Goal: Task Accomplishment & Management: Complete application form

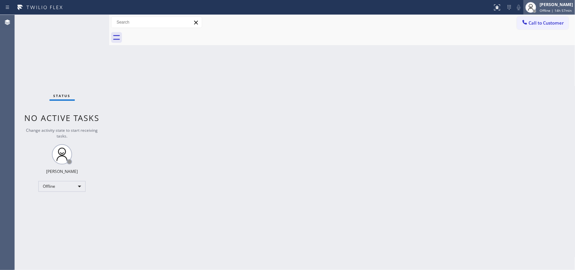
click at [562, 6] on div "[PERSON_NAME]" at bounding box center [556, 5] width 33 height 6
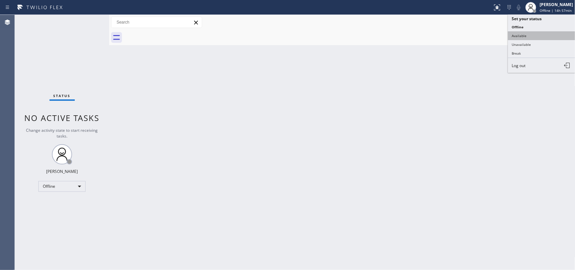
drag, startPoint x: 546, startPoint y: 41, endPoint x: 548, endPoint y: 36, distance: 5.3
click at [548, 36] on ul "Set your status Offline Available Unavailable Break Log out" at bounding box center [541, 43] width 67 height 58
click at [548, 36] on button "Available" at bounding box center [541, 35] width 67 height 9
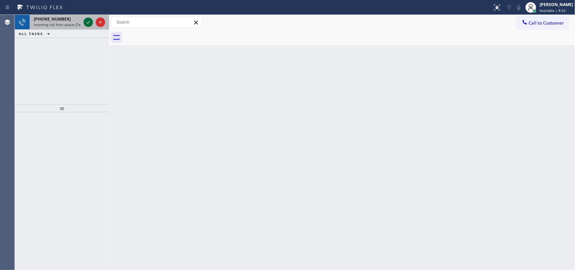
click at [85, 23] on icon at bounding box center [88, 22] width 8 height 8
click at [87, 20] on icon at bounding box center [88, 22] width 8 height 8
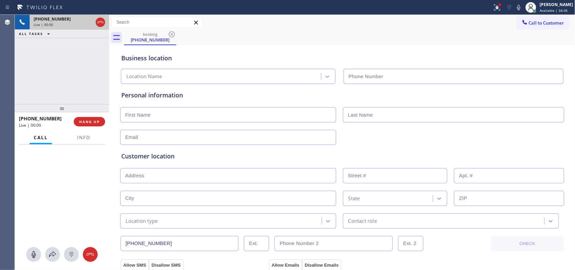
type input "[PHONE_NUMBER]"
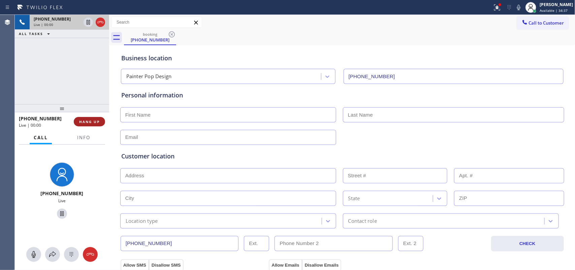
click at [85, 121] on span "HANG UP" at bounding box center [89, 121] width 21 height 5
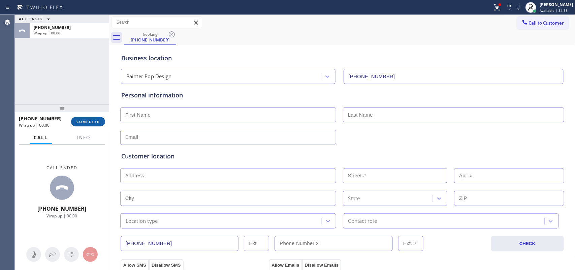
click at [85, 121] on span "COMPLETE" at bounding box center [87, 121] width 23 height 5
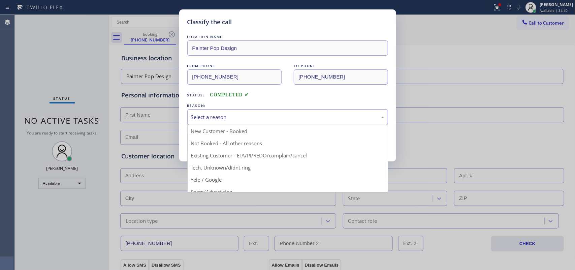
click at [253, 119] on div "Select a reason" at bounding box center [287, 117] width 193 height 8
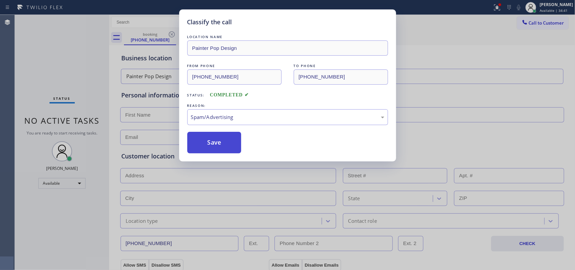
click at [216, 144] on button "Save" at bounding box center [214, 143] width 54 height 22
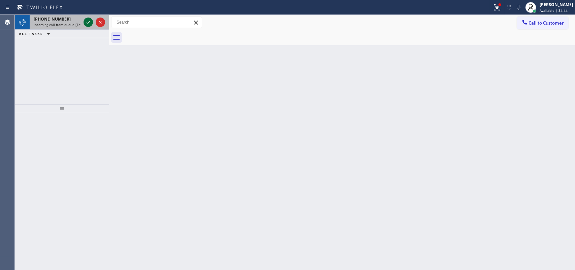
click at [87, 20] on icon at bounding box center [88, 22] width 8 height 8
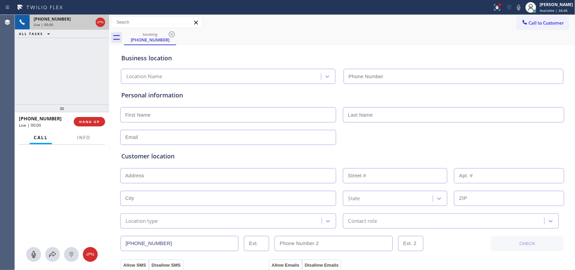
type input "(410) 291-1407"
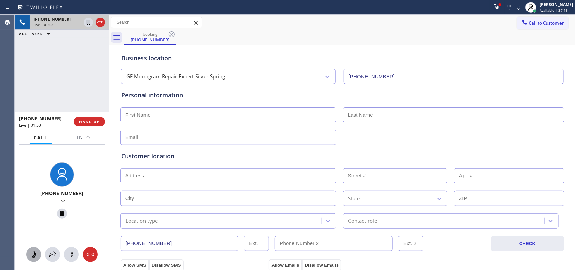
drag, startPoint x: 31, startPoint y: 256, endPoint x: 37, endPoint y: 248, distance: 9.9
click at [31, 256] on icon at bounding box center [34, 254] width 8 height 8
click at [61, 212] on icon at bounding box center [62, 213] width 8 height 8
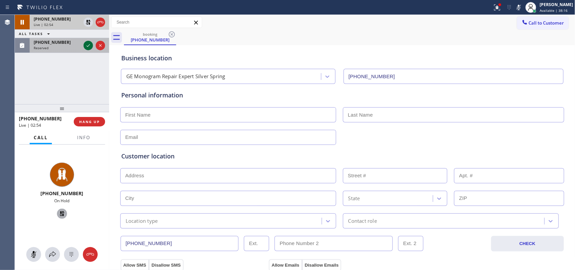
click at [88, 46] on icon at bounding box center [88, 45] width 8 height 8
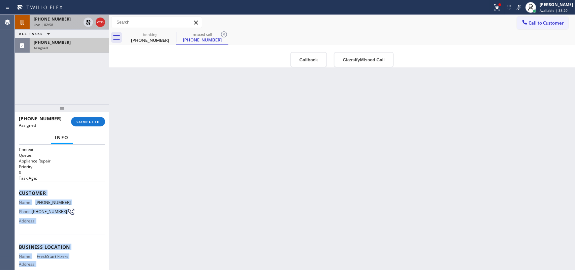
drag, startPoint x: 71, startPoint y: 206, endPoint x: 16, endPoint y: 191, distance: 57.5
click at [15, 192] on div "Context Queue: Appliance Repair Priority: 0 Task Age: Customer Name: (720) 450-…" at bounding box center [62, 207] width 94 height 126
copy div "Customer Name: (720) 450-9916 Phone: (720) 450-9916 Address: Business location …"
click at [351, 53] on button "Classify Missed Call" at bounding box center [364, 59] width 60 height 15
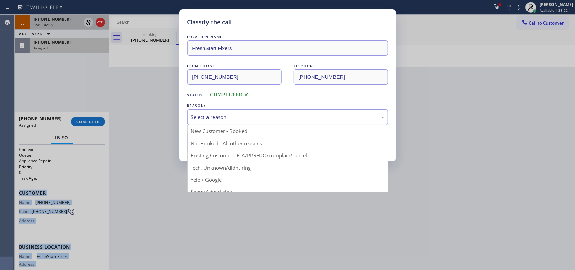
click at [308, 120] on div "Select a reason" at bounding box center [287, 117] width 193 height 8
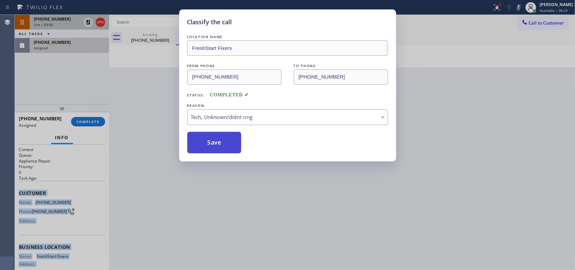
click at [218, 140] on button "Save" at bounding box center [214, 143] width 54 height 22
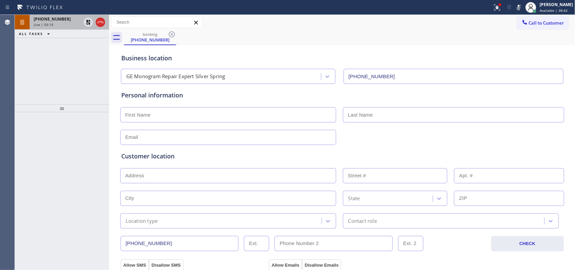
click at [224, 113] on input "text" at bounding box center [228, 114] width 216 height 15
type input "Mr."
type input "Damion"
click at [186, 137] on input "text" at bounding box center [228, 137] width 216 height 15
type input "[EMAIL_ADDRESS][DOMAIN_NAME]"
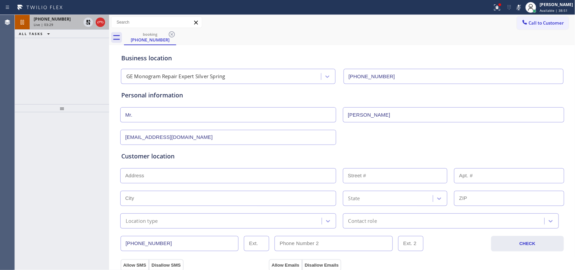
click at [47, 23] on span "Live | 03:29" at bounding box center [44, 24] width 20 height 5
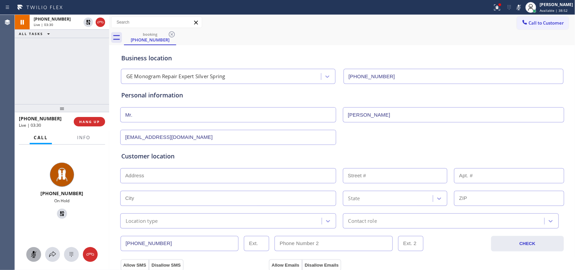
click at [32, 257] on icon at bounding box center [34, 254] width 8 height 8
click at [60, 213] on icon at bounding box center [62, 213] width 5 height 5
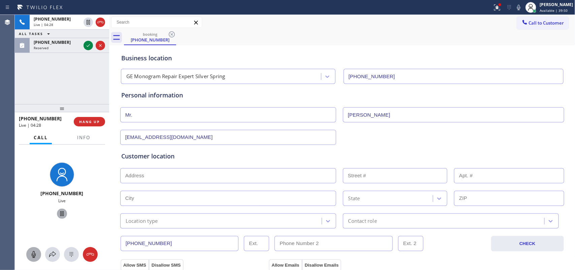
scroll to position [84, 0]
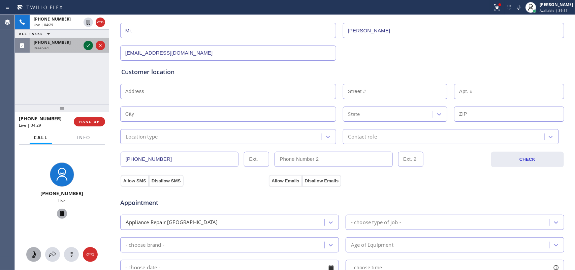
click at [87, 45] on icon at bounding box center [88, 45] width 8 height 8
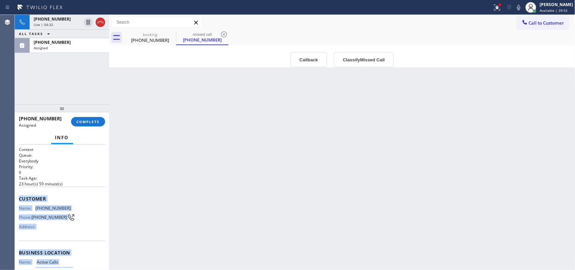
drag, startPoint x: 73, startPoint y: 210, endPoint x: 19, endPoint y: 199, distance: 55.3
click at [19, 199] on div "Context Queue: Everybody Priority: 0 Task Age: 23 hour(s) 59 minute(s) Customer…" at bounding box center [62, 247] width 86 height 201
click at [19, 199] on span "Customer" at bounding box center [62, 198] width 86 height 6
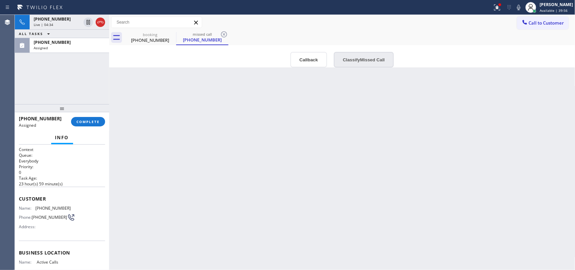
click at [356, 60] on button "Classify Missed Call" at bounding box center [364, 59] width 60 height 15
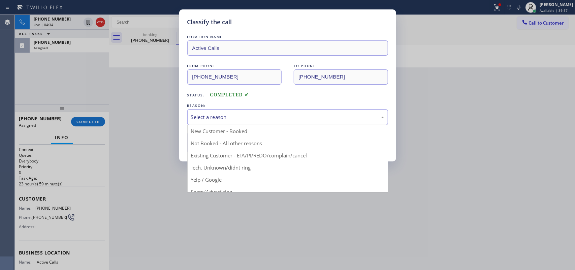
click at [327, 115] on div "Select a reason" at bounding box center [287, 117] width 193 height 8
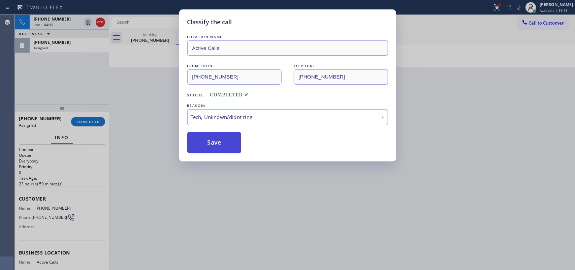
click at [215, 145] on button "Save" at bounding box center [214, 143] width 54 height 22
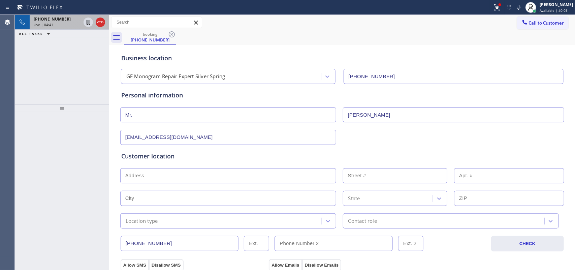
click at [53, 24] on div "Live | 04:41" at bounding box center [57, 24] width 47 height 5
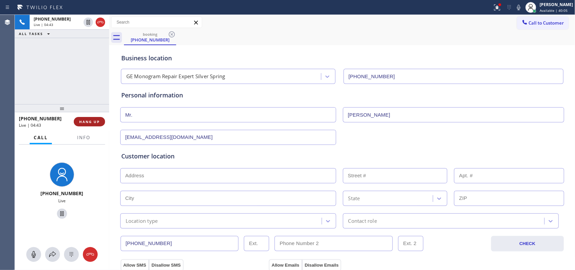
click at [100, 122] on button "HANG UP" at bounding box center [89, 121] width 31 height 9
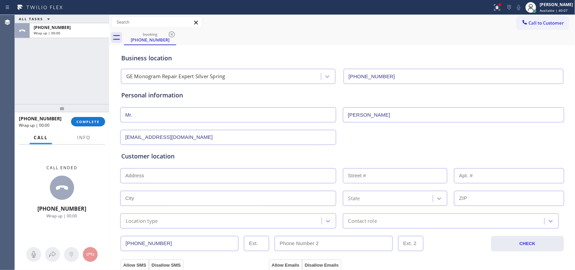
scroll to position [126, 0]
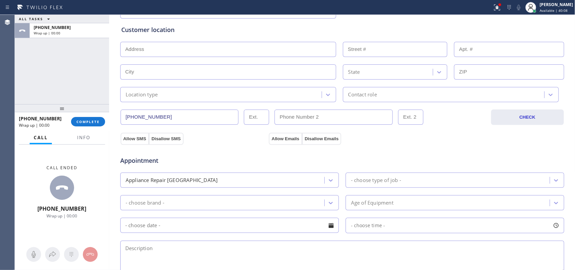
click at [289, 49] on input "text" at bounding box center [228, 49] width 216 height 15
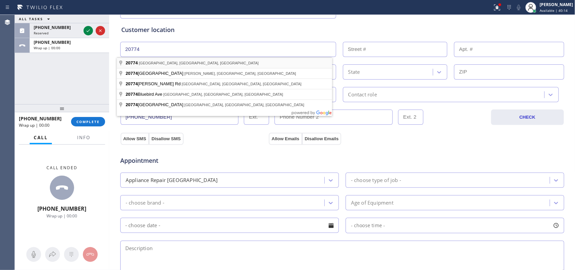
type input "Springdale, MD 20774, USA"
type input "Kettering"
type input "20774"
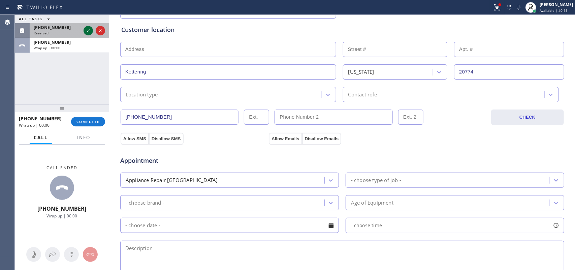
click at [87, 31] on icon at bounding box center [88, 31] width 8 height 8
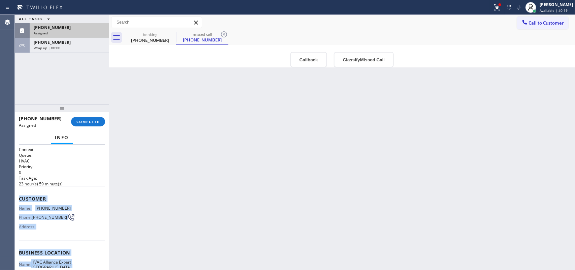
drag, startPoint x: 71, startPoint y: 212, endPoint x: 15, endPoint y: 198, distance: 57.2
click at [15, 198] on div "Context Queue: HVAC Priority: 0 Task Age: 23 hour(s) 59 minute(s) Customer Name…" at bounding box center [62, 207] width 94 height 126
copy div "Customer Name: (754) 324-3923 Phone: (754) 324-3923 Address: Business location …"
click at [361, 57] on button "Classify Missed Call" at bounding box center [364, 59] width 60 height 15
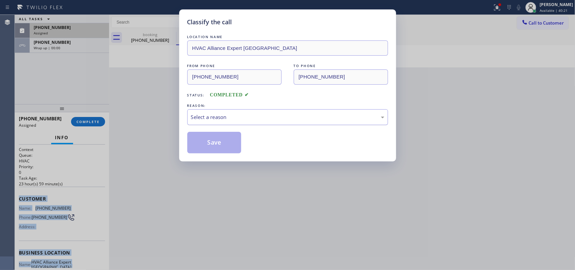
click at [322, 114] on div "Select a reason" at bounding box center [287, 117] width 193 height 8
drag, startPoint x: 322, startPoint y: 114, endPoint x: 314, endPoint y: 120, distance: 10.1
click at [322, 114] on div "Select a reason" at bounding box center [287, 117] width 193 height 8
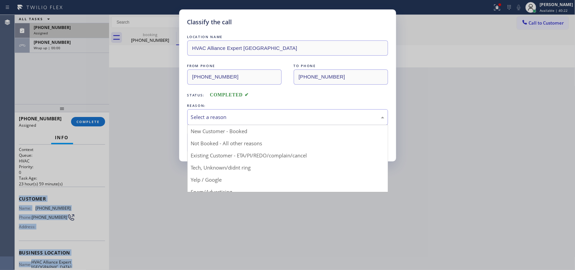
click at [264, 121] on div "Select a reason" at bounding box center [287, 117] width 193 height 8
click at [235, 170] on div "Classify the call LOCATION NAME HVAC Alliance Expert Coral Springs FROM PHONE (…" at bounding box center [287, 135] width 575 height 270
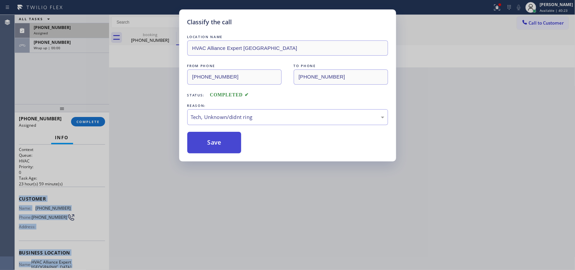
click at [213, 142] on button "Save" at bounding box center [214, 143] width 54 height 22
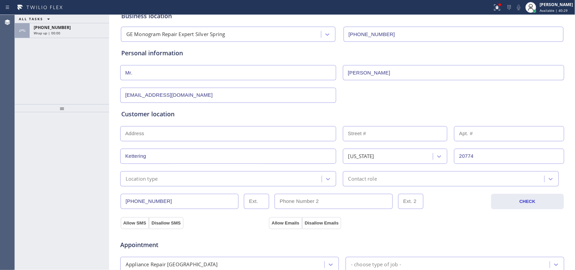
scroll to position [84, 0]
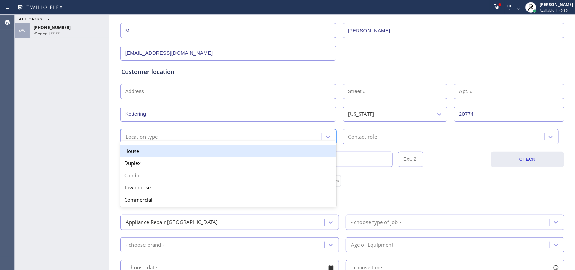
click at [240, 142] on div "option House focused, 1 of 5. 5 results available. Use Up and Down to choose op…" at bounding box center [228, 136] width 216 height 15
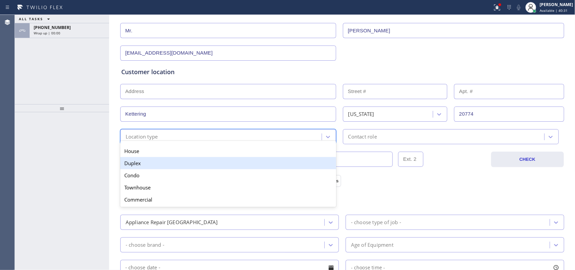
click at [250, 158] on div "Duplex" at bounding box center [228, 163] width 216 height 12
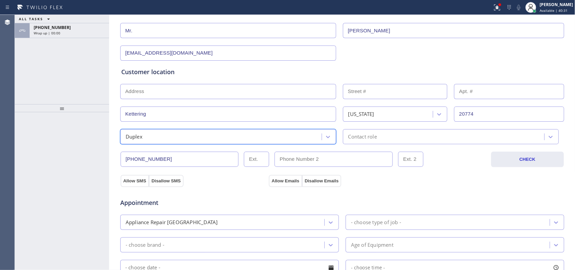
click at [251, 136] on div "Duplex" at bounding box center [221, 137] width 199 height 12
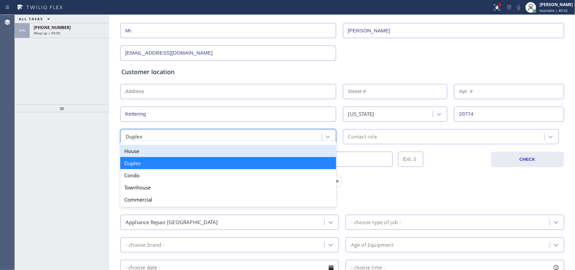
click at [254, 150] on div "House" at bounding box center [228, 151] width 216 height 12
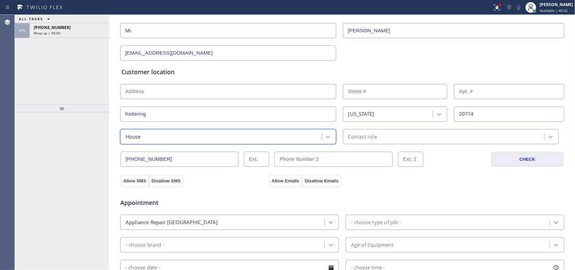
click at [371, 139] on div "Contact role" at bounding box center [362, 137] width 29 height 8
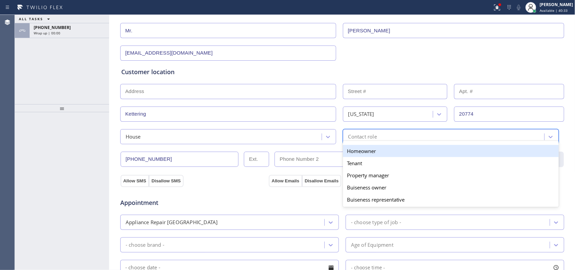
click at [369, 150] on div "Homeowner" at bounding box center [451, 151] width 216 height 12
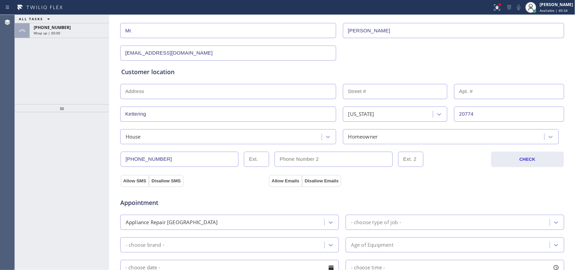
drag, startPoint x: 150, startPoint y: 180, endPoint x: 188, endPoint y: 181, distance: 37.4
click at [152, 180] on button "Disallow SMS" at bounding box center [166, 181] width 35 height 12
click at [156, 180] on button "Disallow SMS" at bounding box center [166, 181] width 35 height 12
click at [315, 178] on button "Disallow Emails" at bounding box center [321, 181] width 39 height 12
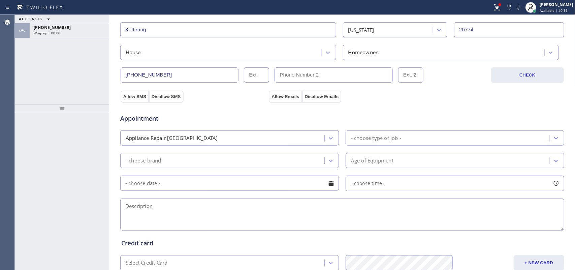
click at [226, 135] on div "Appliance Repair [GEOGRAPHIC_DATA]" at bounding box center [223, 138] width 202 height 12
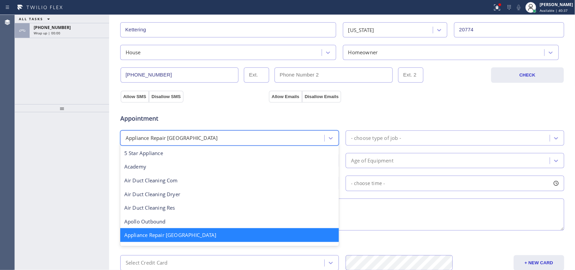
click at [226, 135] on div "Appliance Repair [GEOGRAPHIC_DATA]" at bounding box center [223, 138] width 202 height 12
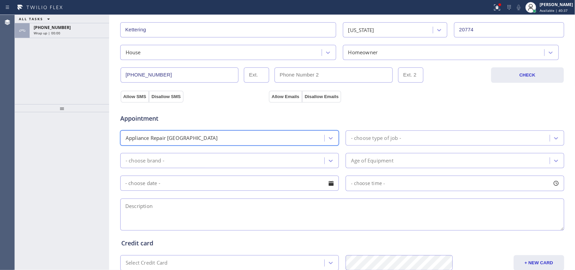
click at [235, 140] on div "Appliance Repair [GEOGRAPHIC_DATA]" at bounding box center [223, 138] width 202 height 12
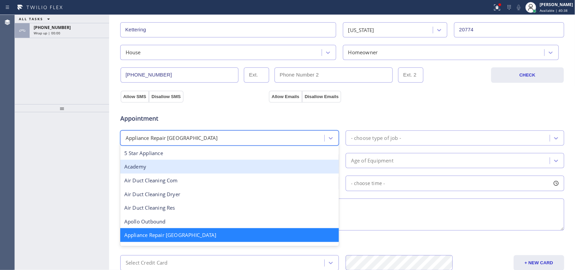
scroll to position [42, 0]
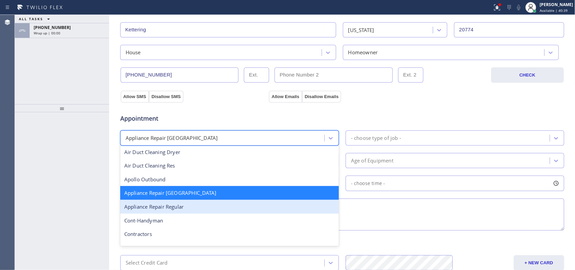
click at [200, 209] on div "Appliance Repair Regular" at bounding box center [229, 207] width 219 height 14
click at [200, 209] on textarea at bounding box center [342, 214] width 444 height 32
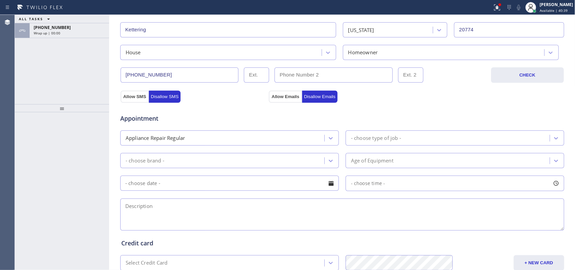
click at [379, 141] on div "- choose type of job -" at bounding box center [376, 138] width 50 height 8
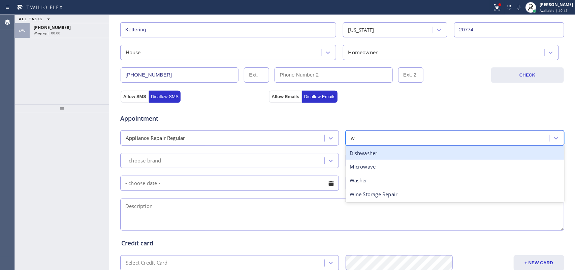
type input "wa"
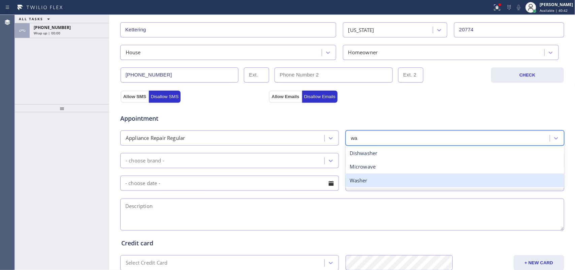
click at [375, 178] on div "Washer" at bounding box center [455, 180] width 219 height 14
drag, startPoint x: 375, startPoint y: 178, endPoint x: 340, endPoint y: 172, distance: 34.7
click at [374, 178] on div "- choose time -" at bounding box center [455, 182] width 219 height 15
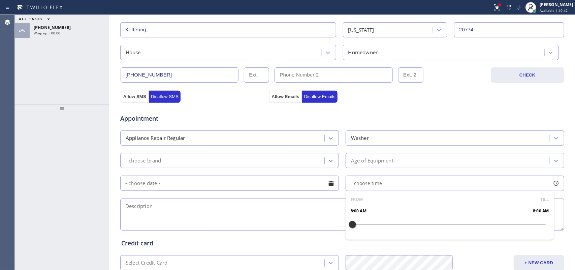
click at [327, 160] on icon at bounding box center [330, 160] width 7 height 7
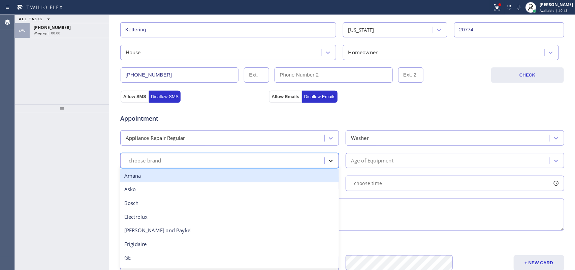
type input "m"
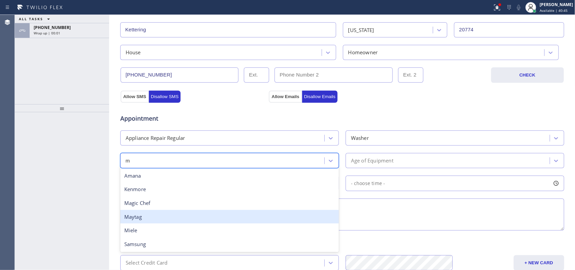
click at [187, 220] on div "Maytag" at bounding box center [229, 217] width 219 height 14
click at [187, 220] on textarea at bounding box center [342, 214] width 444 height 32
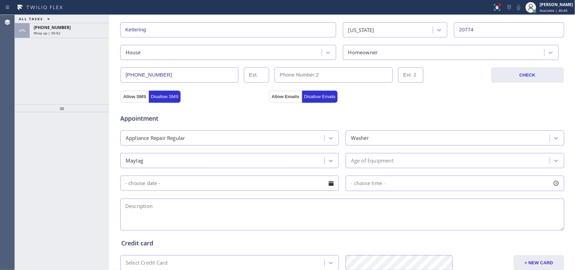
click at [406, 165] on div "Age of Equipment" at bounding box center [449, 161] width 202 height 12
click at [268, 174] on div "Appointment Appliance Repair Regular Washer Maytag Age of Equipment - choose ti…" at bounding box center [342, 169] width 442 height 126
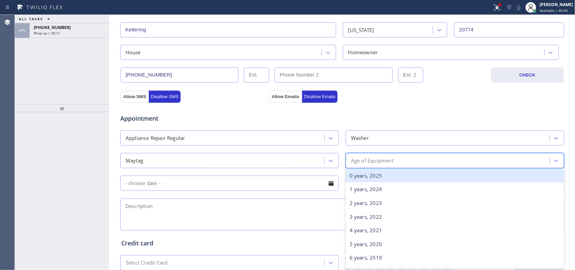
click at [380, 162] on div "Age of Equipment" at bounding box center [372, 161] width 42 height 8
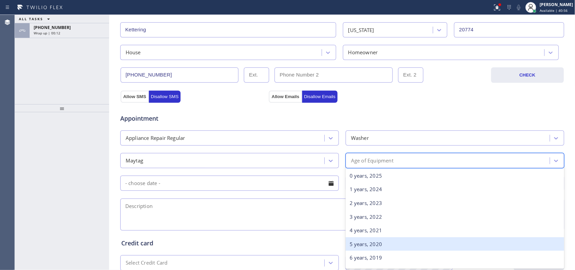
click at [374, 240] on div "5 years, 2020" at bounding box center [455, 244] width 219 height 14
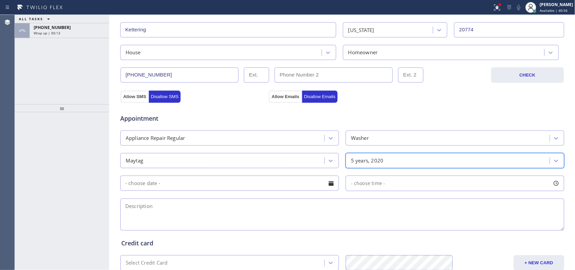
click at [319, 186] on input "text" at bounding box center [229, 182] width 219 height 15
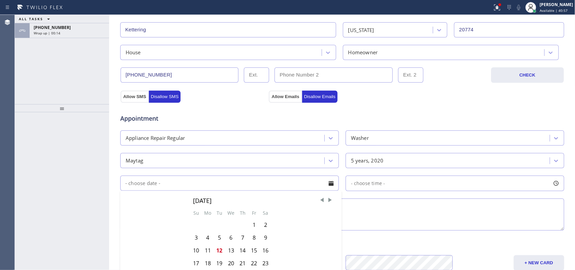
scroll to position [253, 0]
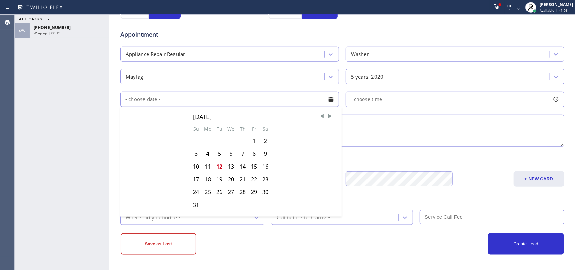
click at [174, 97] on input "text" at bounding box center [229, 99] width 219 height 15
click at [366, 125] on textarea at bounding box center [342, 131] width 444 height 32
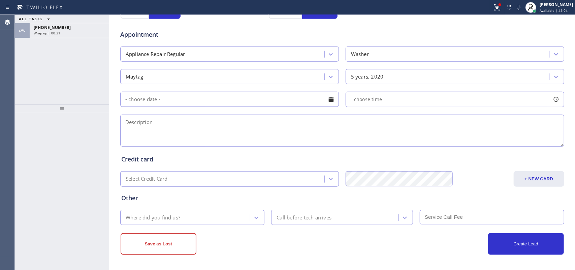
paste textarea "20774/ Maytag SBS washer/ frontload/ 5 yo/it leaks on the side there's smell co…"
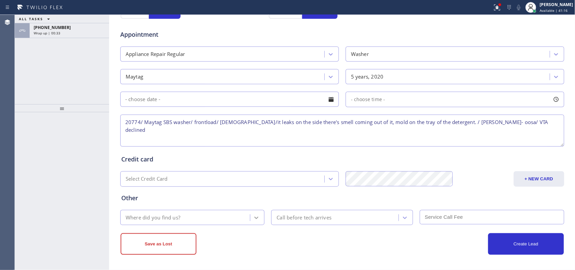
type textarea "20774/ Maytag SBS washer/ frontload/ 5 yo/it leaks on the side there's smell co…"
click at [253, 216] on icon at bounding box center [256, 217] width 7 height 7
type input "g"
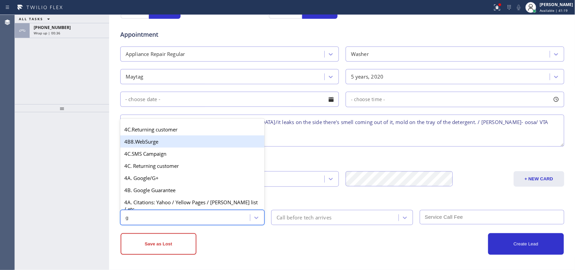
scroll to position [126, 0]
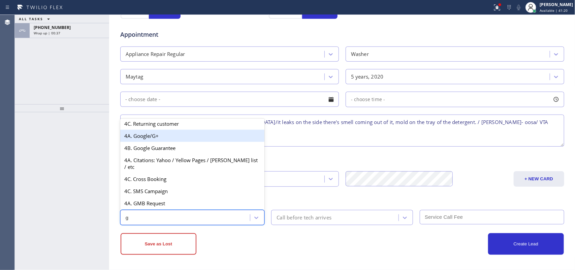
click at [161, 137] on div "4A. Google/G+" at bounding box center [192, 136] width 144 height 12
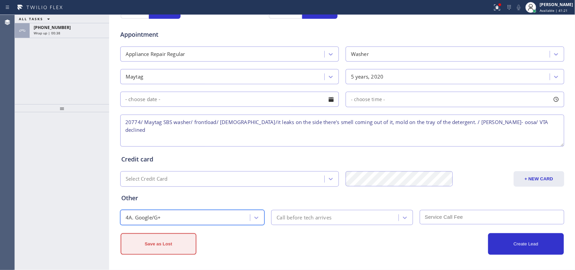
click at [164, 242] on button "Save as Lost" at bounding box center [159, 244] width 76 height 22
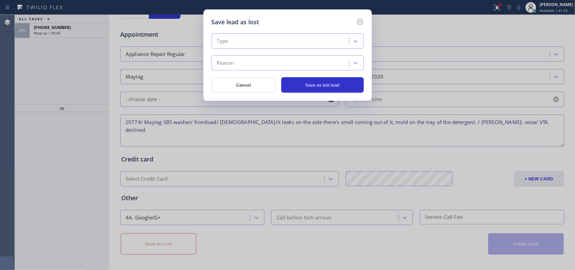
click at [300, 49] on div "Type Reason" at bounding box center [288, 51] width 152 height 37
click at [301, 43] on div "Type" at bounding box center [282, 41] width 136 height 12
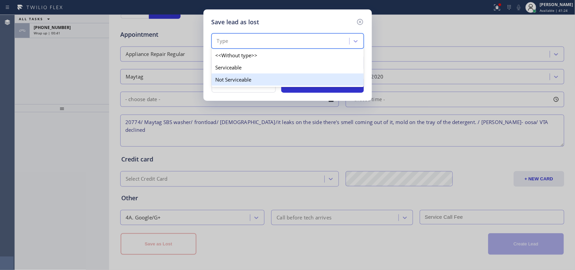
click at [300, 76] on div "Not Serviceable" at bounding box center [288, 79] width 152 height 12
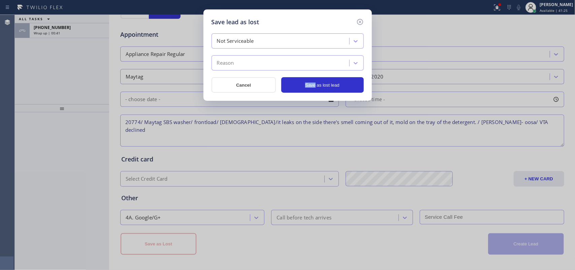
click at [300, 76] on div "Not Serviceable Reason Cancel Save as lost lead" at bounding box center [288, 62] width 152 height 59
click at [300, 64] on div "Reason" at bounding box center [282, 63] width 136 height 12
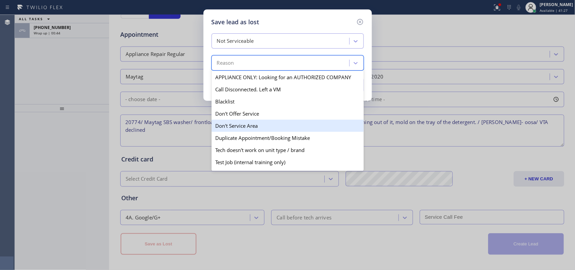
drag, startPoint x: 283, startPoint y: 136, endPoint x: 284, endPoint y: 131, distance: 5.1
click at [284, 131] on div "APPLIANCE ONLY: Looking for an AUTHORIZED COMPANY Call Disconnected. Left a VM …" at bounding box center [288, 120] width 152 height 101
click at [284, 131] on div "Don't Service Area" at bounding box center [288, 126] width 152 height 12
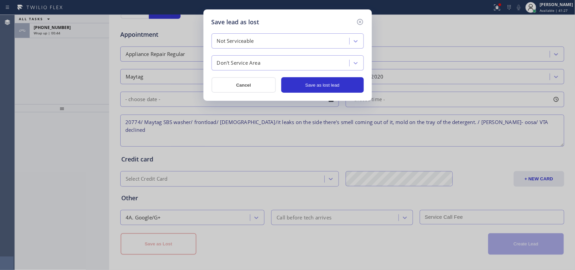
click at [284, 131] on div "Save lead as lost Not Serviceable Don't Service Area Cancel Save as lost lead" at bounding box center [287, 135] width 575 height 270
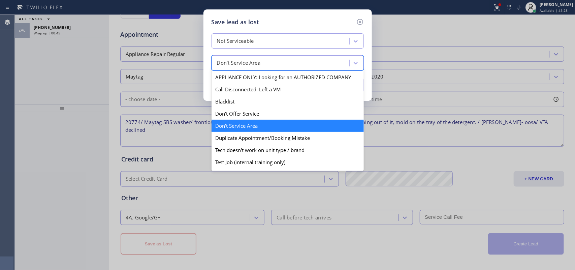
click at [285, 62] on div "Don't Service Area" at bounding box center [282, 63] width 136 height 12
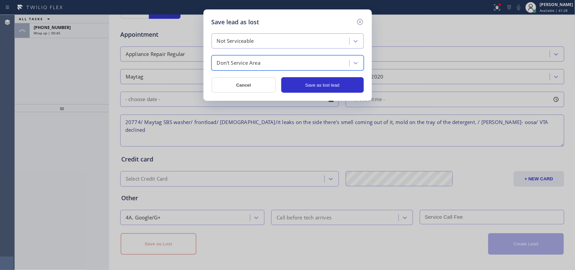
click at [285, 62] on div "Don't Service Area" at bounding box center [282, 63] width 136 height 12
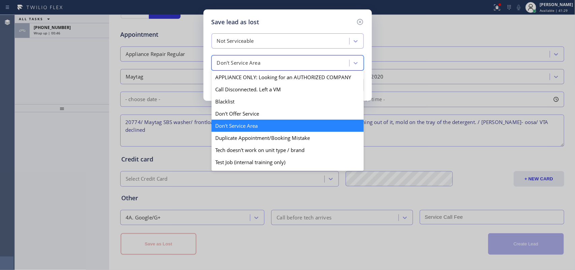
click at [285, 62] on div "Don't Service Area" at bounding box center [282, 63] width 136 height 12
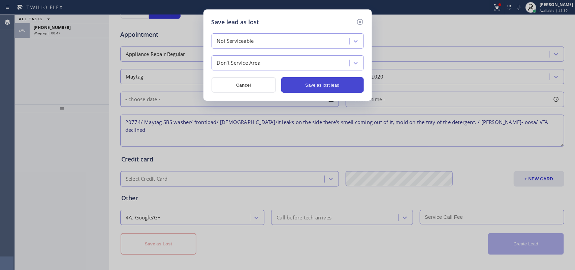
click at [311, 80] on button "Save as lost lead" at bounding box center [322, 84] width 83 height 15
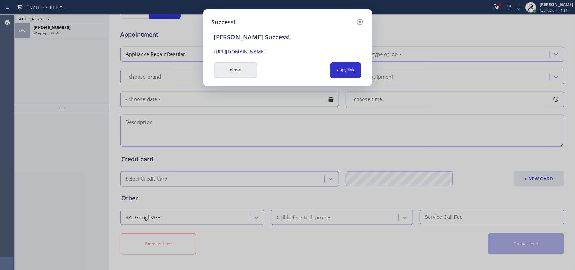
click at [241, 73] on button "close" at bounding box center [236, 69] width 44 height 15
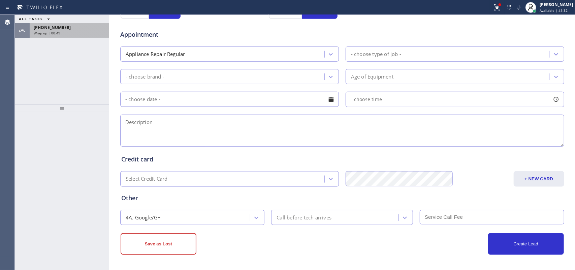
click at [75, 37] on div "+14107770739 Wrap up | 00:49" at bounding box center [68, 30] width 77 height 15
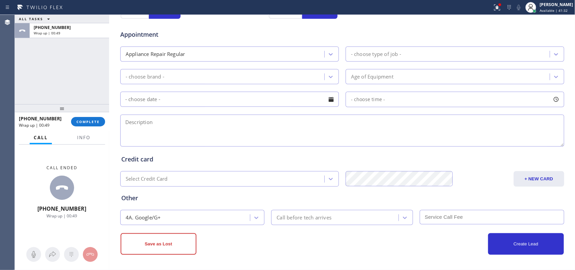
click at [93, 115] on div "+14107770739 Wrap up | 00:49 COMPLETE" at bounding box center [62, 122] width 86 height 18
click at [94, 122] on span "COMPLETE" at bounding box center [87, 121] width 23 height 5
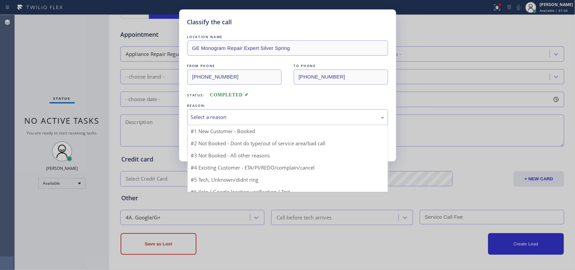
click at [223, 115] on div "Select a reason" at bounding box center [287, 117] width 193 height 8
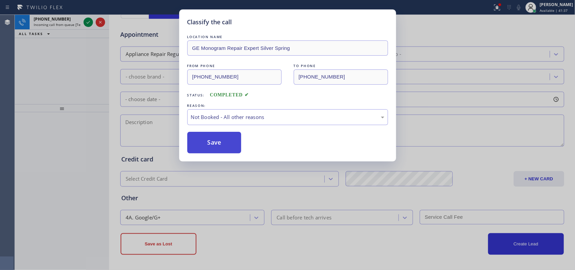
click at [214, 147] on button "Save" at bounding box center [214, 143] width 54 height 22
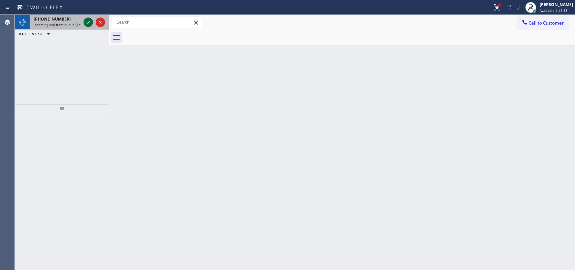
click at [87, 19] on icon at bounding box center [88, 22] width 8 height 8
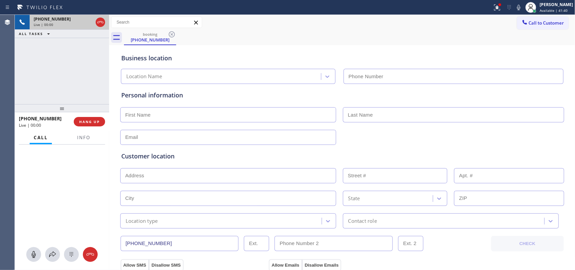
type input "(213) 810-5550"
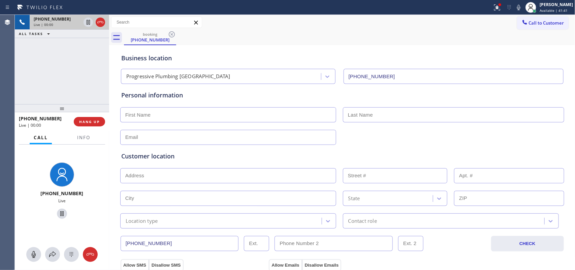
click at [100, 117] on button "HANG UP" at bounding box center [89, 121] width 31 height 9
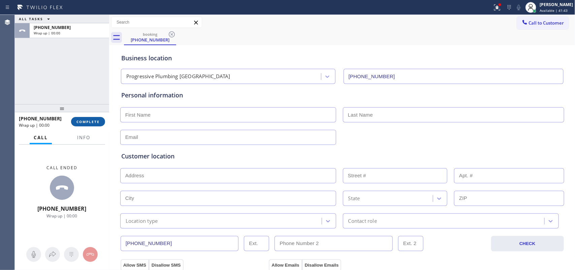
click at [100, 117] on button "COMPLETE" at bounding box center [88, 121] width 34 height 9
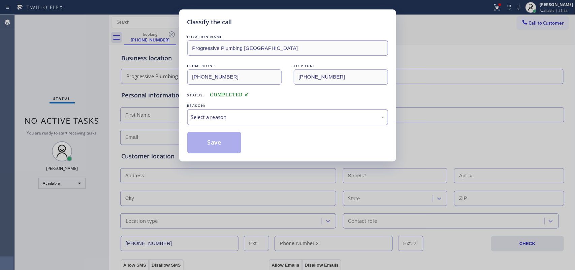
click at [245, 117] on div "Select a reason" at bounding box center [287, 117] width 193 height 8
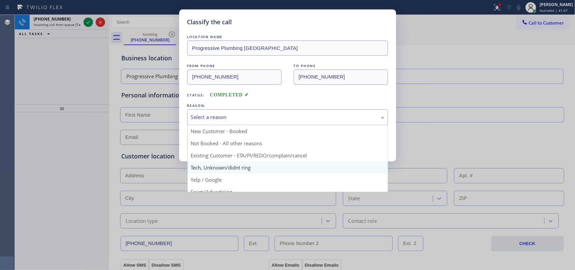
scroll to position [42, 0]
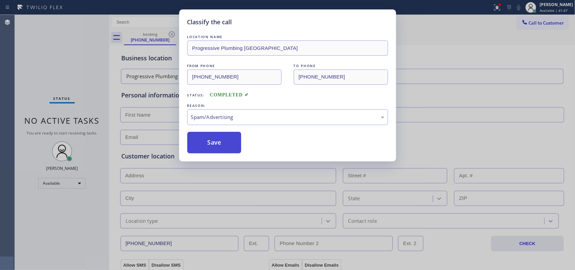
click at [219, 145] on button "Save" at bounding box center [214, 143] width 54 height 22
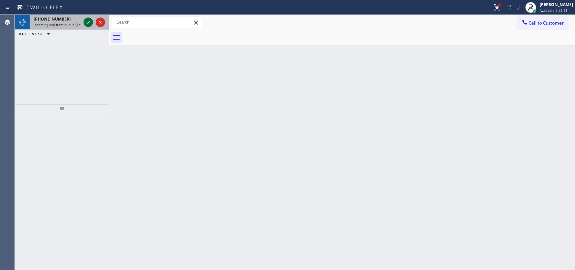
click at [84, 21] on icon at bounding box center [88, 22] width 8 height 8
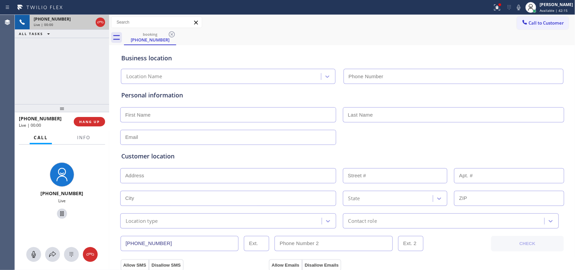
type input "(510) 272-7448"
click at [100, 122] on button "HANG UP" at bounding box center [89, 121] width 31 height 9
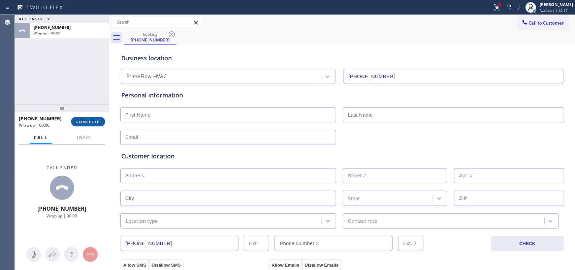
click at [100, 122] on button "COMPLETE" at bounding box center [88, 121] width 34 height 9
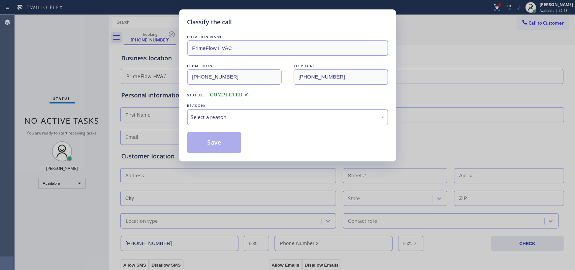
click at [277, 115] on div "Select a reason" at bounding box center [287, 117] width 193 height 8
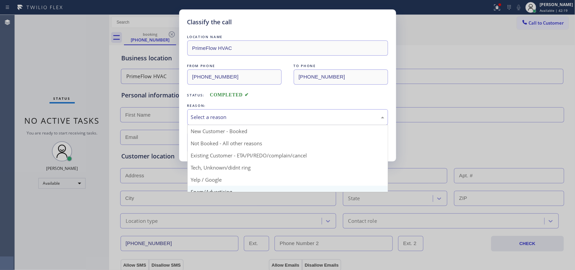
scroll to position [46, 0]
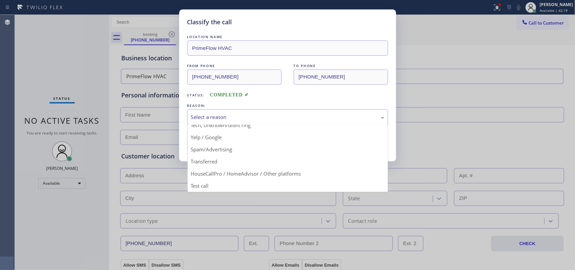
drag, startPoint x: 233, startPoint y: 152, endPoint x: 232, endPoint y: 143, distance: 8.8
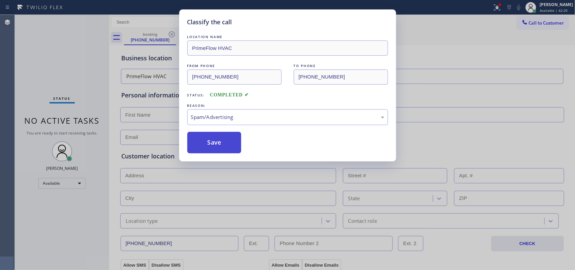
click at [232, 142] on button "Save" at bounding box center [214, 143] width 54 height 22
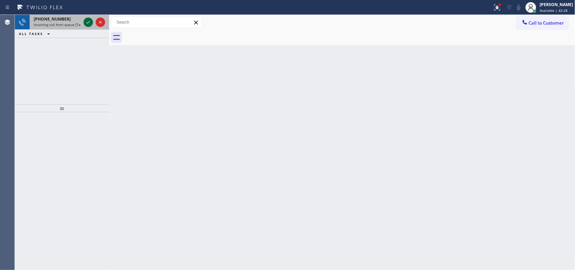
click at [87, 21] on icon at bounding box center [88, 22] width 8 height 8
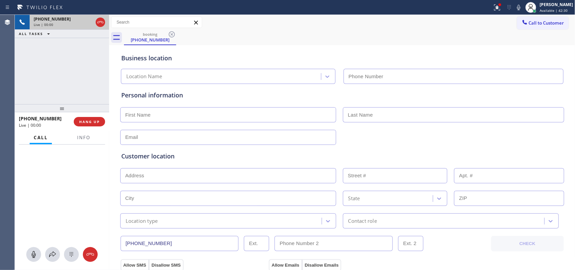
type input "(720) 903-1865"
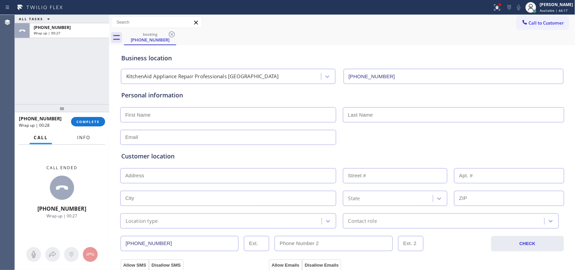
click at [86, 132] on button "Info" at bounding box center [83, 137] width 21 height 13
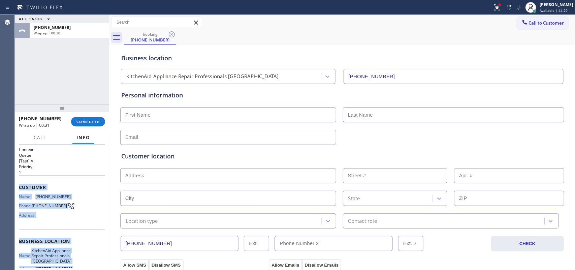
drag, startPoint x: 77, startPoint y: 208, endPoint x: 19, endPoint y: 184, distance: 62.6
click at [19, 184] on div "Context Queue: [Test] All Priority: 1 Customer Name: (970) 261-9018 Phone: (970…" at bounding box center [62, 244] width 86 height 195
copy div "Customer Name: (970) 261-9018 Phone: (970) 261-9018 Address: Business location …"
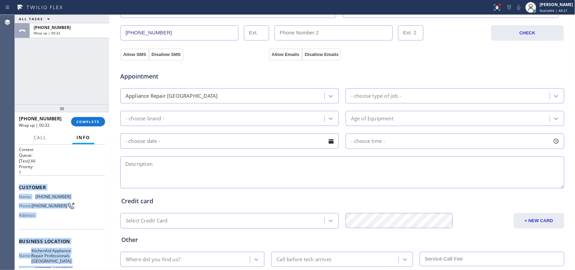
scroll to position [253, 0]
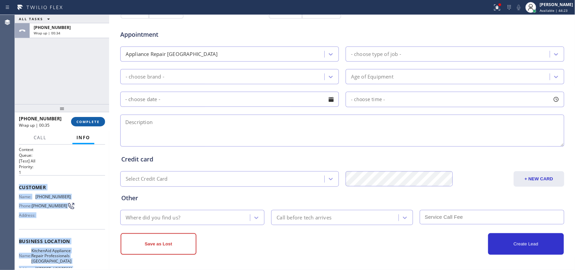
click at [86, 120] on span "COMPLETE" at bounding box center [87, 121] width 23 height 5
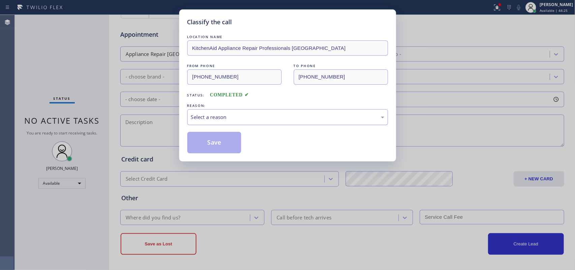
click at [255, 110] on div "Select a reason" at bounding box center [287, 117] width 201 height 16
drag, startPoint x: 233, startPoint y: 168, endPoint x: 228, endPoint y: 158, distance: 11.1
click at [224, 152] on button "Save" at bounding box center [214, 143] width 54 height 22
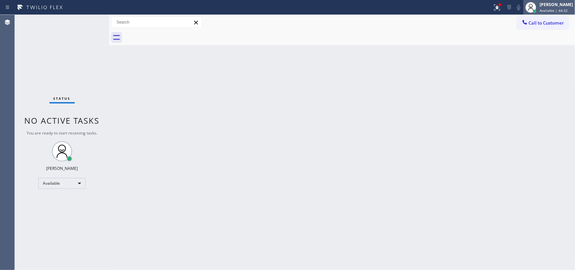
click at [535, 7] on icon at bounding box center [531, 7] width 8 height 8
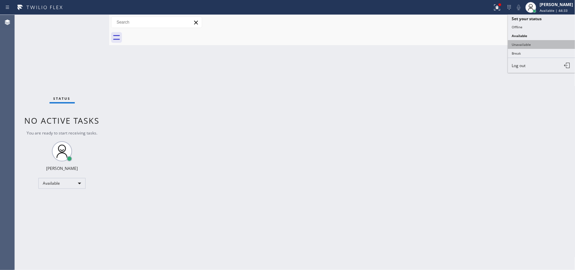
click at [536, 44] on button "Unavailable" at bounding box center [541, 44] width 67 height 9
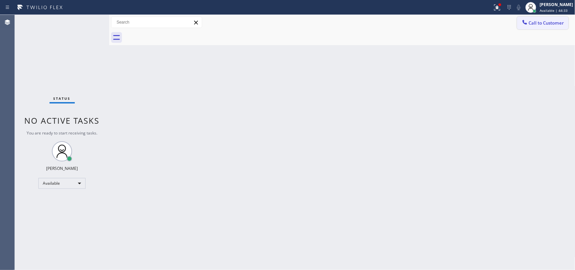
click at [539, 25] on span "Call to Customer" at bounding box center [546, 23] width 35 height 6
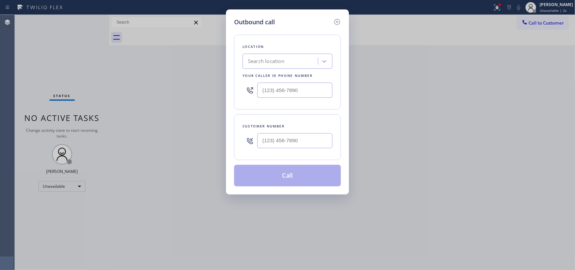
type input "(___) ___-____"
click at [286, 139] on input "(___) ___-____" at bounding box center [294, 140] width 75 height 15
type input "(___) ___-____"
click at [284, 91] on input "(___) ___-____" at bounding box center [294, 90] width 75 height 15
paste input "720) 903-1865"
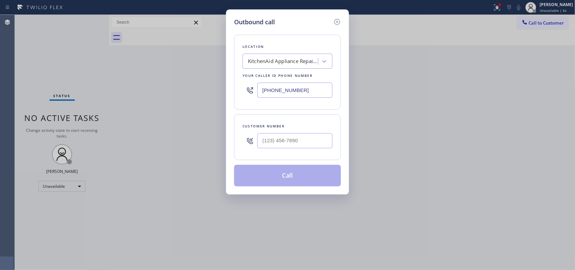
type input "(720) 903-1865"
click at [255, 127] on div "Customer number" at bounding box center [287, 126] width 90 height 7
click at [283, 143] on input "(___) ___-____" at bounding box center [294, 140] width 75 height 15
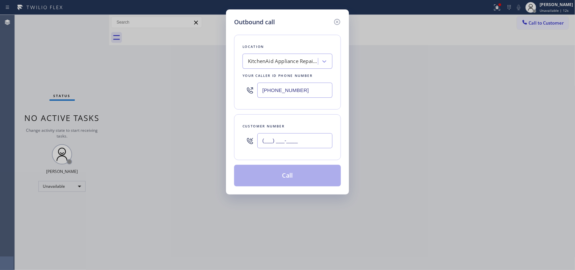
paste input "970) 261-9018"
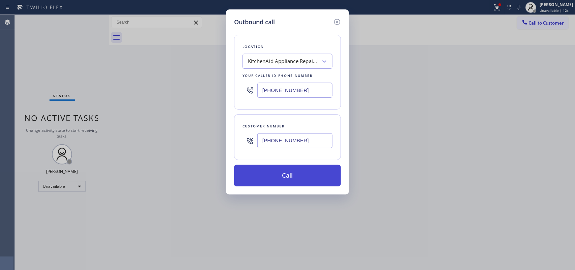
type input "(970) 261-9018"
click at [290, 174] on button "Call" at bounding box center [287, 176] width 107 height 22
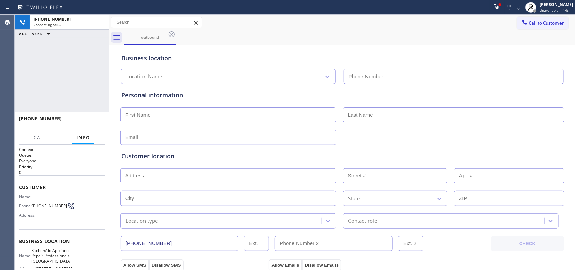
type input "(720) 903-1865"
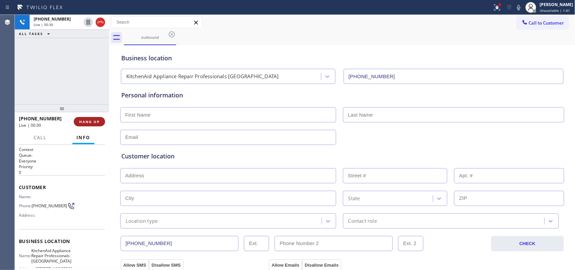
click at [90, 123] on span "HANG UP" at bounding box center [89, 121] width 21 height 5
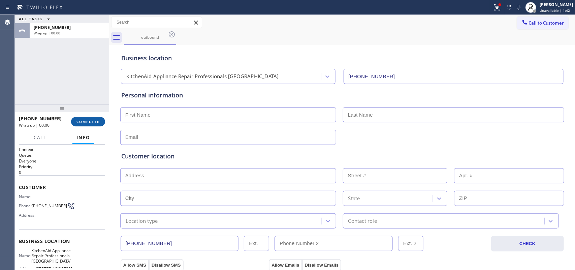
click at [90, 123] on span "COMPLETE" at bounding box center [87, 121] width 23 height 5
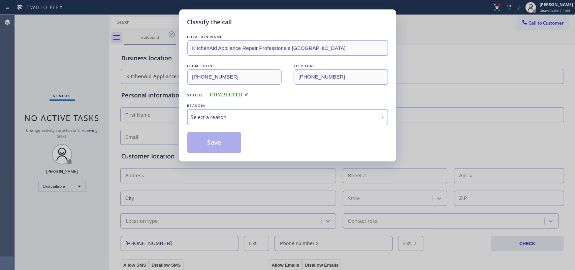
click at [234, 118] on div "Select a reason" at bounding box center [287, 117] width 193 height 8
click at [221, 144] on button "Save" at bounding box center [214, 143] width 54 height 22
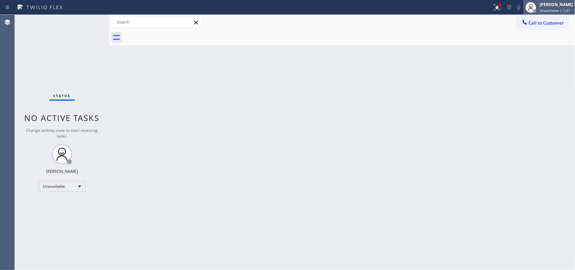
click at [559, 6] on div "[PERSON_NAME]" at bounding box center [556, 5] width 33 height 6
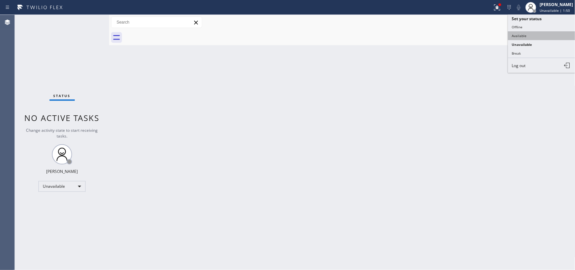
click at [530, 35] on button "Available" at bounding box center [541, 35] width 67 height 9
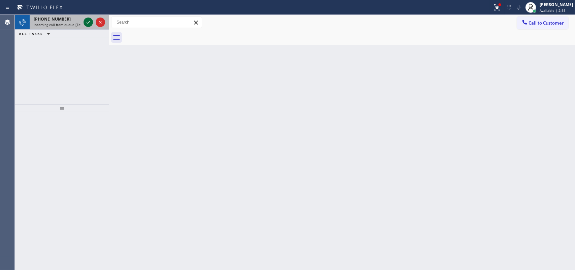
click at [88, 21] on icon at bounding box center [88, 22] width 8 height 8
click at [89, 23] on icon at bounding box center [88, 22] width 8 height 8
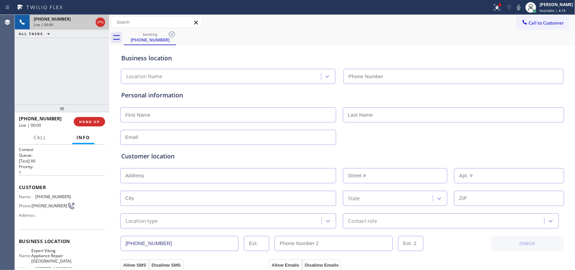
type input "(619) 389-3996"
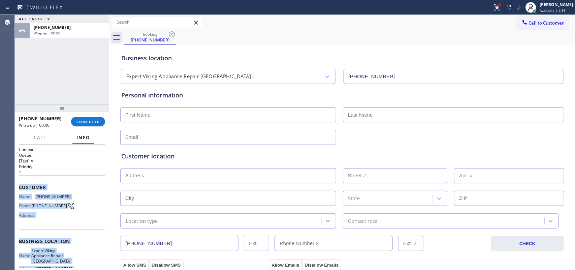
drag, startPoint x: 75, startPoint y: 204, endPoint x: 19, endPoint y: 185, distance: 59.7
click at [19, 185] on div "Context Queue: [Test] All Priority: 1 Customer Name: (877) 839-3391 Phone: (877…" at bounding box center [62, 244] width 86 height 195
copy div "Customer Name: (877) 839-3391 Phone: (877) 839-3391 Address: Business location …"
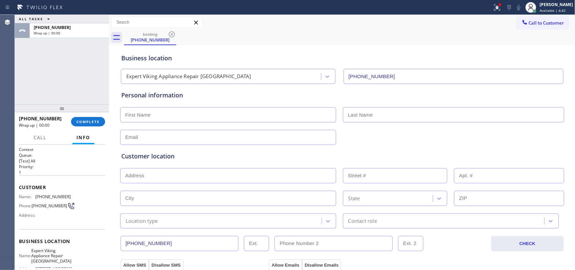
click at [96, 116] on div "+18778393391 Wrap up | 00:00 COMPLETE" at bounding box center [62, 122] width 86 height 18
click at [95, 119] on button "COMPLETE" at bounding box center [88, 121] width 34 height 9
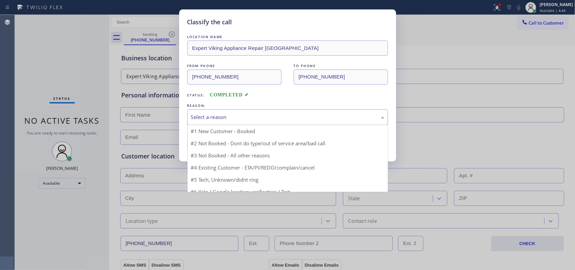
click at [280, 118] on div "Select a reason" at bounding box center [287, 117] width 193 height 8
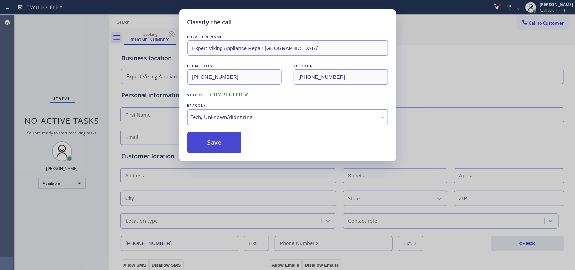
click at [222, 138] on button "Save" at bounding box center [214, 143] width 54 height 22
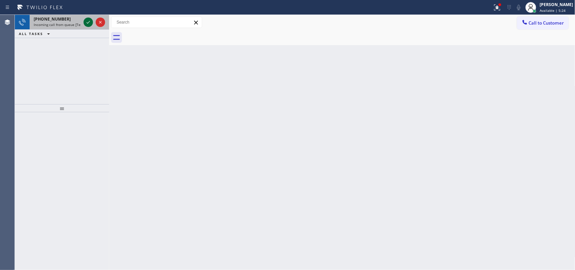
click at [87, 22] on icon at bounding box center [88, 22] width 8 height 8
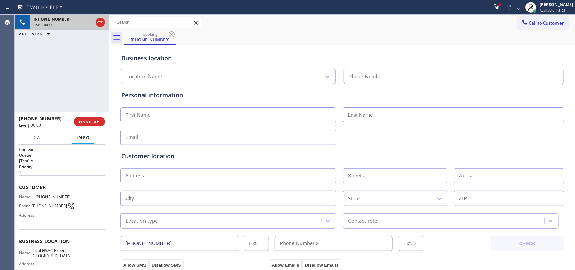
type input "(760) 249-7738"
click at [90, 122] on span "HANG UP" at bounding box center [89, 121] width 21 height 5
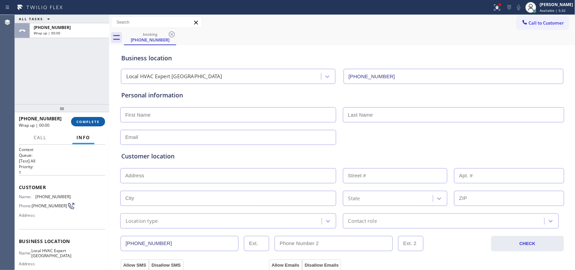
click at [89, 124] on span "COMPLETE" at bounding box center [87, 121] width 23 height 5
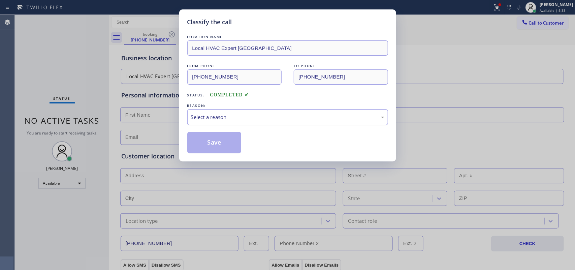
click at [267, 116] on div "Select a reason" at bounding box center [287, 117] width 193 height 8
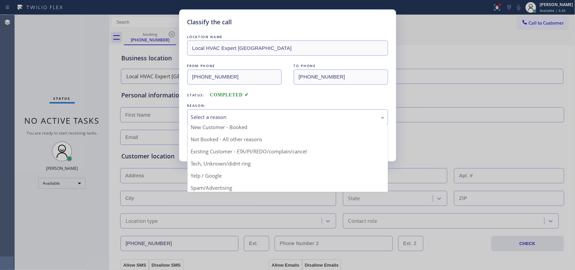
scroll to position [46, 0]
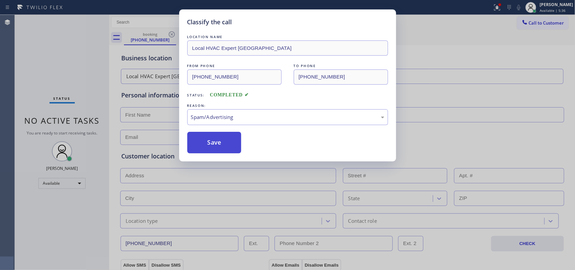
click at [237, 143] on button "Save" at bounding box center [214, 143] width 54 height 22
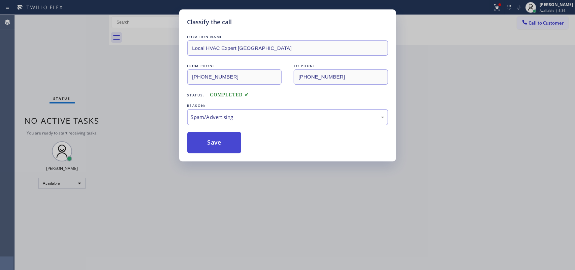
click at [235, 143] on button "Save" at bounding box center [214, 143] width 54 height 22
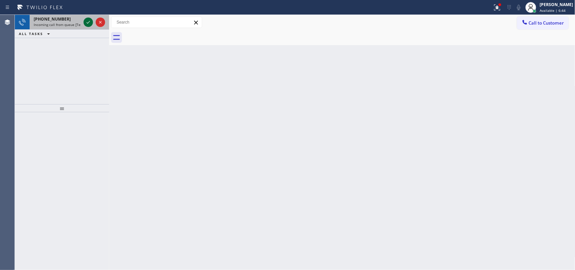
click at [88, 18] on button at bounding box center [88, 22] width 9 height 9
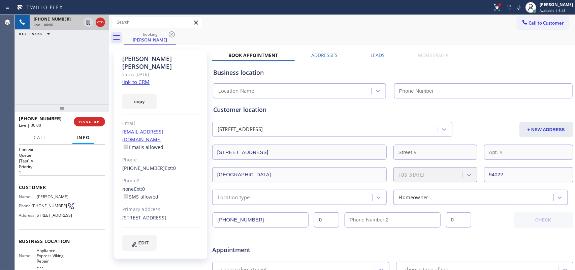
type input "(650) 397-9810"
click at [139, 78] on link "link to CRM" at bounding box center [135, 81] width 27 height 7
click at [44, 134] on span "Call" at bounding box center [40, 137] width 13 height 6
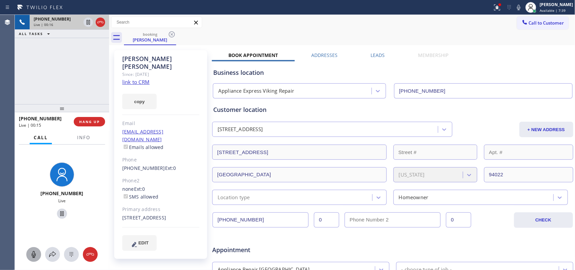
click at [36, 254] on icon at bounding box center [34, 254] width 8 height 8
drag, startPoint x: 58, startPoint y: 213, endPoint x: 90, endPoint y: 71, distance: 146.1
click at [58, 213] on icon at bounding box center [62, 213] width 8 height 8
click at [31, 253] on icon at bounding box center [34, 254] width 8 height 8
click at [58, 211] on icon at bounding box center [62, 213] width 8 height 8
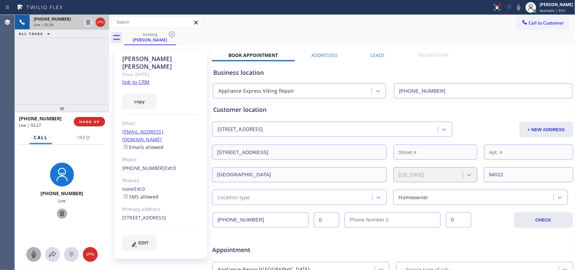
click at [33, 254] on icon at bounding box center [34, 254] width 8 height 8
click at [60, 209] on icon at bounding box center [62, 213] width 8 height 8
drag, startPoint x: 34, startPoint y: 255, endPoint x: 42, endPoint y: 220, distance: 36.3
click at [34, 254] on g at bounding box center [33, 254] width 5 height 7
click at [58, 215] on icon at bounding box center [62, 213] width 8 height 8
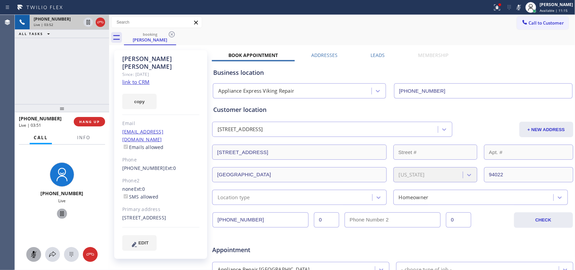
click at [38, 258] on div at bounding box center [33, 254] width 15 height 8
click at [94, 125] on button "HANG UP" at bounding box center [89, 121] width 31 height 9
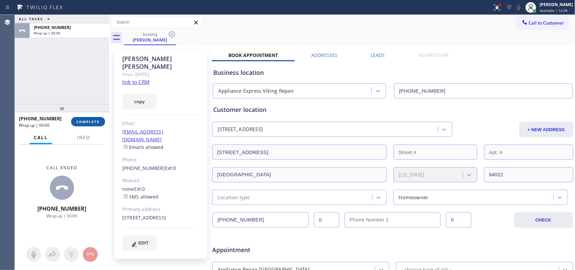
click at [88, 123] on span "COMPLETE" at bounding box center [87, 121] width 23 height 5
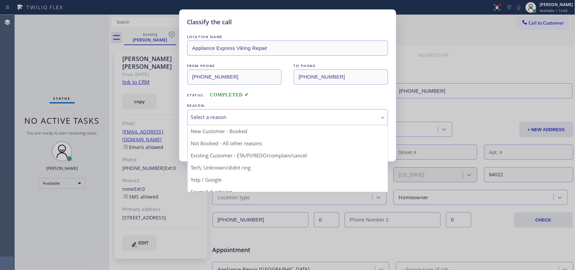
click at [254, 122] on div "Select a reason" at bounding box center [287, 117] width 201 height 16
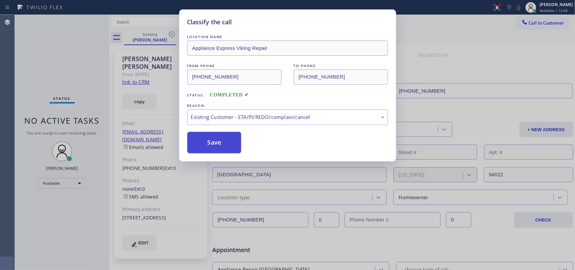
click at [230, 142] on button "Save" at bounding box center [214, 143] width 54 height 22
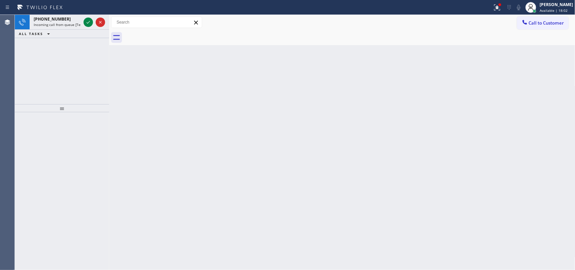
drag, startPoint x: 87, startPoint y: 21, endPoint x: 155, endPoint y: 86, distance: 94.6
click at [155, 86] on div "+16049258070 Incoming call from queue [Test] All ALL TASKS ALL TASKS ACTIVE TAS…" at bounding box center [295, 142] width 560 height 255
click at [87, 21] on icon at bounding box center [88, 22] width 8 height 8
click at [87, 24] on icon at bounding box center [88, 22] width 8 height 8
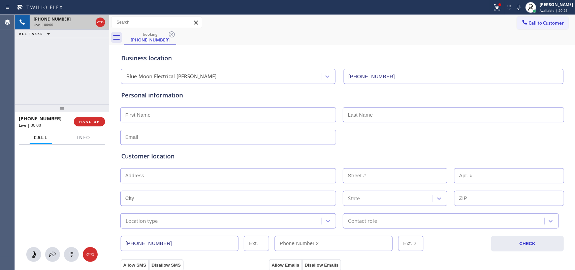
type input "(805) 222-7576"
click at [100, 120] on button "HANG UP" at bounding box center [89, 121] width 31 height 9
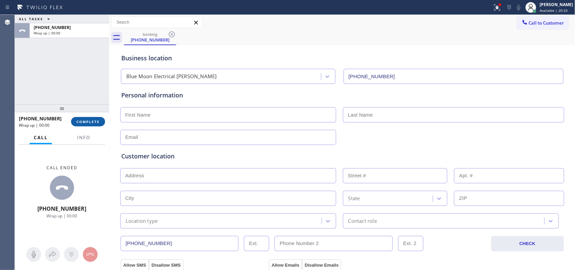
click at [100, 120] on button "COMPLETE" at bounding box center [88, 121] width 34 height 9
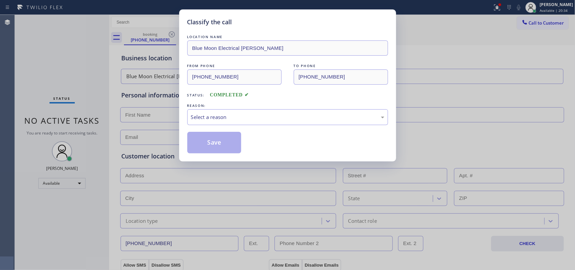
click at [254, 108] on div "REASON:" at bounding box center [287, 105] width 201 height 7
click at [255, 117] on div "Select a reason" at bounding box center [287, 117] width 193 height 8
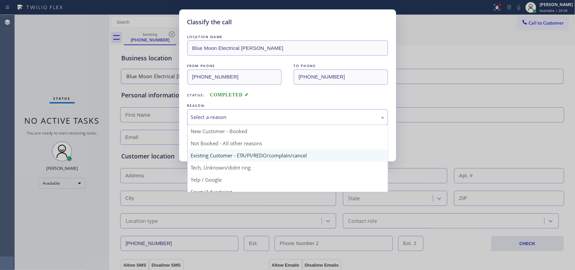
scroll to position [46, 0]
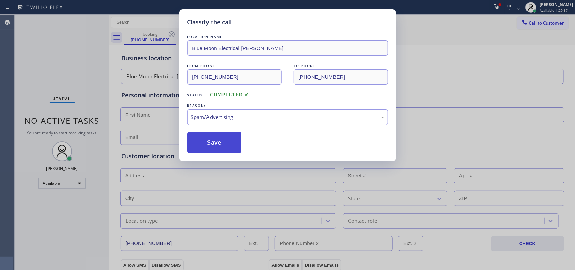
drag, startPoint x: 237, startPoint y: 151, endPoint x: 231, endPoint y: 147, distance: 7.7
click at [226, 143] on button "Save" at bounding box center [214, 143] width 54 height 22
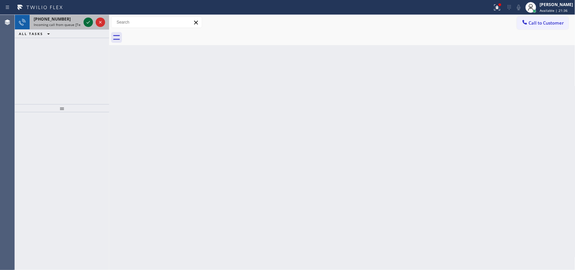
click at [89, 20] on icon at bounding box center [88, 22] width 8 height 8
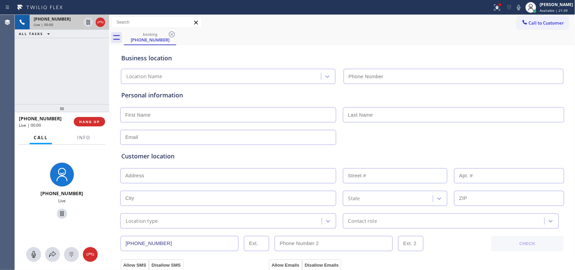
type input "(213) 415-2749"
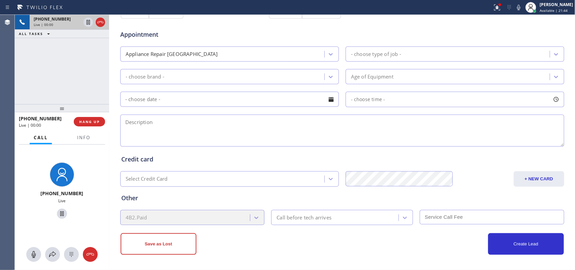
scroll to position [253, 0]
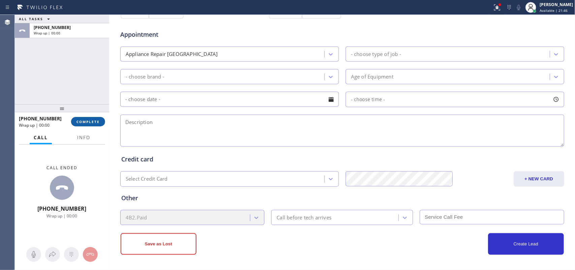
click at [97, 120] on span "COMPLETE" at bounding box center [87, 121] width 23 height 5
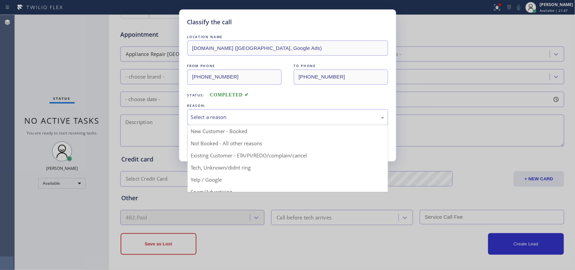
click at [208, 112] on div "Select a reason" at bounding box center [287, 117] width 201 height 16
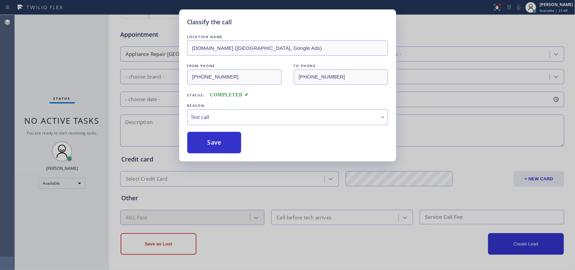
click at [216, 181] on div "Classify the call LOCATION NAME VikingCare.online (Los Angeles, Google Ads) FRO…" at bounding box center [287, 135] width 575 height 270
click at [216, 147] on button "Save" at bounding box center [214, 143] width 54 height 22
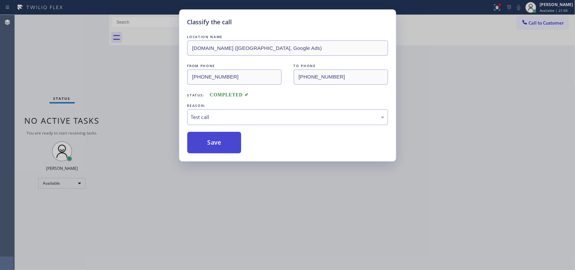
scroll to position [0, 0]
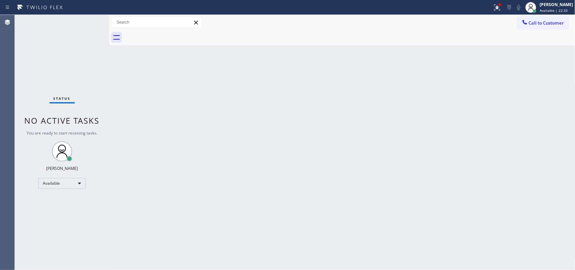
click at [86, 21] on div "Status No active tasks You are ready to start receiving tasks. [PERSON_NAME] Av…" at bounding box center [62, 142] width 94 height 255
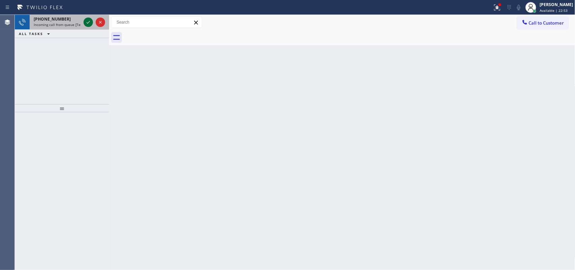
click at [85, 21] on icon at bounding box center [88, 22] width 8 height 8
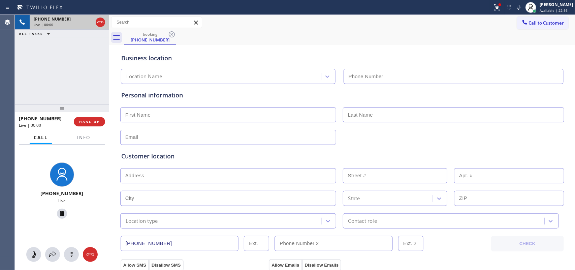
type input "(213) 277-7844"
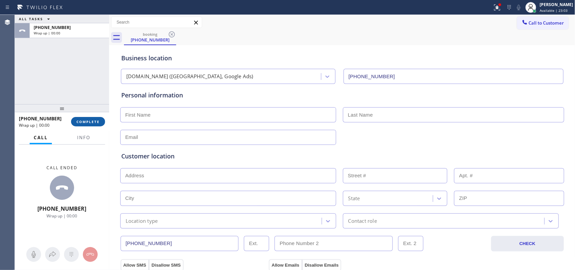
click at [90, 119] on span "COMPLETE" at bounding box center [87, 121] width 23 height 5
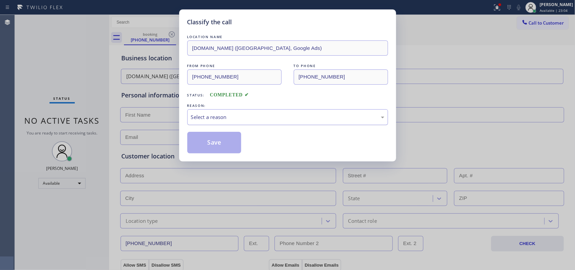
click at [199, 111] on div "Select a reason" at bounding box center [287, 117] width 201 height 16
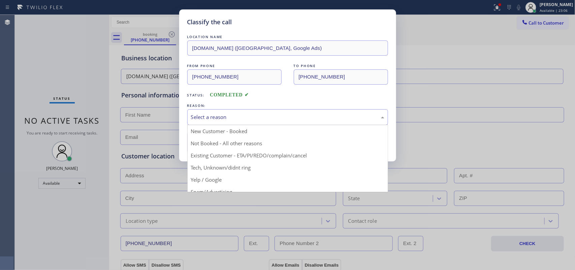
scroll to position [46, 0]
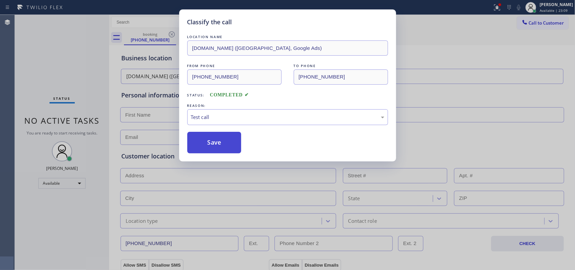
click at [206, 149] on button "Save" at bounding box center [214, 143] width 54 height 22
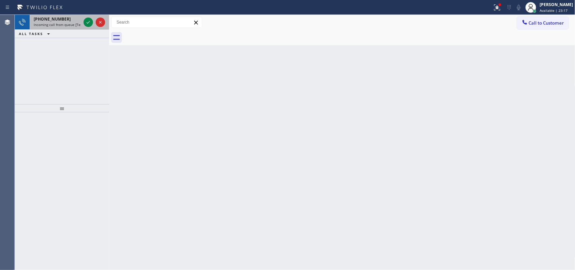
click at [82, 21] on div at bounding box center [94, 22] width 24 height 15
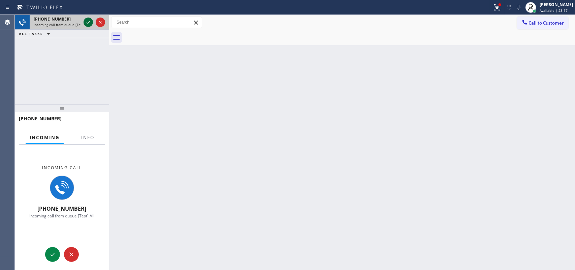
click at [87, 22] on icon at bounding box center [88, 22] width 8 height 8
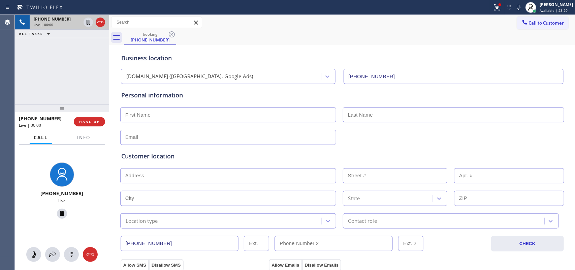
type input "(323) 897-1991"
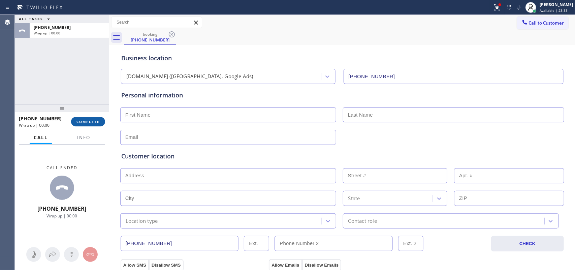
click at [88, 119] on span "COMPLETE" at bounding box center [87, 121] width 23 height 5
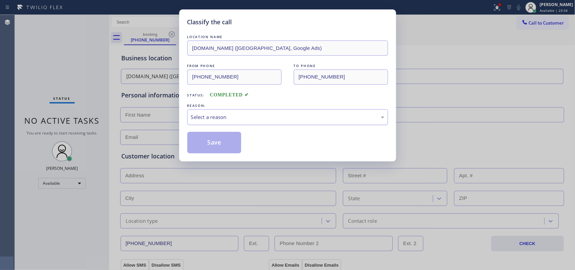
click at [229, 119] on div "Select a reason" at bounding box center [287, 117] width 193 height 8
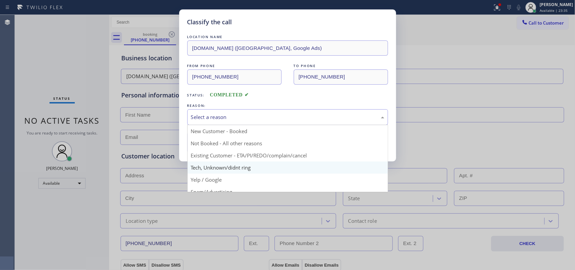
scroll to position [46, 0]
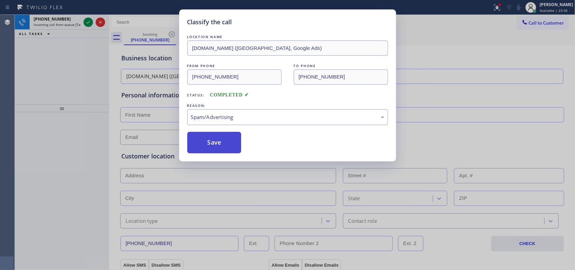
click at [207, 134] on button "Save" at bounding box center [214, 143] width 54 height 22
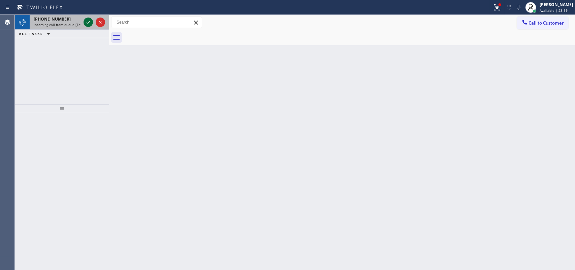
click at [89, 22] on icon at bounding box center [88, 22] width 8 height 8
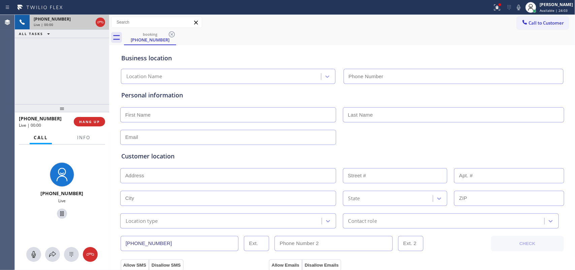
type input "(213) 497-4795"
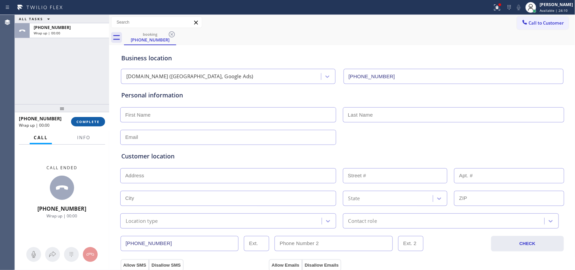
click at [86, 121] on span "COMPLETE" at bounding box center [87, 121] width 23 height 5
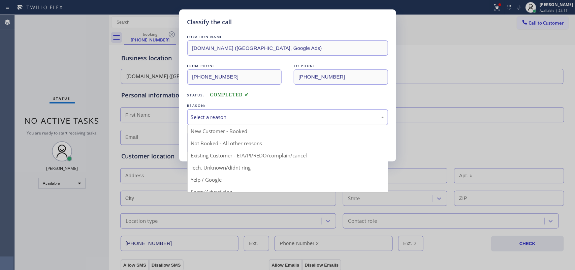
click at [236, 113] on div "Select a reason" at bounding box center [287, 117] width 193 height 8
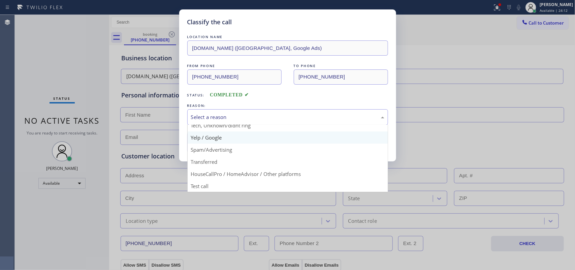
scroll to position [46, 0]
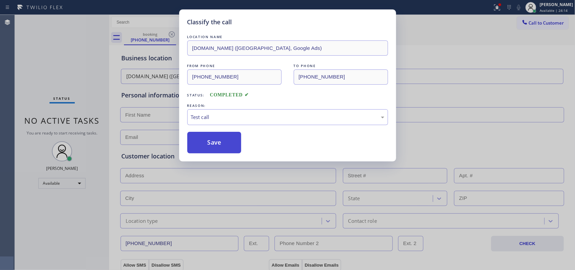
click at [215, 140] on button "Save" at bounding box center [214, 143] width 54 height 22
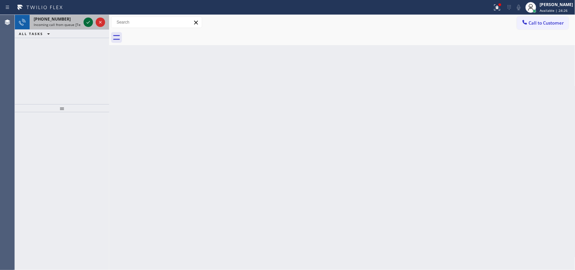
click at [85, 21] on icon at bounding box center [88, 22] width 8 height 8
click at [89, 21] on icon at bounding box center [88, 22] width 8 height 8
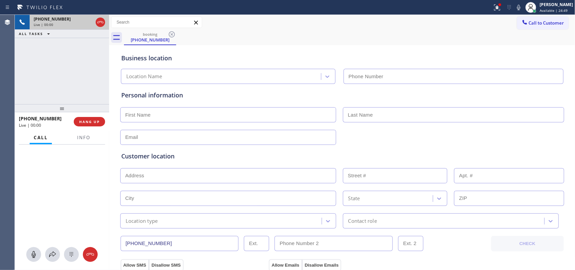
type input "(315) 973-1147"
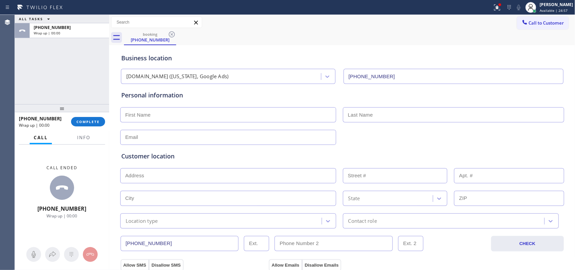
click at [92, 123] on span "COMPLETE" at bounding box center [87, 121] width 23 height 5
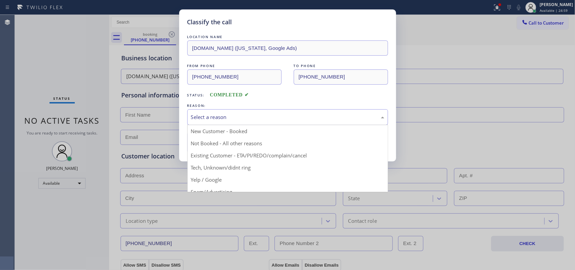
click at [292, 120] on div "Select a reason" at bounding box center [287, 117] width 193 height 8
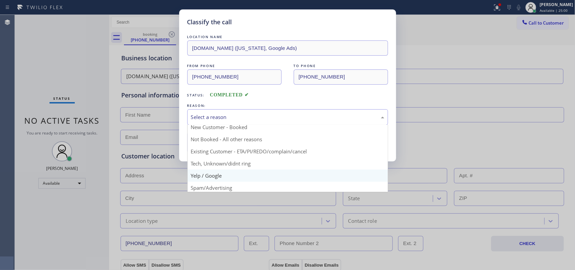
scroll to position [46, 0]
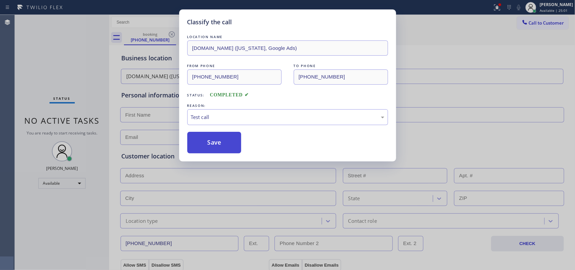
click at [226, 150] on button "Save" at bounding box center [214, 143] width 54 height 22
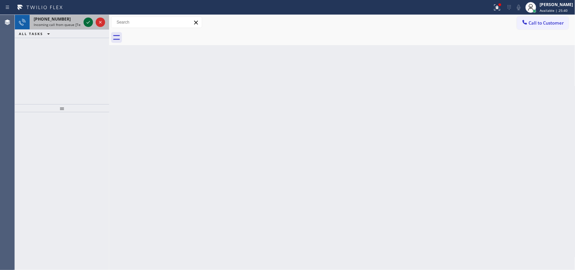
click at [86, 21] on icon at bounding box center [88, 22] width 8 height 8
click at [88, 21] on icon at bounding box center [88, 22] width 8 height 8
click at [87, 24] on icon at bounding box center [88, 22] width 8 height 8
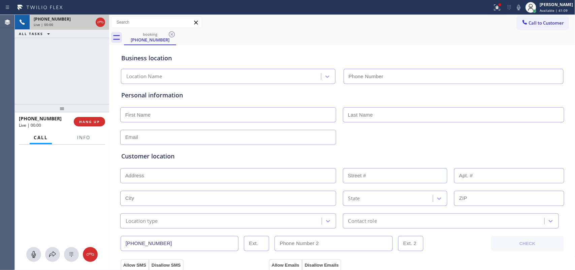
type input "(805) 608-3808"
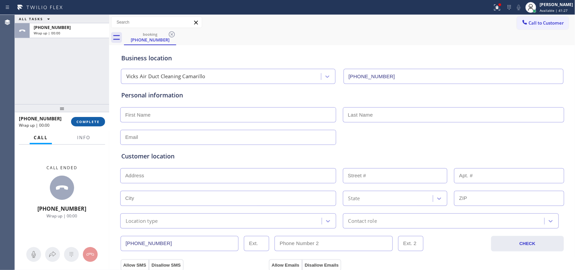
click at [93, 121] on span "COMPLETE" at bounding box center [87, 121] width 23 height 5
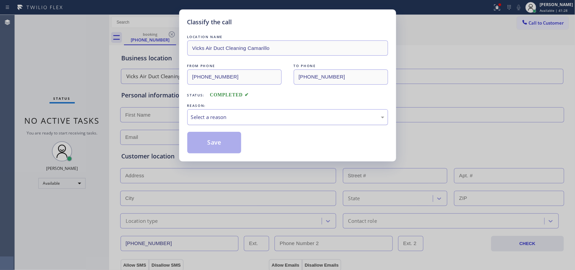
click at [222, 117] on div "Select a reason" at bounding box center [287, 117] width 193 height 8
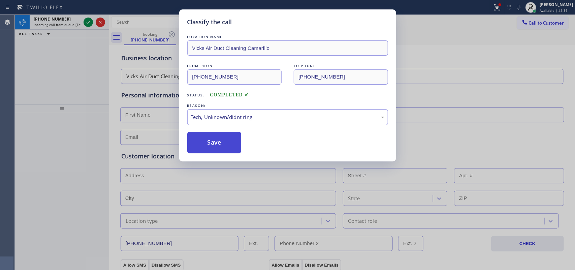
click at [223, 148] on button "Save" at bounding box center [214, 143] width 54 height 22
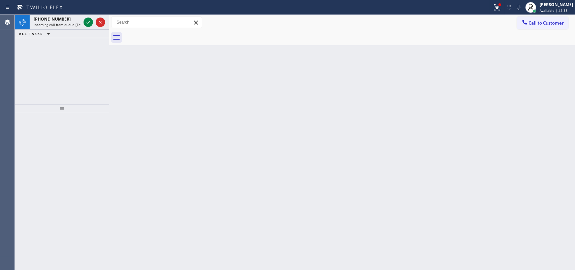
click at [88, 20] on icon at bounding box center [88, 22] width 8 height 8
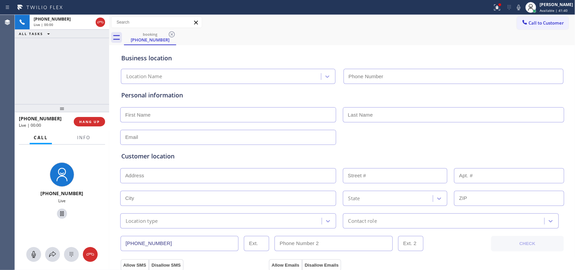
type input "(805) 973-6288"
click at [98, 122] on span "HANG UP" at bounding box center [89, 121] width 21 height 5
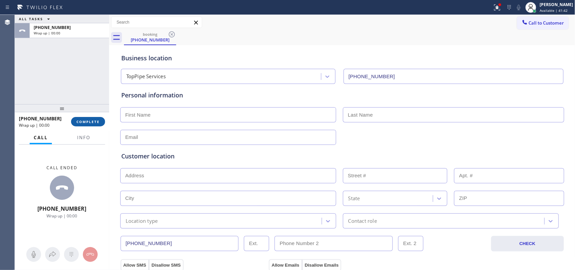
click at [98, 122] on span "COMPLETE" at bounding box center [87, 121] width 23 height 5
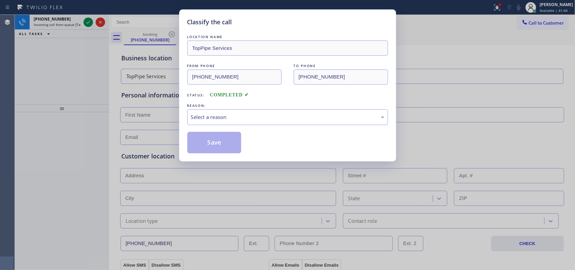
click at [249, 107] on div "REASON:" at bounding box center [287, 105] width 201 height 7
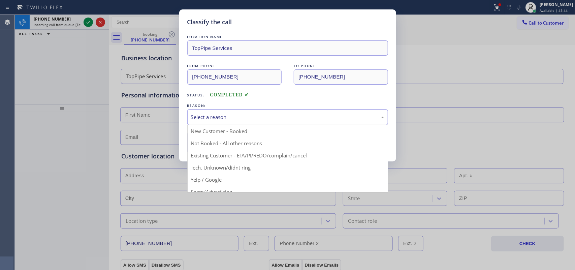
click at [248, 114] on div "Select a reason" at bounding box center [287, 117] width 193 height 8
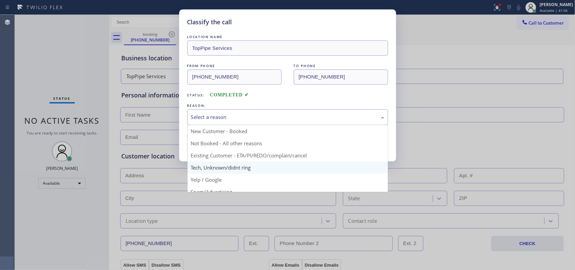
scroll to position [46, 0]
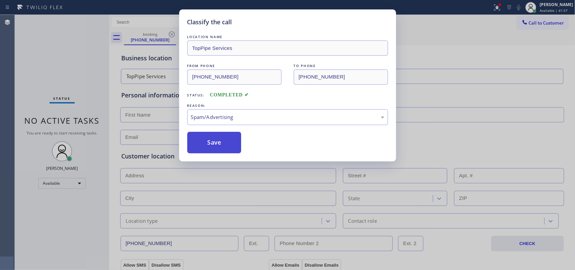
click at [219, 143] on button "Save" at bounding box center [214, 143] width 54 height 22
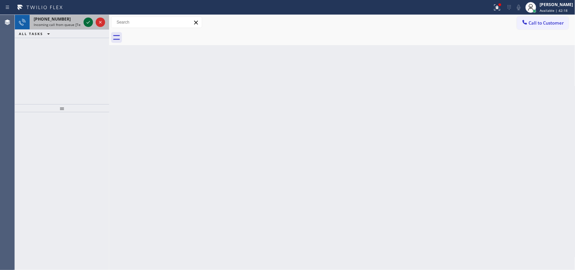
click at [87, 23] on icon at bounding box center [88, 22] width 8 height 8
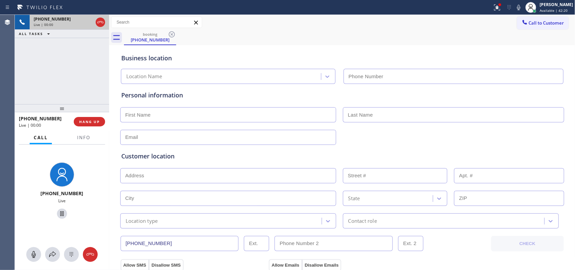
type input "(305) 520-7274"
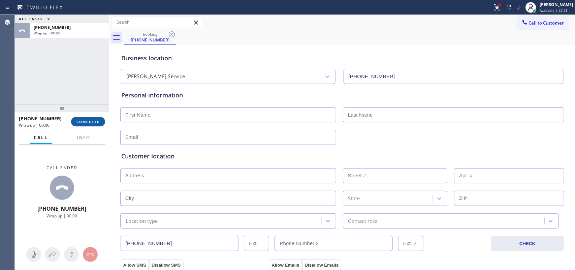
click at [85, 119] on button "COMPLETE" at bounding box center [88, 121] width 34 height 9
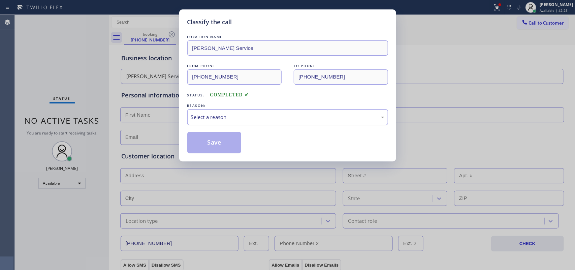
click at [226, 115] on div "Select a reason" at bounding box center [287, 117] width 193 height 8
click at [206, 150] on button "Save" at bounding box center [214, 143] width 54 height 22
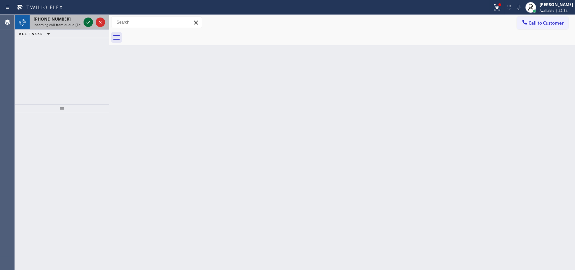
click at [86, 24] on icon at bounding box center [88, 22] width 8 height 8
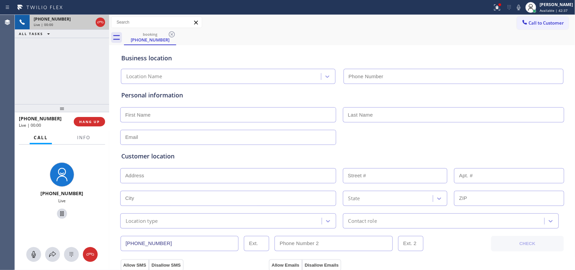
type input "(561) 257-5503"
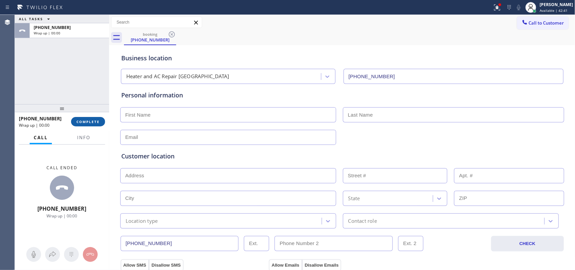
click at [101, 121] on button "COMPLETE" at bounding box center [88, 121] width 34 height 9
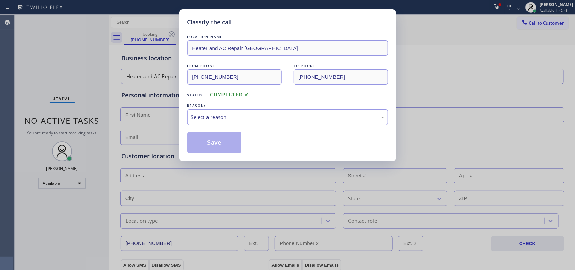
click at [227, 120] on div "Select a reason" at bounding box center [287, 117] width 193 height 8
click at [215, 143] on button "Save" at bounding box center [214, 143] width 54 height 22
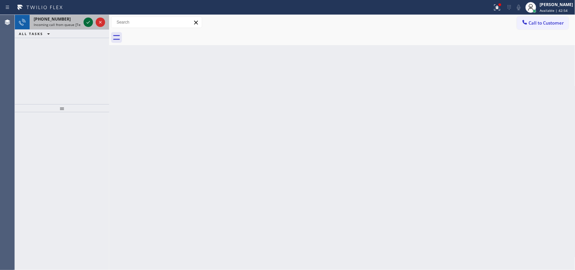
click at [87, 23] on icon at bounding box center [88, 22] width 3 height 3
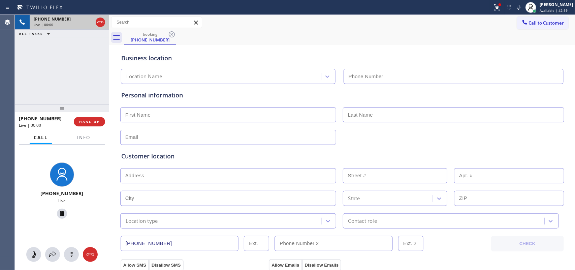
type input "(516) 789-2711"
click at [94, 116] on div "+15165683919 Live | 00:00 HANG UP" at bounding box center [62, 122] width 86 height 18
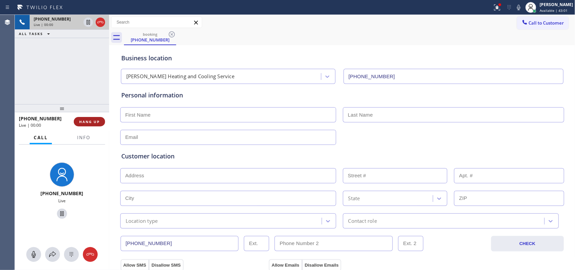
click at [94, 122] on span "HANG UP" at bounding box center [89, 121] width 21 height 5
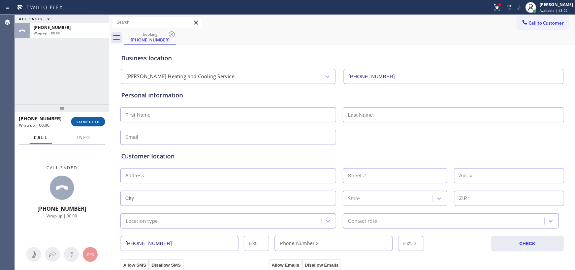
click at [94, 122] on span "COMPLETE" at bounding box center [87, 121] width 23 height 5
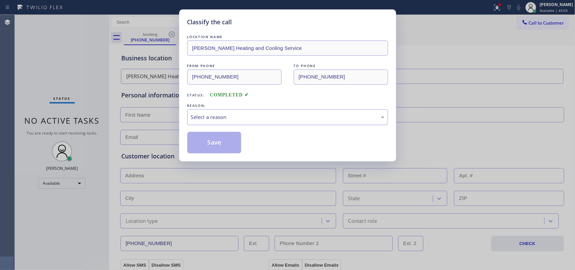
click at [256, 112] on div "Select a reason" at bounding box center [287, 117] width 201 height 16
drag, startPoint x: 226, startPoint y: 155, endPoint x: 197, endPoint y: 114, distance: 50.1
click at [197, 114] on div "Existing Customer - ETA/PI/REDO/complain/cancel" at bounding box center [287, 117] width 193 height 8
click at [261, 117] on div "Not Booked - All other reasons" at bounding box center [287, 117] width 193 height 8
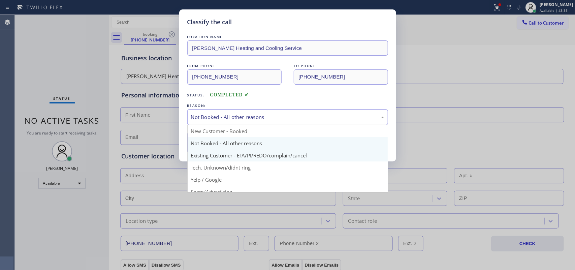
scroll to position [42, 0]
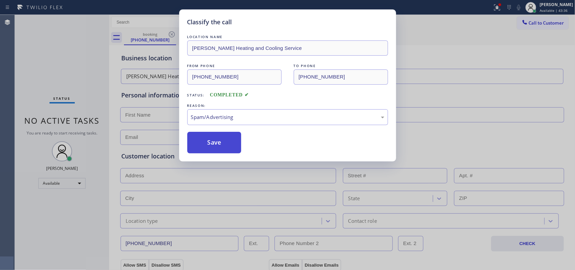
drag, startPoint x: 235, startPoint y: 155, endPoint x: 218, endPoint y: 142, distance: 20.9
click at [218, 142] on button "Save" at bounding box center [214, 143] width 54 height 22
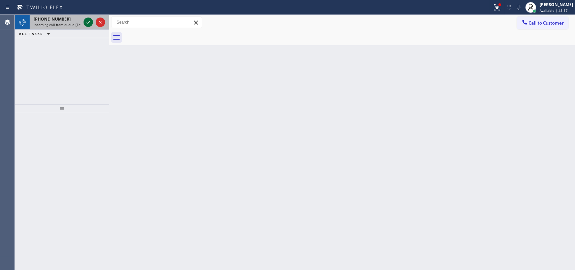
click at [85, 21] on icon at bounding box center [88, 22] width 8 height 8
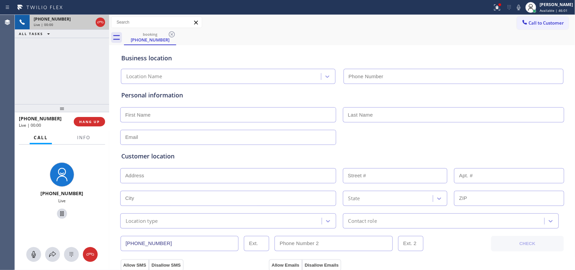
type input "(737) 387-3753"
click at [97, 122] on span "HANG UP" at bounding box center [89, 121] width 21 height 5
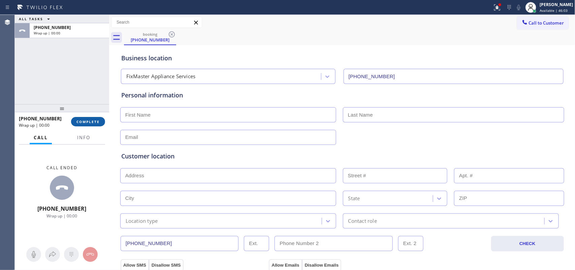
click at [97, 122] on span "COMPLETE" at bounding box center [87, 121] width 23 height 5
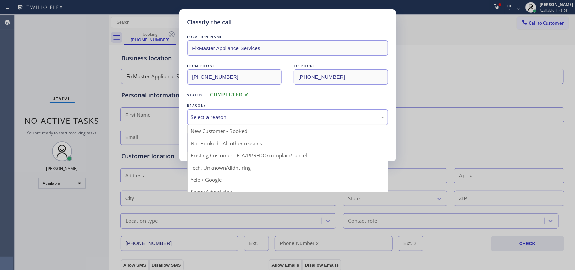
click at [200, 118] on div "Select a reason" at bounding box center [287, 117] width 193 height 8
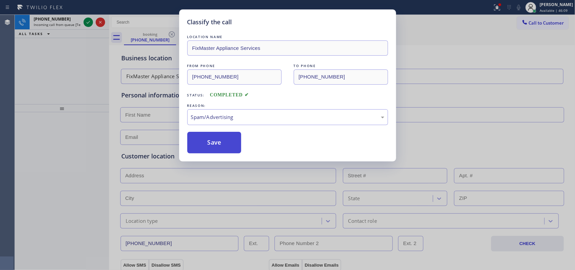
click at [209, 142] on button "Save" at bounding box center [214, 143] width 54 height 22
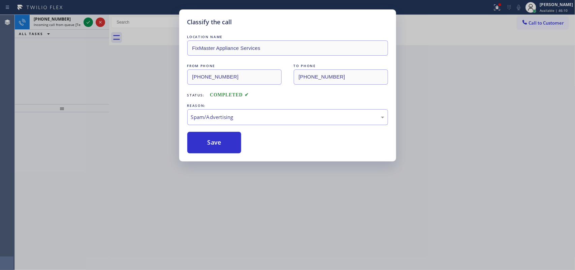
click at [85, 22] on div "Classify the call LOCATION NAME Painter Pop Design FROM PHONE (424) 537-4438 TO…" at bounding box center [295, 142] width 560 height 255
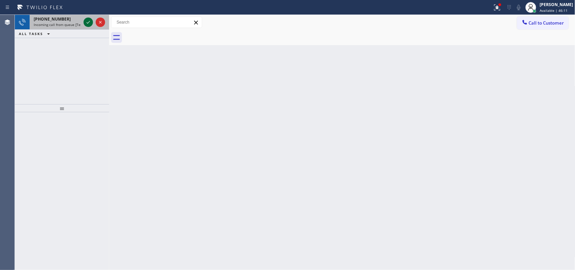
click at [85, 22] on icon at bounding box center [88, 22] width 8 height 8
click at [91, 20] on icon at bounding box center [88, 22] width 8 height 8
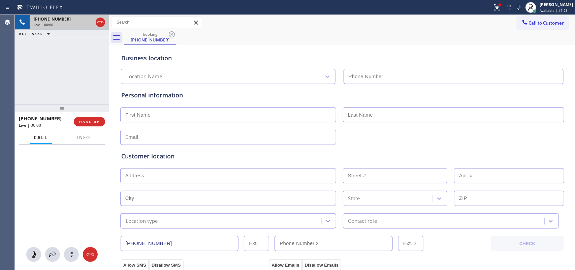
type input "(857) 219-2462"
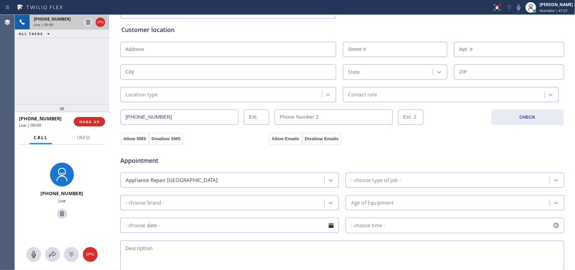
scroll to position [42, 0]
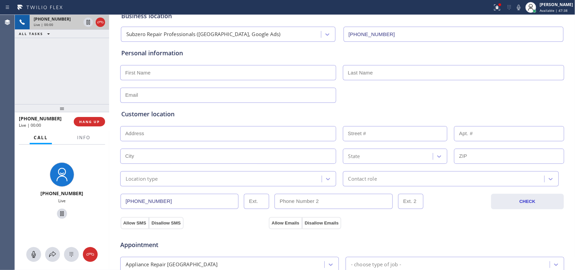
type input "(___) ___-____"
click at [278, 198] on input "(___) ___-____" at bounding box center [333, 201] width 118 height 15
type input "(___) ___-____"
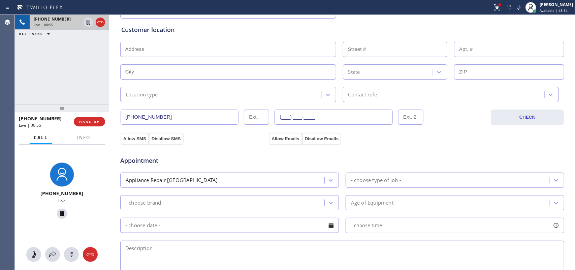
scroll to position [0, 0]
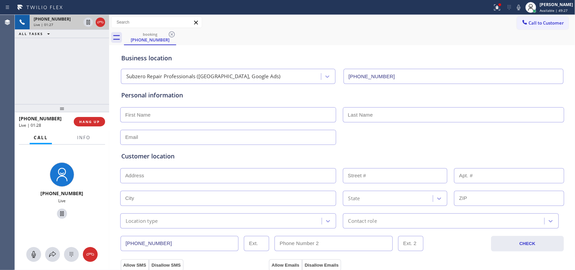
type input "(___) ___-____"
click at [84, 44] on div at bounding box center [88, 45] width 9 height 8
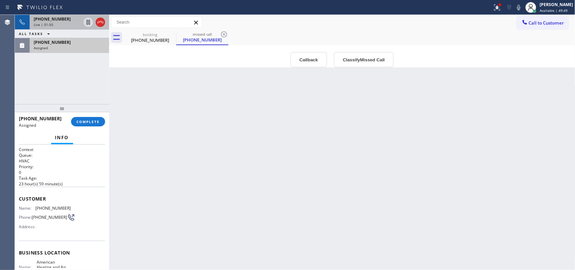
click at [56, 19] on span "+14018643028" at bounding box center [52, 19] width 37 height 6
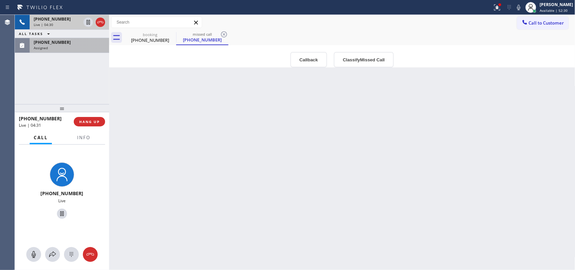
click at [62, 24] on div "Live | 04:30" at bounding box center [57, 24] width 47 height 5
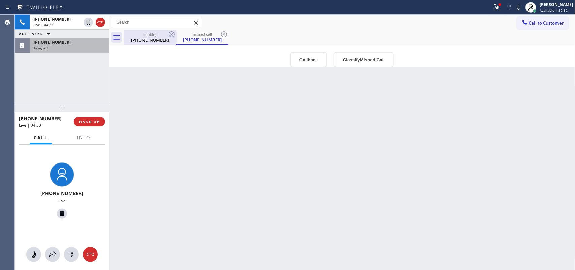
click at [149, 36] on div "booking" at bounding box center [150, 34] width 51 height 5
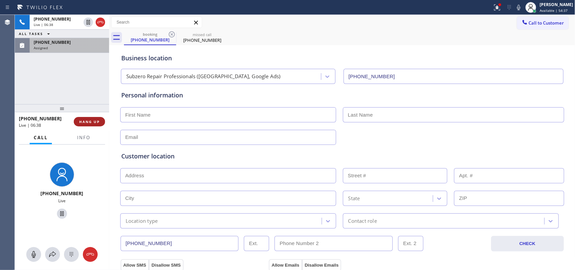
click at [93, 121] on span "HANG UP" at bounding box center [89, 121] width 21 height 5
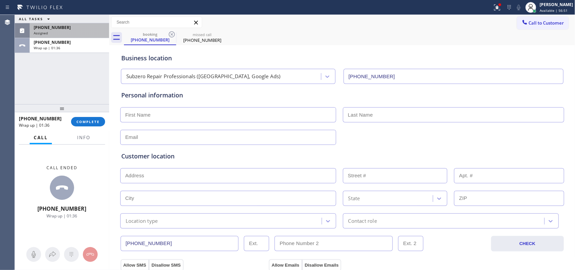
click at [49, 92] on div "ALL TASKS ALL TASKS ACTIVE TASKS TASKS IN WRAP UP (800) 455-5543 Assigned +1401…" at bounding box center [62, 59] width 94 height 89
click at [288, 117] on input "text" at bounding box center [228, 114] width 216 height 15
type input "Susan"
click at [212, 73] on div "Subzero Repair Professionals (Boston, Google Ads)" at bounding box center [203, 77] width 154 height 8
click at [351, 115] on input "text" at bounding box center [453, 114] width 221 height 15
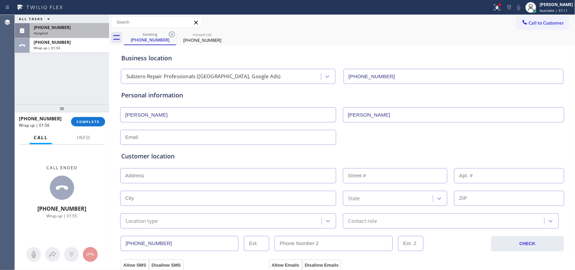
type input "Zwick"
click at [175, 139] on input "text" at bounding box center [228, 137] width 216 height 15
paste input "qzwick49@gmail.com"
type input "qzwick49@gmail.com"
click at [159, 169] on input "text" at bounding box center [228, 175] width 216 height 15
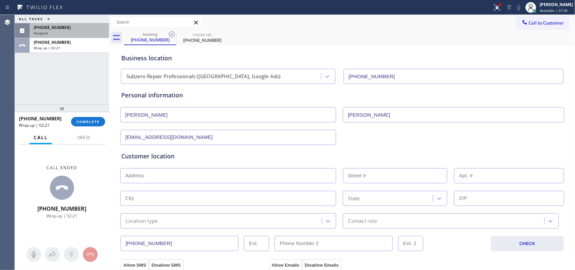
click at [165, 174] on input "text" at bounding box center [228, 175] width 216 height 15
click at [128, 176] on input "text" at bounding box center [228, 175] width 216 height 15
paste input "73 Standish Rd Jamestown, RI 02835/"
type input "73 Standish Rd"
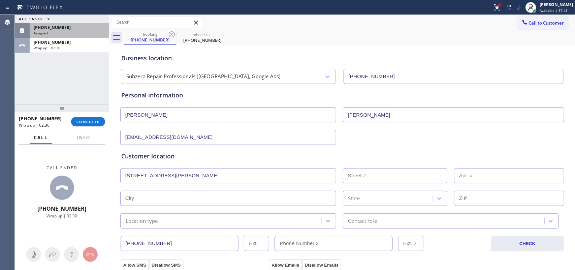
type input "73"
type input "Jamestown"
type input "02835"
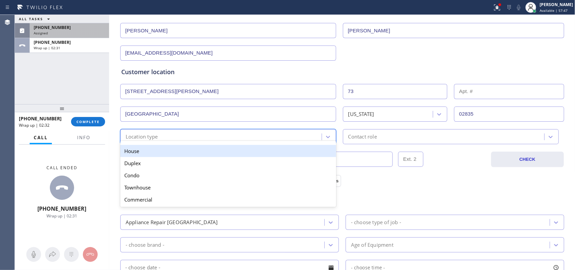
click at [307, 136] on div "Location type" at bounding box center [221, 137] width 199 height 12
click at [298, 147] on div "House" at bounding box center [228, 151] width 216 height 12
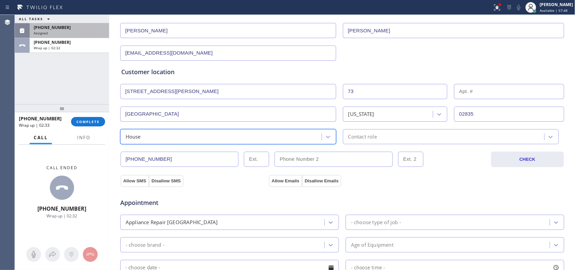
click at [361, 137] on div "Contact role" at bounding box center [362, 137] width 29 height 8
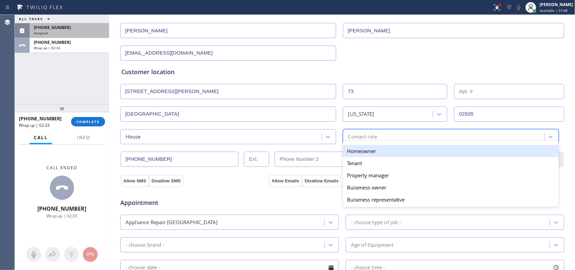
click at [355, 148] on div "Homeowner" at bounding box center [451, 151] width 216 height 12
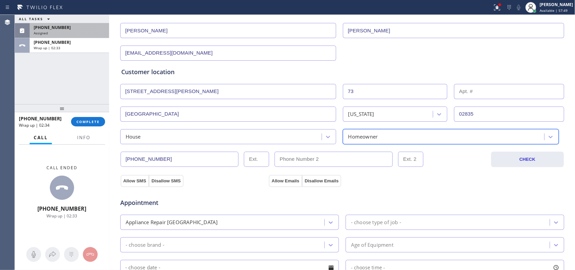
scroll to position [210, 0]
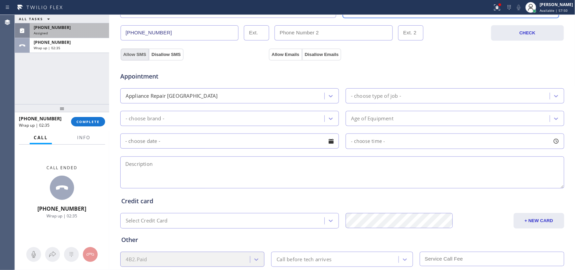
drag, startPoint x: 130, startPoint y: 56, endPoint x: 134, endPoint y: 56, distance: 4.4
click at [130, 56] on button "Allow SMS" at bounding box center [135, 54] width 28 height 12
click at [285, 55] on button "Allow Emails" at bounding box center [285, 54] width 33 height 12
click at [365, 95] on div "- choose type of job -" at bounding box center [376, 96] width 50 height 8
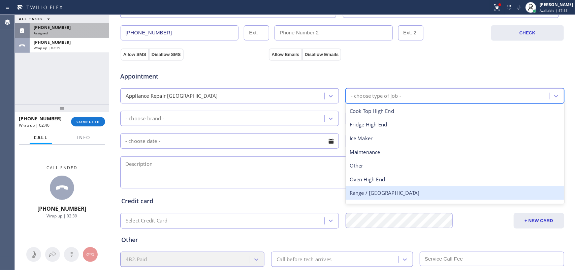
click at [372, 190] on div "Range / [GEOGRAPHIC_DATA]" at bounding box center [455, 193] width 219 height 14
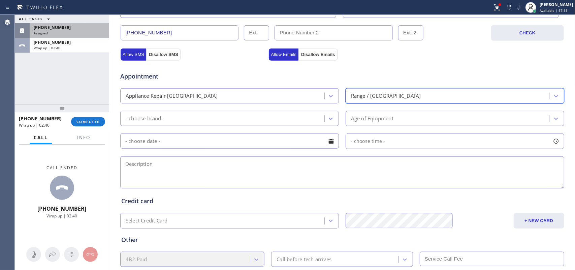
click at [314, 117] on div "- choose brand -" at bounding box center [223, 118] width 202 height 12
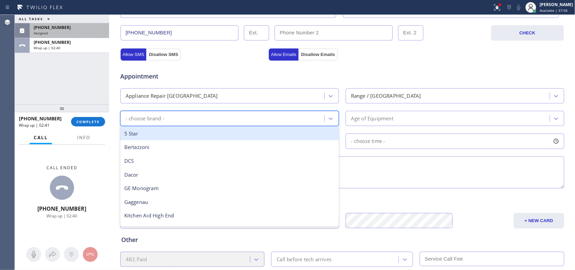
type input "w"
click at [245, 129] on div "Wolf" at bounding box center [229, 134] width 219 height 14
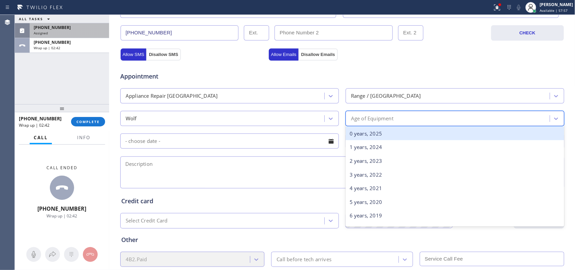
click at [384, 120] on div "Age of Equipment" at bounding box center [372, 119] width 42 height 8
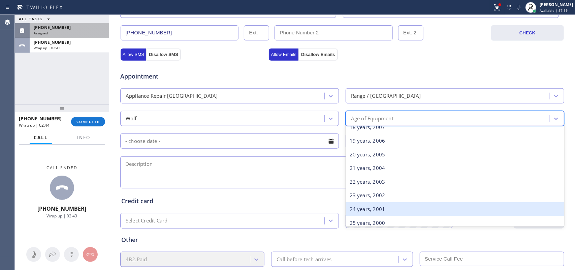
scroll to position [325, 0]
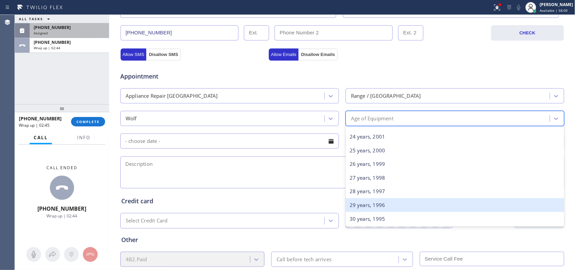
click at [395, 203] on div "29 years, 1996" at bounding box center [455, 205] width 219 height 14
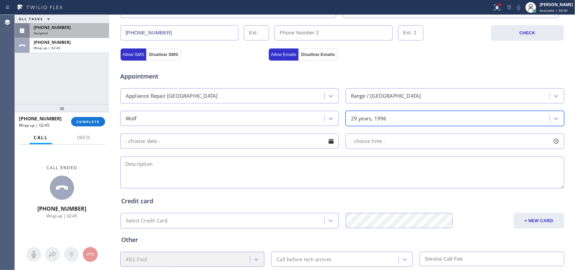
click at [329, 145] on div at bounding box center [330, 140] width 11 height 11
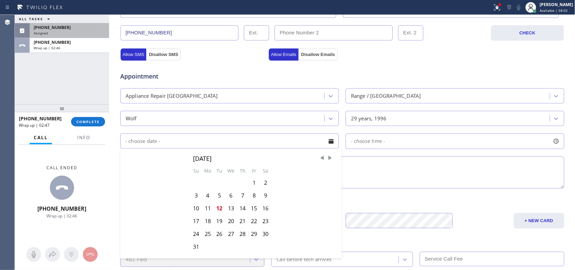
click at [454, 176] on textarea at bounding box center [342, 172] width 444 height 32
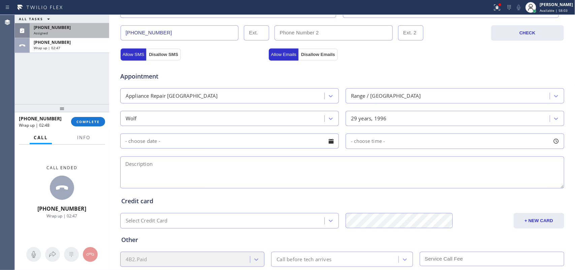
scroll to position [253, 0]
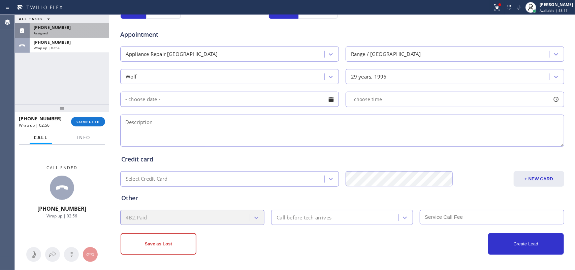
click at [194, 122] on textarea at bounding box center [342, 131] width 444 height 32
paste textarea "1996/ Wolf Range Gas/ ASI - 48-6-G/ SN 93-338A/ front burners has unuaslly high…"
drag, startPoint x: 294, startPoint y: 119, endPoint x: 419, endPoint y: 127, distance: 125.6
click at [419, 127] on textarea "1996/ Wolf Range Gas/ ASI - 48-6-G/ SN 93-338A/ front burners has unuaslly high…" at bounding box center [342, 131] width 444 height 32
click at [448, 125] on textarea "1996/ Wolf Range Gas/ ASI - 48-6-G/ SN 93-338A/ front burners has unequally hig…" at bounding box center [342, 131] width 444 height 32
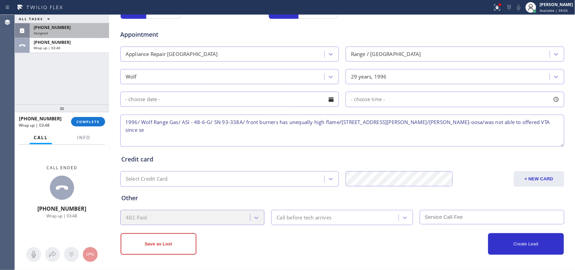
click at [36, 27] on span "[PHONE_NUMBER]" at bounding box center [52, 28] width 37 height 6
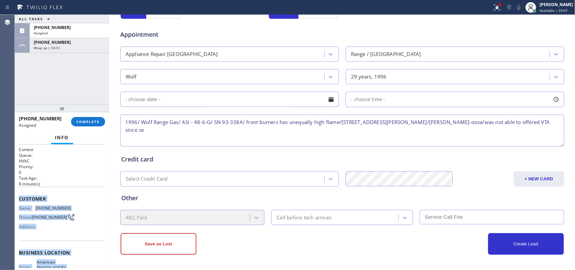
drag, startPoint x: 83, startPoint y: 248, endPoint x: 19, endPoint y: 193, distance: 84.1
click at [19, 193] on div "Context Queue: HVAC Priority: 0 Task Age: 8 minute(s) Customer Name: (800) 455-…" at bounding box center [62, 250] width 86 height 206
copy div "Customer Name: (800) 455-5543 Phone: (800) 455-5543 Address: Business location …"
click at [99, 118] on button "COMPLETE" at bounding box center [88, 121] width 34 height 9
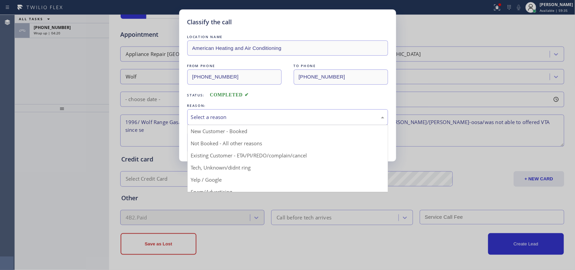
click at [241, 118] on div "Select a reason" at bounding box center [287, 117] width 193 height 8
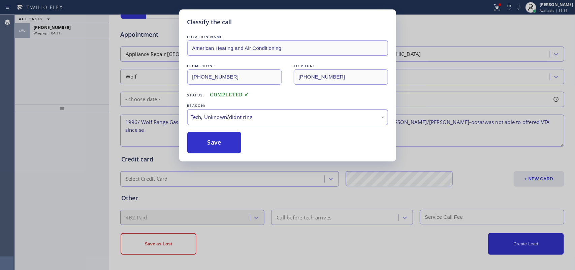
click at [233, 165] on div "Classify the call LOCATION NAME American Heating and Air Conditioning FROM PHON…" at bounding box center [287, 135] width 575 height 270
click at [213, 144] on button "Save" at bounding box center [214, 143] width 54 height 22
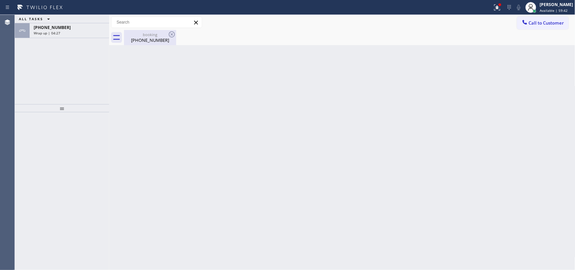
click at [142, 31] on div "booking (401) 864-3028" at bounding box center [150, 37] width 51 height 15
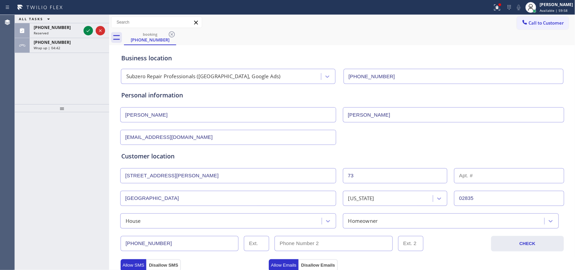
drag, startPoint x: 27, startPoint y: 97, endPoint x: 35, endPoint y: 92, distance: 9.0
click at [28, 96] on div "ALL TASKS ALL TASKS ACTIVE TASKS TASKS IN WRAP UP (760) 664-0102 Reserved +1401…" at bounding box center [62, 59] width 94 height 89
click at [89, 33] on icon at bounding box center [88, 31] width 8 height 8
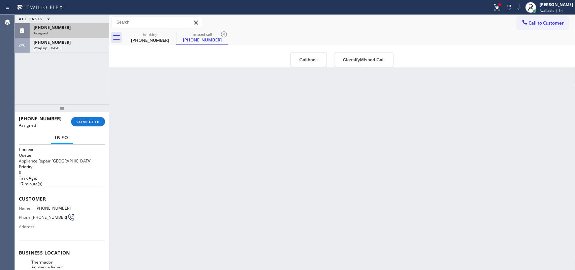
scroll to position [91, 0]
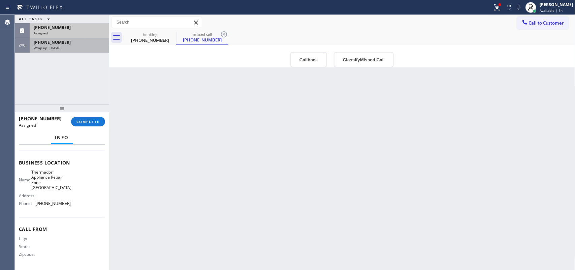
click at [66, 45] on div "Wrap up | 04:46" at bounding box center [69, 47] width 71 height 5
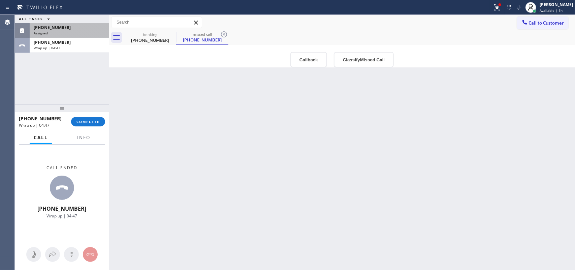
scroll to position [80, 0]
click at [152, 32] on div "booking" at bounding box center [150, 34] width 51 height 5
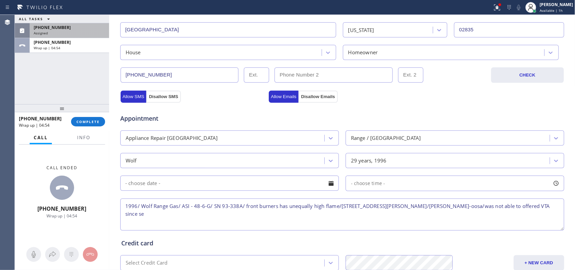
scroll to position [253, 0]
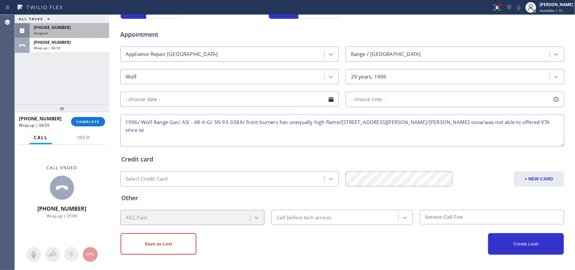
click at [538, 123] on textarea "1996/ Wolf Range Gas/ ASI - 48-6-G/ SN 93-338A/ front burners has unequally hig…" at bounding box center [342, 131] width 444 height 32
type textarea "1996/ Wolf Range Gas/ ASI - 48-6-G/ SN 93-338A/ front burners has unequally hig…"
click at [283, 219] on div "Call before tech arrives" at bounding box center [303, 218] width 55 height 8
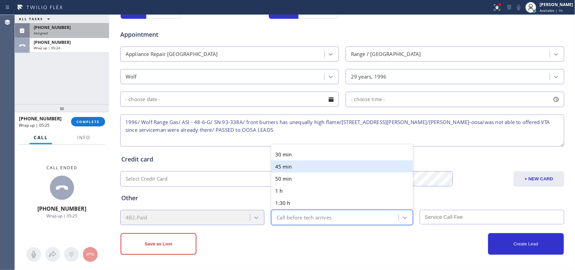
click at [227, 148] on div "Credit card Select Credit Card + NEW CARD CANCEL SAVE" at bounding box center [342, 167] width 445 height 39
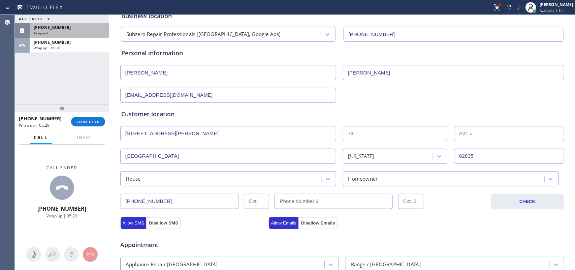
scroll to position [0, 0]
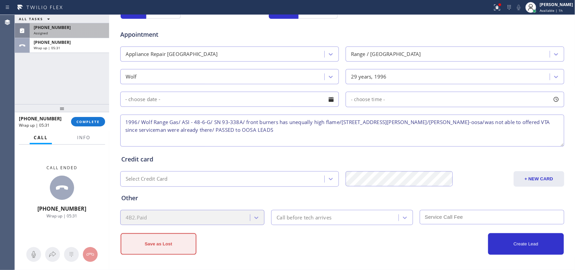
click at [171, 253] on button "Save as Lost" at bounding box center [159, 244] width 76 height 22
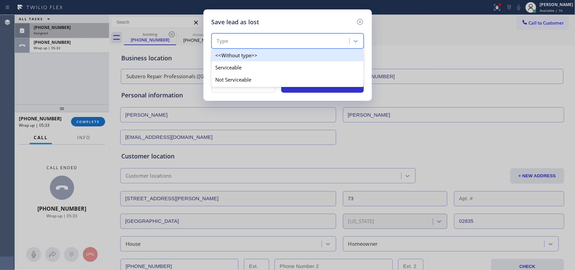
click at [331, 41] on div "Type" at bounding box center [282, 41] width 136 height 12
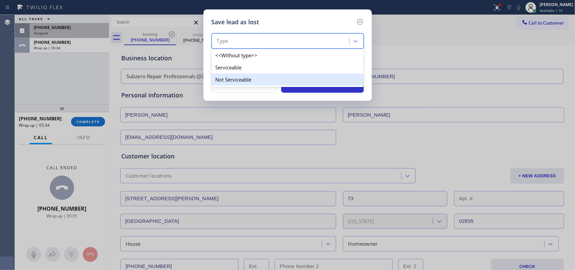
click at [318, 77] on div "Not Serviceable" at bounding box center [288, 79] width 152 height 12
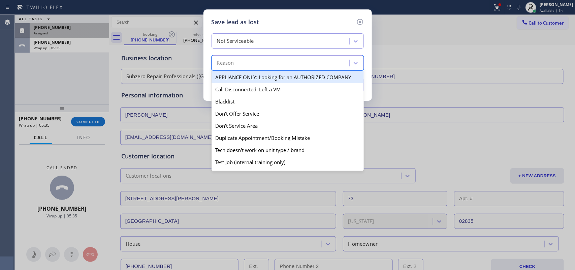
click at [314, 68] on div "Reason" at bounding box center [282, 63] width 136 height 12
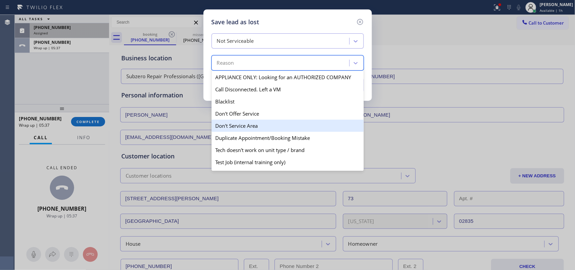
click at [280, 126] on div "Don't Service Area" at bounding box center [288, 126] width 152 height 12
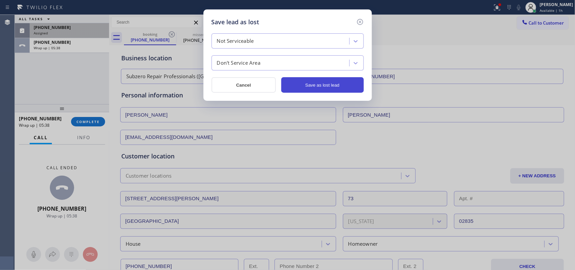
click at [307, 81] on button "Save as lost lead" at bounding box center [322, 84] width 83 height 15
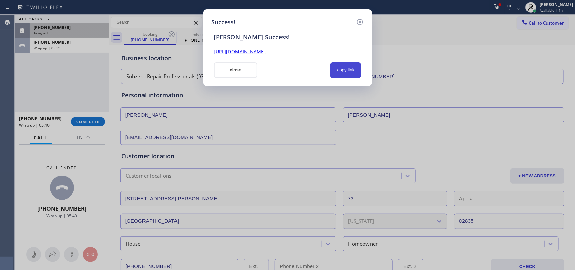
click at [337, 72] on button "copy link" at bounding box center [345, 69] width 31 height 15
click at [266, 51] on link "https://erp.apollosoft.co/customer/756822#portlet_lead" at bounding box center [240, 51] width 52 height 6
click at [241, 67] on button "close" at bounding box center [236, 69] width 44 height 15
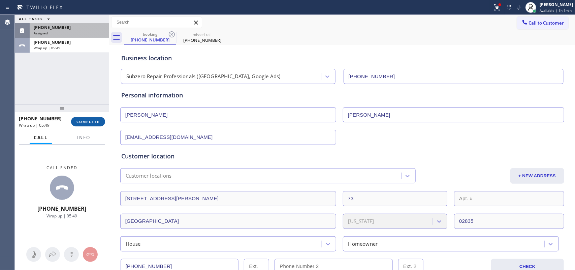
click at [85, 126] on button "COMPLETE" at bounding box center [88, 121] width 34 height 9
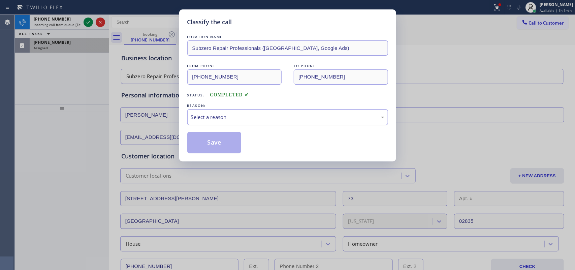
click at [212, 120] on div "Select a reason" at bounding box center [287, 117] width 193 height 8
drag, startPoint x: 216, startPoint y: 143, endPoint x: 135, endPoint y: 93, distance: 95.0
click at [216, 143] on button "Save" at bounding box center [214, 143] width 54 height 22
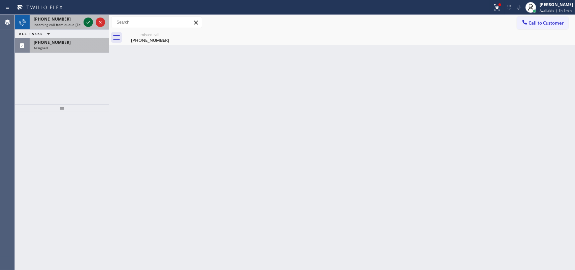
click at [87, 21] on icon at bounding box center [88, 22] width 8 height 8
click at [87, 23] on icon at bounding box center [88, 22] width 3 height 3
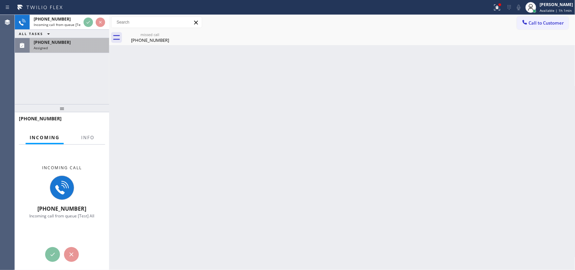
click at [61, 46] on div "Assigned" at bounding box center [69, 47] width 71 height 5
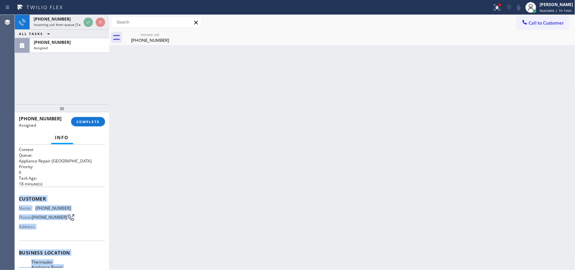
drag, startPoint x: 73, startPoint y: 216, endPoint x: 19, endPoint y: 198, distance: 56.9
click at [19, 198] on div "Context Queue: Appliance Repair High End Priority: 0 Task Age: 18 minute(s) Cus…" at bounding box center [62, 253] width 86 height 212
copy div "Customer Name: (760) 664-0102 Phone: (760) 664-0102 Address: Business location …"
click at [56, 19] on span "+16503416819" at bounding box center [52, 19] width 37 height 6
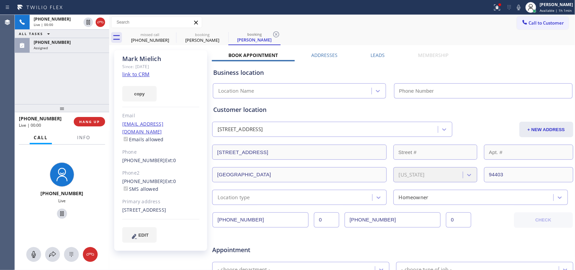
type input "[PHONE_NUMBER]"
click at [86, 128] on div "+16503416819 Live | 00:00 HANG UP" at bounding box center [62, 122] width 86 height 18
click at [81, 137] on span "Info" at bounding box center [83, 137] width 13 height 6
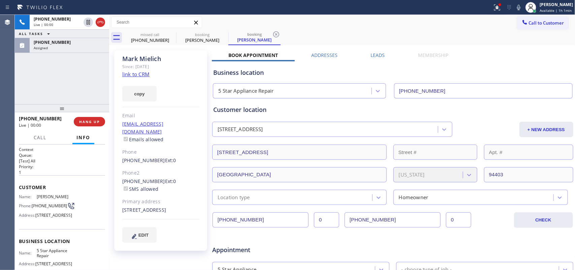
scroll to position [80, 0]
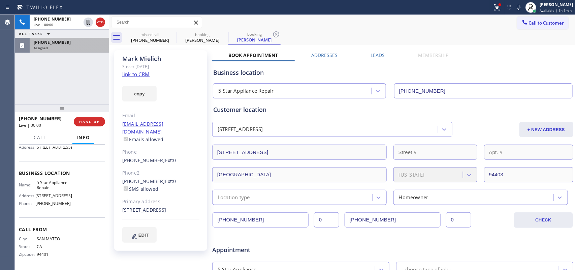
click at [66, 46] on div "Assigned" at bounding box center [69, 47] width 71 height 5
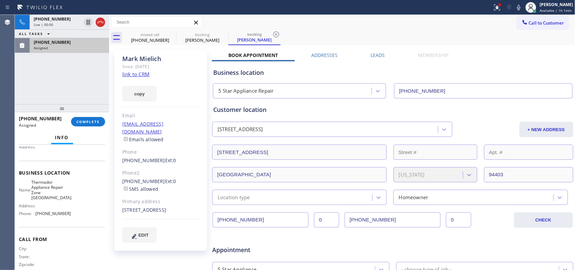
scroll to position [91, 0]
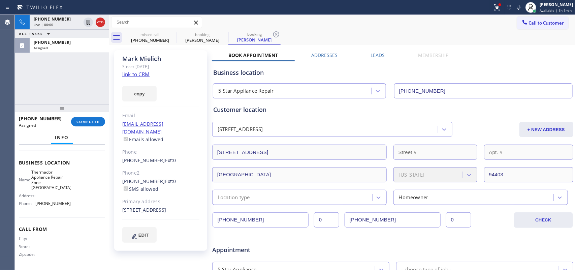
click at [140, 74] on link "link to CRM" at bounding box center [135, 74] width 27 height 7
click at [90, 120] on span "COMPLETE" at bounding box center [87, 121] width 23 height 5
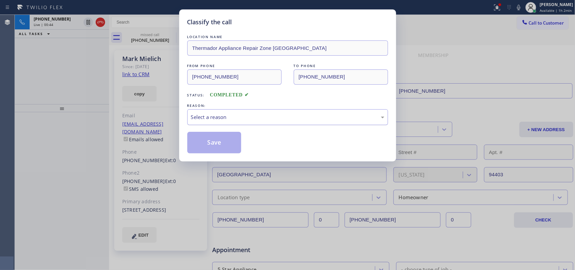
click at [263, 123] on div "Select a reason" at bounding box center [287, 117] width 201 height 16
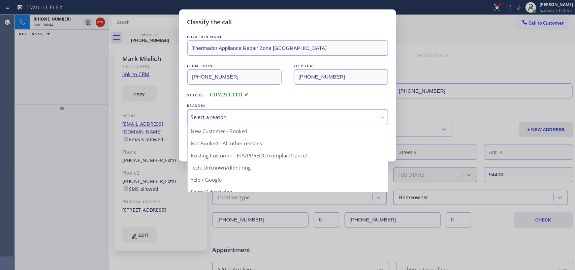
click at [248, 165] on div "Classify the call LOCATION NAME Thermador Appliance Repair Zone Cathedral City …" at bounding box center [287, 135] width 575 height 270
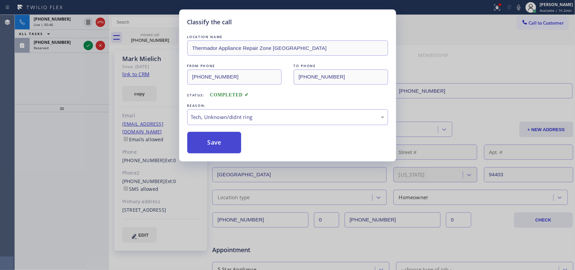
click at [226, 141] on button "Save" at bounding box center [214, 143] width 54 height 22
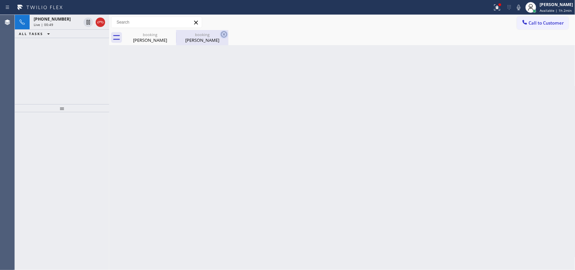
click at [225, 35] on icon at bounding box center [224, 34] width 6 height 6
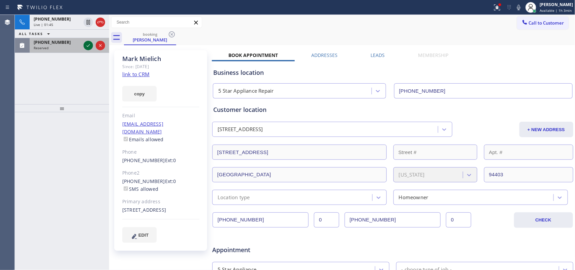
click at [87, 48] on icon at bounding box center [88, 45] width 8 height 8
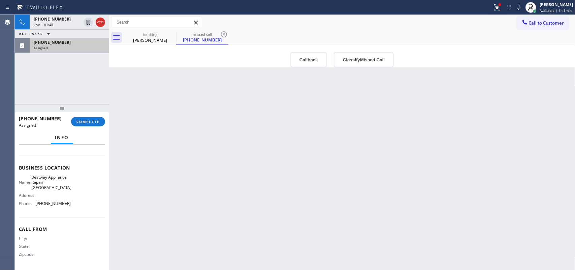
scroll to position [85, 0]
click at [79, 203] on div "Name: Bestway Appliance Repair Mission Viejo Address: Phone: (949) 569-5510" at bounding box center [62, 191] width 86 height 34
click at [78, 209] on div "Business location Name: Bestway Appliance Repair Mission Viejo Address: Phone: …" at bounding box center [62, 186] width 86 height 61
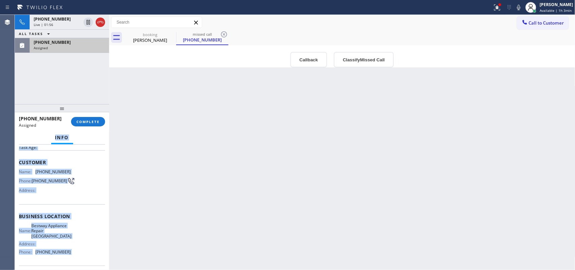
scroll to position [0, 0]
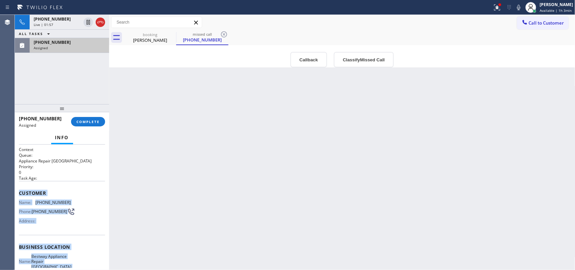
drag, startPoint x: 77, startPoint y: 209, endPoint x: 19, endPoint y: 190, distance: 61.6
click at [19, 190] on div "Context Queue: Appliance Repair High End Priority: 0 Task Age: Customer Name: (…" at bounding box center [62, 247] width 86 height 201
copy div "Customer Name: (747) 234-4725 Phone: (747) 234-4725 Address: Business location …"
drag, startPoint x: 60, startPoint y: 23, endPoint x: 60, endPoint y: 29, distance: 6.4
click at [59, 23] on div "Live | 02:04" at bounding box center [57, 24] width 47 height 5
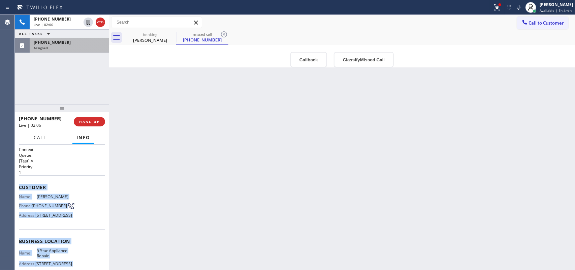
click at [38, 138] on span "Call" at bounding box center [40, 137] width 13 height 6
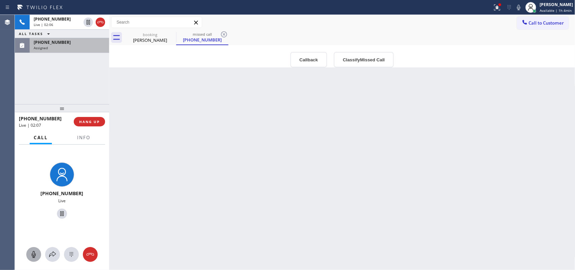
drag, startPoint x: 33, startPoint y: 252, endPoint x: 54, endPoint y: 214, distance: 43.7
click at [33, 252] on icon at bounding box center [34, 254] width 8 height 8
click at [58, 213] on icon at bounding box center [62, 213] width 8 height 8
click at [76, 49] on div "Assigned" at bounding box center [69, 47] width 71 height 5
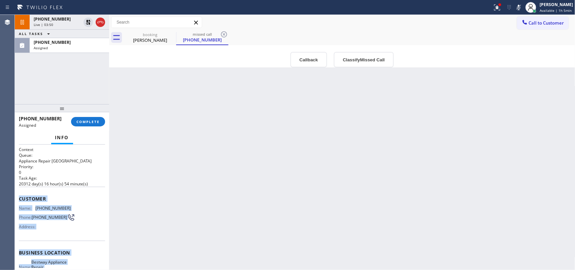
scroll to position [91, 0]
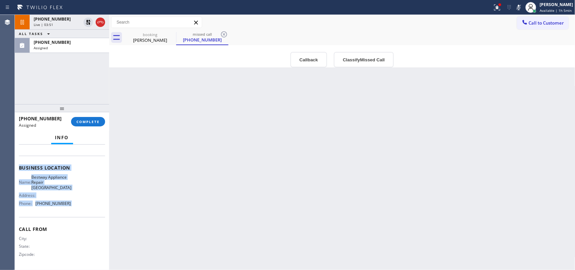
click at [77, 215] on div "Business location Name: Bestway Appliance Repair Mission Viejo Address: Phone: …" at bounding box center [62, 186] width 86 height 61
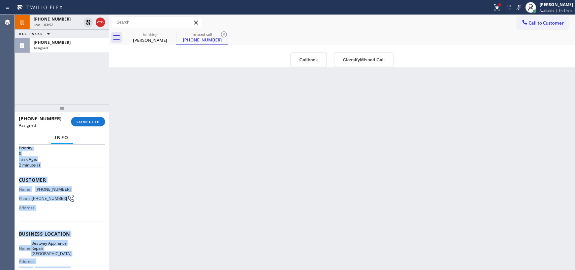
scroll to position [0, 0]
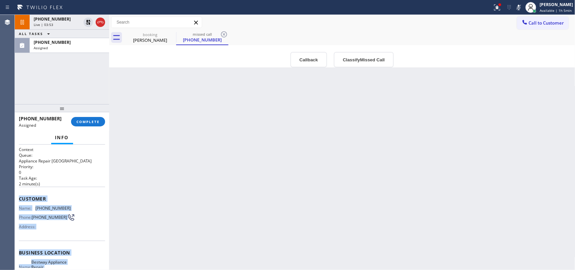
drag, startPoint x: 72, startPoint y: 208, endPoint x: 18, endPoint y: 198, distance: 54.8
click at [18, 198] on div "Context Queue: Appliance Repair High End Priority: 0 Task Age: 2 minute(s) Cust…" at bounding box center [62, 207] width 94 height 126
copy div "Customer Name: (747) 234-4725 Phone: (747) 234-4725 Address: Business location …"
click at [379, 66] on button "Classify Missed Call" at bounding box center [364, 59] width 60 height 15
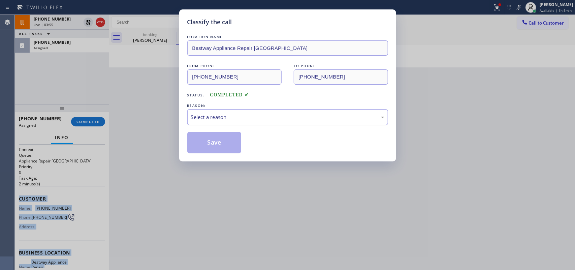
click at [312, 117] on div "Select a reason" at bounding box center [287, 117] width 193 height 8
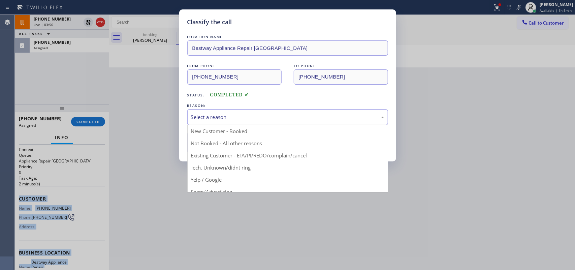
click at [229, 115] on div "Select a reason" at bounding box center [287, 117] width 193 height 8
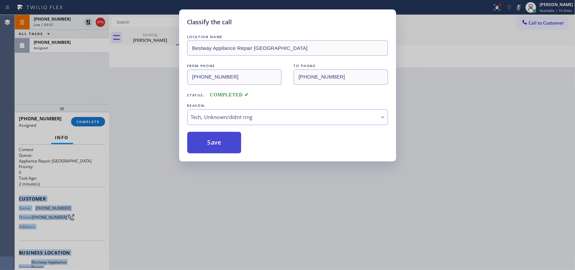
click at [207, 146] on button "Save" at bounding box center [214, 143] width 54 height 22
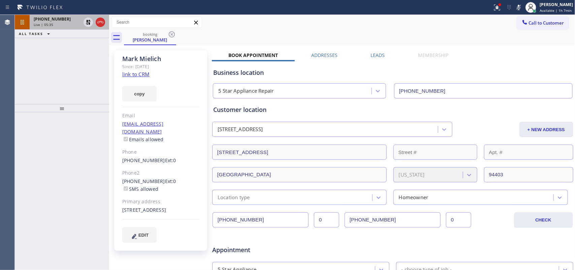
drag, startPoint x: 51, startPoint y: 25, endPoint x: 49, endPoint y: 29, distance: 4.7
click at [51, 24] on span "Live | 05:35" at bounding box center [44, 24] width 20 height 5
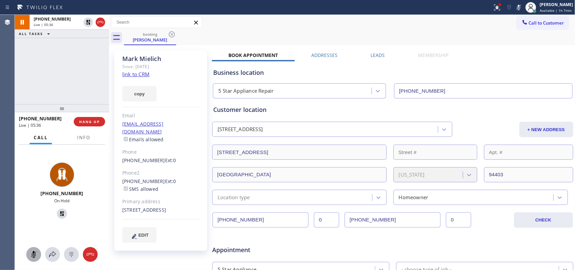
click at [31, 261] on button at bounding box center [33, 254] width 15 height 15
click at [31, 259] on button at bounding box center [33, 254] width 15 height 15
click at [58, 209] on icon at bounding box center [62, 213] width 8 height 8
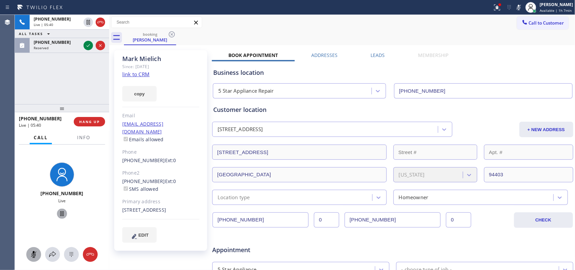
click at [35, 250] on button at bounding box center [33, 254] width 15 height 15
click at [86, 46] on icon at bounding box center [88, 45] width 8 height 8
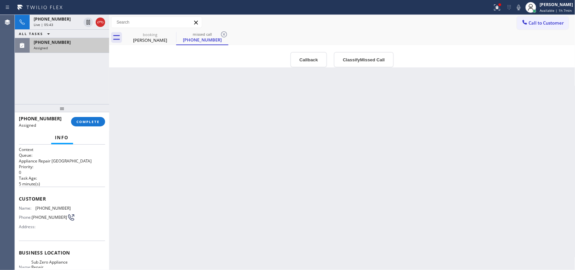
scroll to position [91, 0]
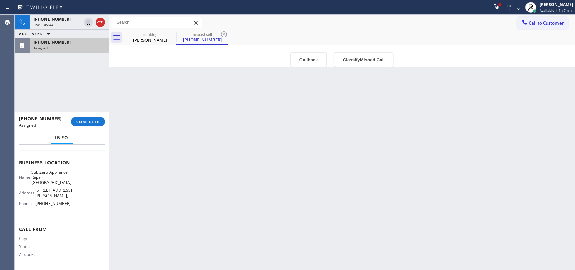
drag, startPoint x: 71, startPoint y: 208, endPoint x: 65, endPoint y: 167, distance: 41.2
click at [66, 170] on div "Name: Sub Zero Appliance Repair Bellingham Address: 2410 James St, Phone: (360)…" at bounding box center [62, 188] width 86 height 39
click at [72, 201] on div "Name: Sub Zero Appliance Repair Bellingham Address: 2410 James St, Phone: (360)…" at bounding box center [62, 188] width 86 height 39
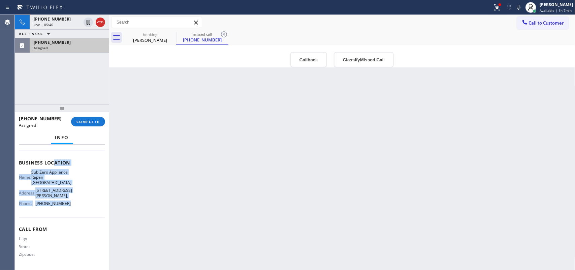
drag, startPoint x: 71, startPoint y: 203, endPoint x: 53, endPoint y: 145, distance: 61.1
click at [55, 149] on div "Context Queue: Appliance Repair High End Priority: 0 Task Age: 5 minute(s) Cust…" at bounding box center [62, 163] width 86 height 212
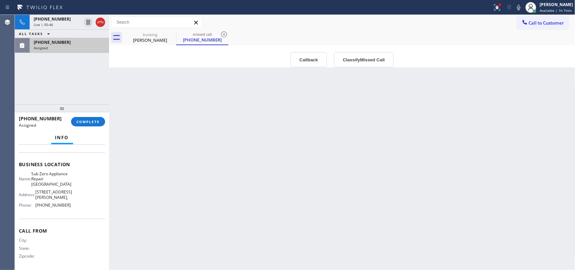
click at [51, 144] on div "Info Context Queue: Appliance Repair High End Priority: 0 Task Age: 5 minute(s)…" at bounding box center [62, 200] width 94 height 139
click at [71, 202] on div "Name: Sub Zero Appliance Repair Bellingham Address: 2410 James St, Phone: (360)…" at bounding box center [62, 190] width 86 height 39
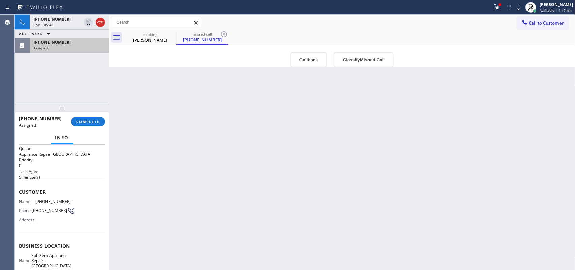
scroll to position [91, 0]
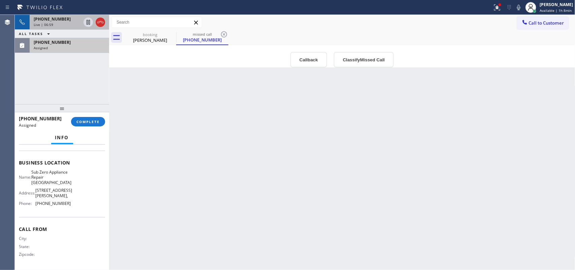
click at [57, 21] on span "+16503416819" at bounding box center [52, 19] width 37 height 6
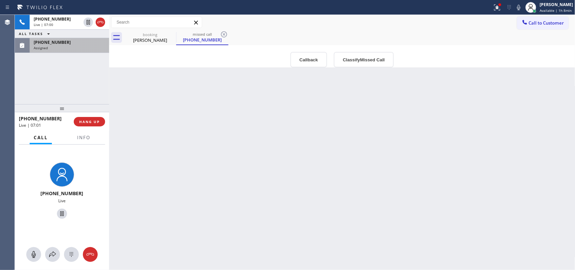
scroll to position [80, 0]
click at [31, 252] on icon at bounding box center [34, 254] width 8 height 8
click at [35, 252] on rect at bounding box center [33, 253] width 5 height 5
click at [47, 51] on div "(503) 498-0925 Assigned" at bounding box center [68, 45] width 77 height 15
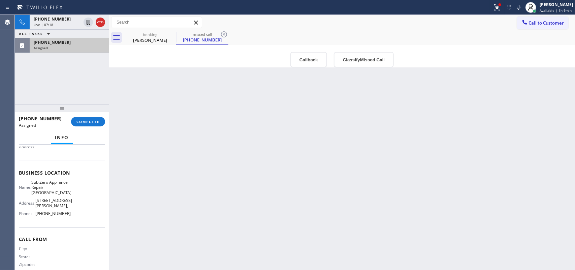
scroll to position [91, 0]
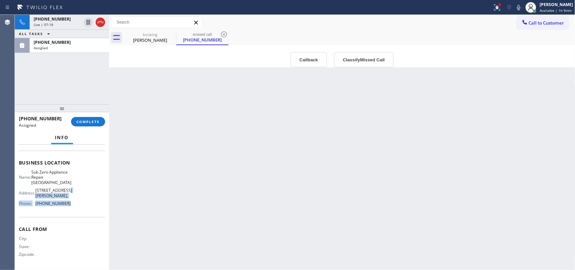
drag, startPoint x: 72, startPoint y: 202, endPoint x: 62, endPoint y: 161, distance: 42.8
click at [65, 171] on div "Name: Sub Zero Appliance Repair Bellingham Address: 2410 James St, Phone: (360)…" at bounding box center [62, 188] width 86 height 39
click at [62, 161] on span "Business location" at bounding box center [62, 162] width 86 height 6
drag, startPoint x: 61, startPoint y: 157, endPoint x: 61, endPoint y: 168, distance: 10.4
click at [54, 132] on button "Info" at bounding box center [62, 137] width 22 height 13
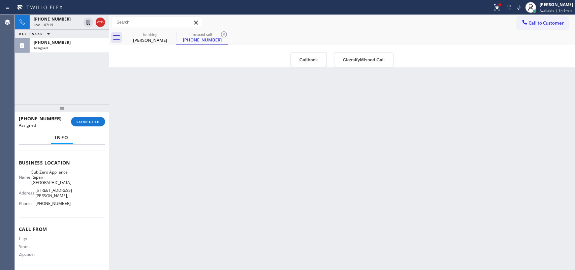
click at [72, 201] on div "Name: Sub Zero Appliance Repair Bellingham Address: 2410 James St, Phone: (360)…" at bounding box center [62, 188] width 86 height 39
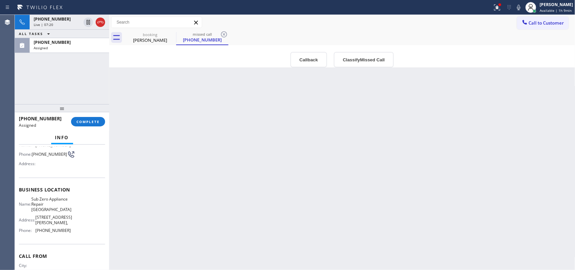
scroll to position [0, 0]
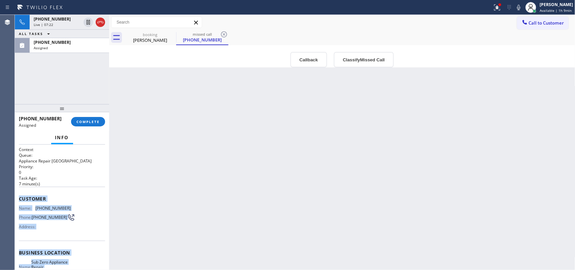
drag, startPoint x: 70, startPoint y: 204, endPoint x: 19, endPoint y: 197, distance: 51.0
click at [19, 197] on div "Context Queue: Appliance Repair High End Priority: 0 Task Age: 7 minute(s) Cust…" at bounding box center [62, 253] width 86 height 212
copy div "Customer Name: (503) 498-0925 Phone: (503) 498-0925 Address: Business location …"
click at [80, 118] on button "COMPLETE" at bounding box center [88, 121] width 34 height 9
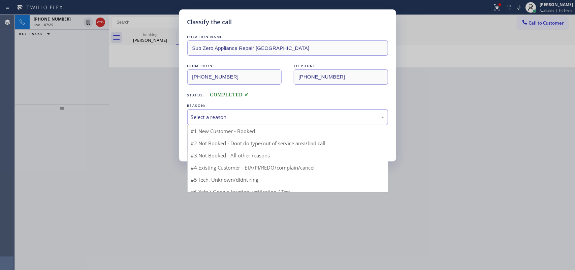
click at [228, 125] on div "Select a reason" at bounding box center [287, 117] width 201 height 16
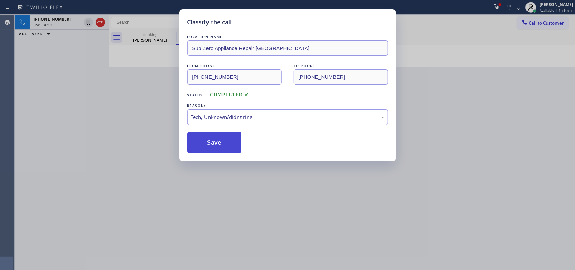
click at [221, 145] on button "Save" at bounding box center [214, 143] width 54 height 22
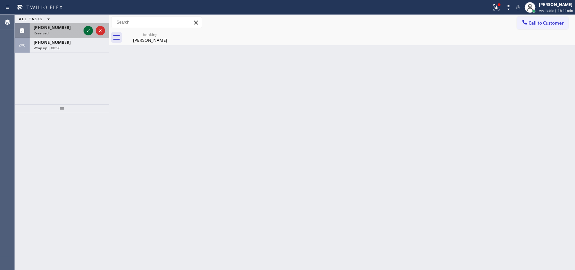
click at [88, 31] on icon at bounding box center [88, 30] width 3 height 3
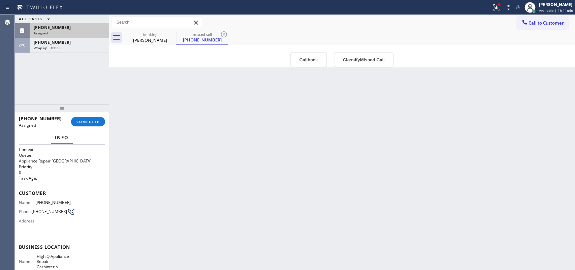
click at [38, 105] on div at bounding box center [62, 108] width 94 height 8
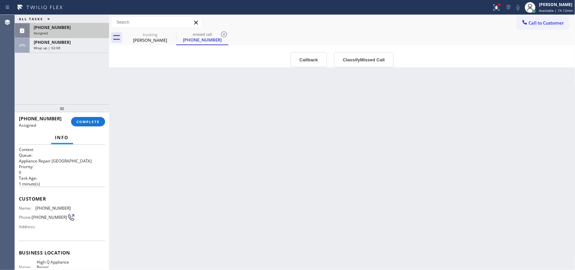
click at [60, 31] on div "Assigned" at bounding box center [69, 33] width 71 height 5
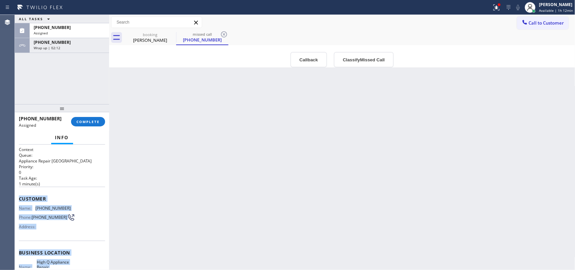
drag, startPoint x: 72, startPoint y: 204, endPoint x: 18, endPoint y: 197, distance: 54.7
click at [18, 197] on div "Context Queue: Appliance Repair High End Priority: 0 Task Age: 1 minute(s) Cust…" at bounding box center [62, 207] width 94 height 126
copy div "Customer Name: (805) 534-1940 Phone: (805) 534-1940 Address: Business location …"
click at [371, 61] on button "Classify Missed Call" at bounding box center [364, 59] width 60 height 15
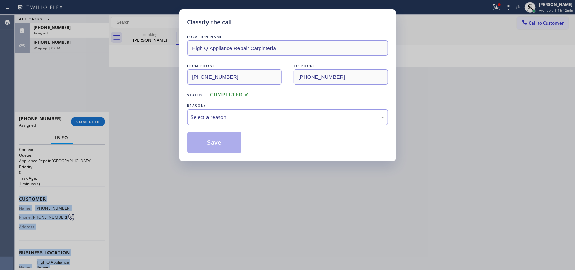
click at [339, 114] on div "Select a reason" at bounding box center [287, 117] width 193 height 8
click at [224, 143] on button "Save" at bounding box center [214, 143] width 54 height 22
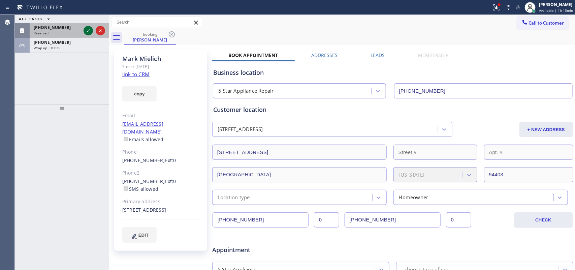
click at [87, 32] on icon at bounding box center [88, 31] width 8 height 8
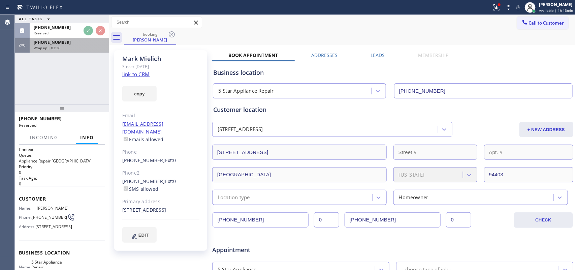
click at [76, 45] on div "Wrap up | 03:36" at bounding box center [69, 47] width 71 height 5
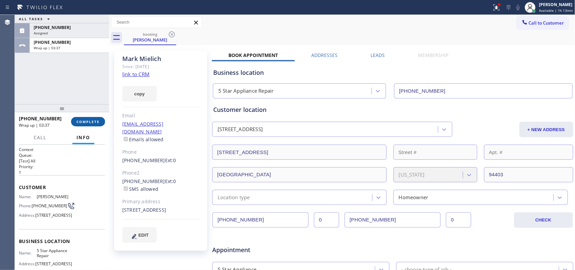
click at [91, 118] on button "COMPLETE" at bounding box center [88, 121] width 34 height 9
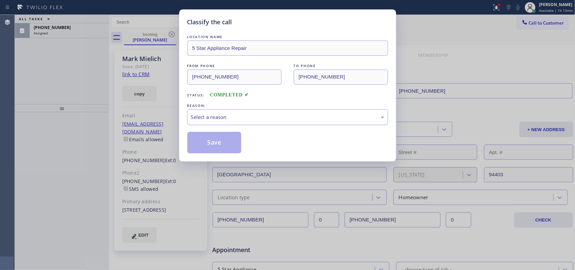
click at [227, 117] on div "Select a reason" at bounding box center [287, 117] width 193 height 8
click at [219, 141] on button "Save" at bounding box center [214, 143] width 54 height 22
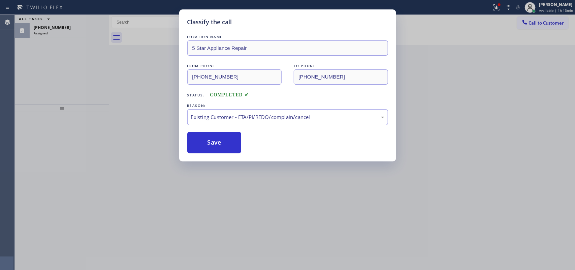
click at [61, 26] on div "Classify the call LOCATION NAME 5 Star Appliance Repair FROM PHONE (650) 341-68…" at bounding box center [287, 135] width 575 height 270
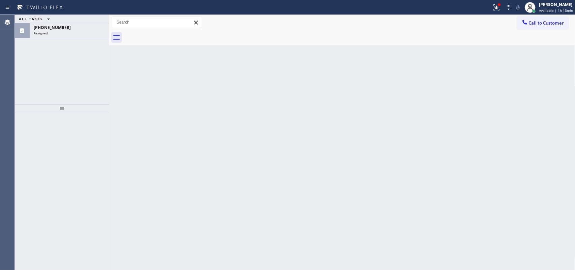
click at [61, 26] on div "Classify the call LOCATION NAME Painter Pop Design FROM PHONE (424) 537-4438 TO…" at bounding box center [295, 142] width 560 height 255
click at [61, 26] on span "(303) 475-0318" at bounding box center [52, 28] width 37 height 6
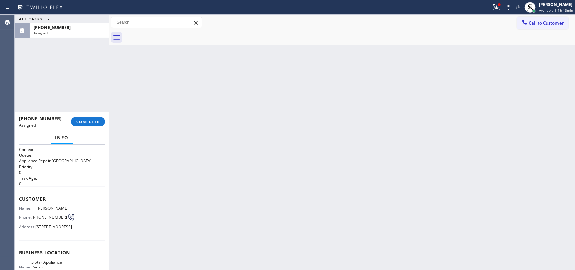
click at [61, 26] on span "(303) 475-0318" at bounding box center [52, 28] width 37 height 6
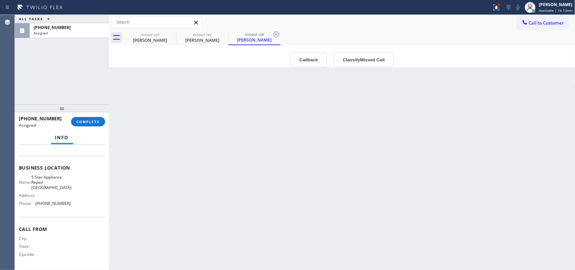
drag, startPoint x: 67, startPoint y: 205, endPoint x: 62, endPoint y: 142, distance: 62.5
click at [62, 147] on div "Context Queue: Appliance Repair High End Priority: 0 Task Age: Customer Name: G…" at bounding box center [62, 167] width 86 height 201
click at [62, 140] on button "Info" at bounding box center [62, 137] width 22 height 13
click at [63, 140] on button "Info" at bounding box center [62, 137] width 22 height 13
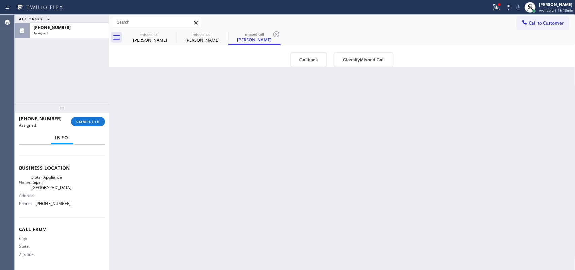
click at [63, 140] on button "Info" at bounding box center [62, 137] width 22 height 13
click at [68, 134] on span "Info" at bounding box center [62, 137] width 14 height 6
click at [76, 196] on div "Name: 5 Star Appliance Repair Lakewood Address: Phone: (720) 815-3004" at bounding box center [62, 191] width 86 height 34
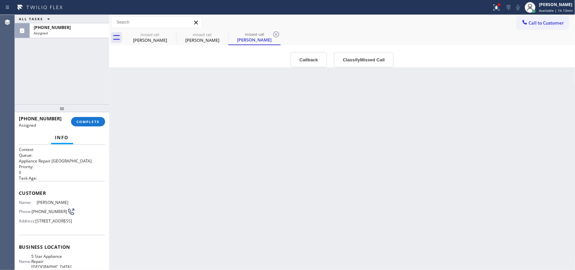
scroll to position [90, 0]
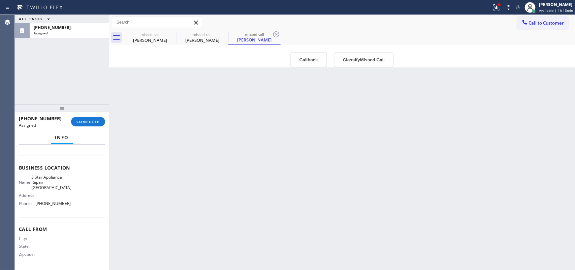
click at [71, 201] on div "Name: 5 Star Appliance Repair Lakewood Address: Phone: (720) 815-3004" at bounding box center [62, 191] width 86 height 34
drag, startPoint x: 71, startPoint y: 206, endPoint x: 61, endPoint y: 180, distance: 28.0
click at [66, 192] on div "Name: 5 Star Appliance Repair Lakewood Address: Phone: (720) 815-3004" at bounding box center [62, 191] width 86 height 34
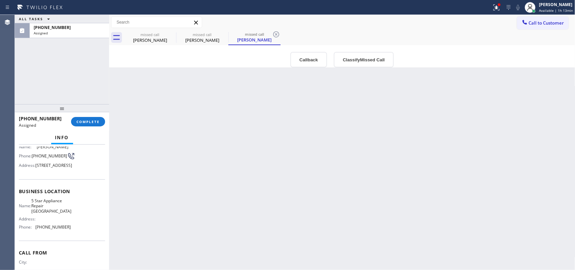
scroll to position [0, 0]
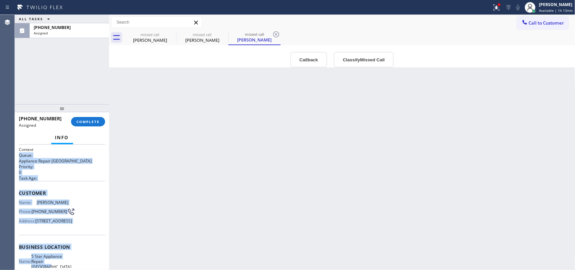
drag, startPoint x: 61, startPoint y: 180, endPoint x: 49, endPoint y: 145, distance: 36.5
click at [49, 145] on div "Context Queue: Appliance Repair High End Priority: 0 Task Age: Customer Name: G…" at bounding box center [62, 207] width 94 height 126
drag, startPoint x: 49, startPoint y: 145, endPoint x: 47, endPoint y: 154, distance: 8.9
click at [49, 146] on div "Context Queue: Appliance Repair High End Priority: 0 Task Age: Customer Name: G…" at bounding box center [62, 207] width 94 height 126
click at [47, 152] on div "Context Queue: Appliance Repair High End Priority: 0 Task Age:" at bounding box center [62, 164] width 86 height 34
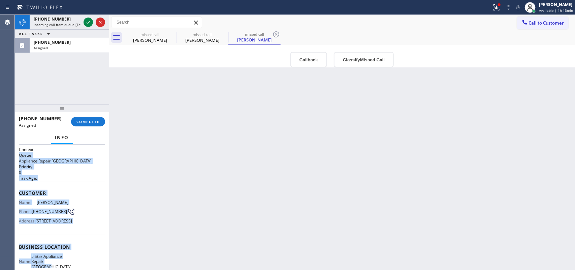
click at [60, 203] on span "Gary Conte" at bounding box center [54, 202] width 34 height 5
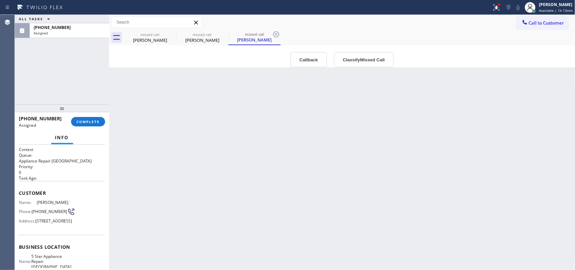
scroll to position [42, 0]
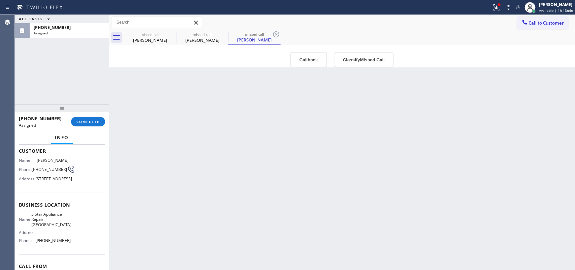
click at [73, 193] on div "Customer Name: Gary Conte Phone: (303) 475-0318 Address: 2225 S Queen St, Lakew…" at bounding box center [62, 166] width 86 height 54
click at [67, 184] on div "Name: Gary Conte Phone: (303) 475-0318 Address: 2225 S Queen St, Lakewood, CO 8…" at bounding box center [62, 171] width 86 height 27
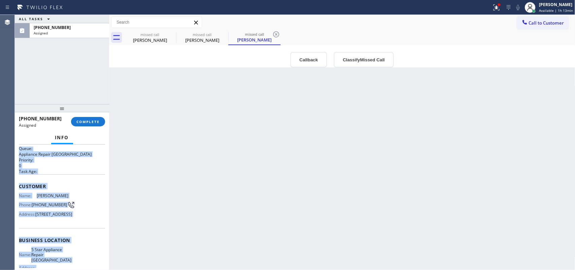
scroll to position [0, 0]
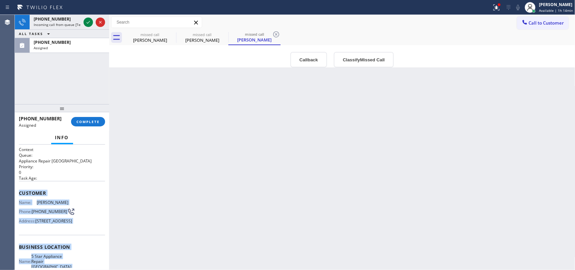
drag, startPoint x: 62, startPoint y: 257, endPoint x: 17, endPoint y: 192, distance: 78.7
click at [17, 192] on div "Context Queue: Appliance Repair High End Priority: 0 Task Age: Customer Name: G…" at bounding box center [62, 207] width 94 height 126
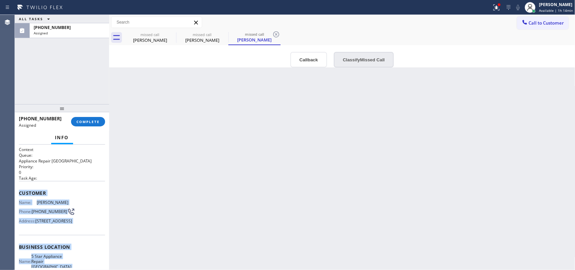
click at [358, 61] on button "Classify Missed Call" at bounding box center [364, 59] width 60 height 15
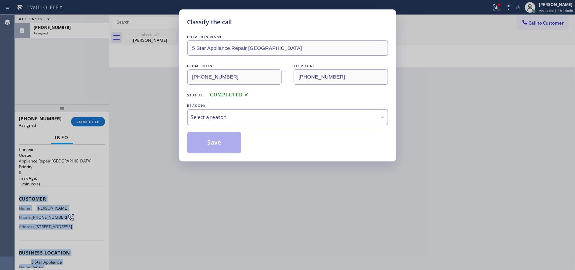
click at [306, 115] on div "Select a reason" at bounding box center [287, 117] width 193 height 8
click at [222, 145] on button "Save" at bounding box center [214, 143] width 54 height 22
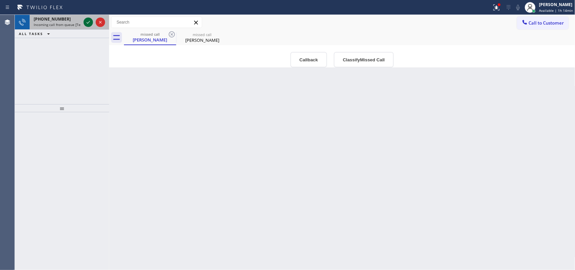
click at [87, 22] on icon at bounding box center [88, 22] width 8 height 8
click at [85, 21] on icon at bounding box center [88, 22] width 8 height 8
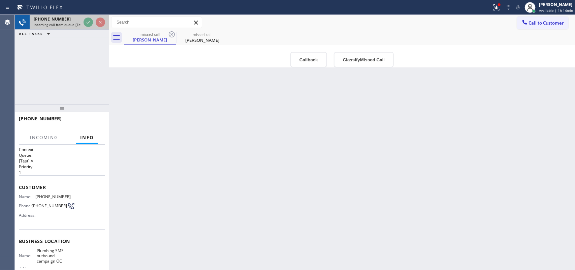
click at [69, 24] on span "Incoming call from queue [Test] All" at bounding box center [62, 24] width 56 height 5
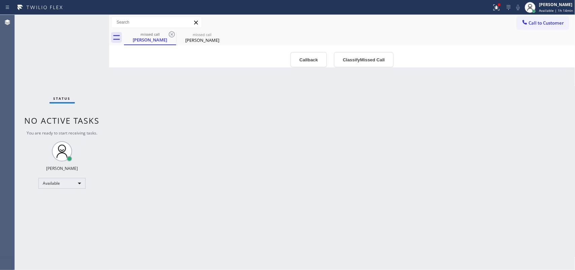
click at [89, 24] on div "Status No active tasks You are ready to start receiving tasks. [PERSON_NAME] Av…" at bounding box center [62, 142] width 94 height 255
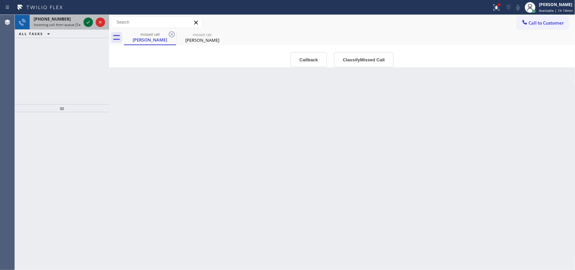
click at [87, 22] on icon at bounding box center [88, 22] width 8 height 8
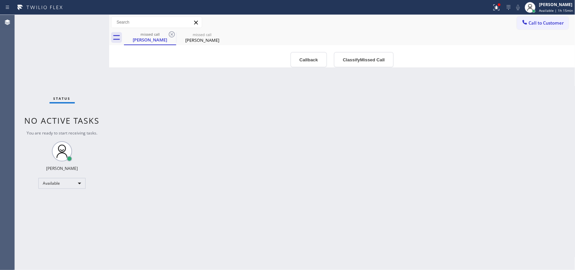
click at [87, 22] on div "Status No active tasks You are ready to start receiving tasks. [PERSON_NAME] Av…" at bounding box center [62, 142] width 94 height 255
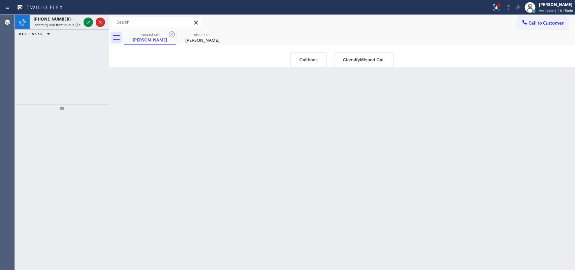
click at [87, 22] on icon at bounding box center [88, 22] width 8 height 8
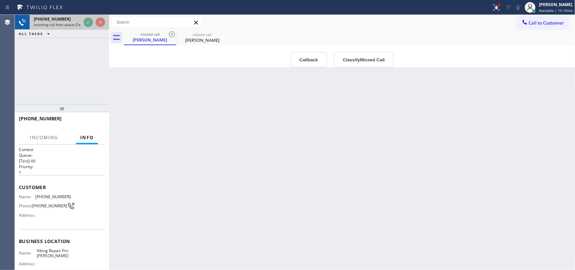
click at [62, 20] on div "+17146597863" at bounding box center [57, 19] width 47 height 6
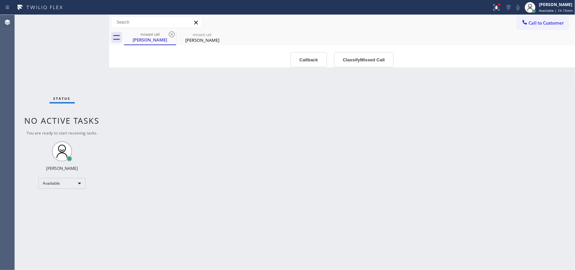
click at [202, 104] on div "Back to Dashboard Change Sender ID Customers Technicians Select a contact Outbo…" at bounding box center [342, 142] width 466 height 255
click at [172, 34] on icon at bounding box center [172, 34] width 6 height 6
click at [170, 33] on icon at bounding box center [172, 34] width 8 height 8
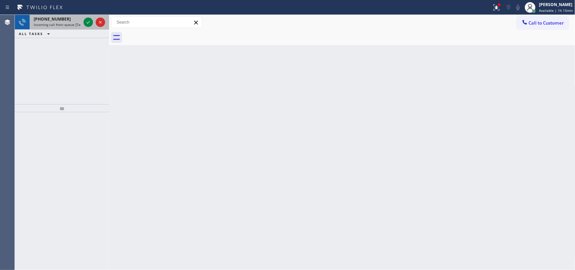
click at [70, 24] on span "Incoming call from queue [Test] All" at bounding box center [62, 24] width 56 height 5
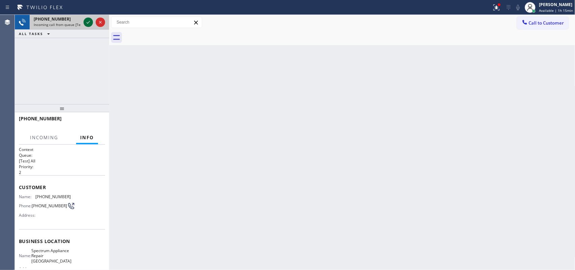
click at [85, 22] on icon at bounding box center [88, 22] width 8 height 8
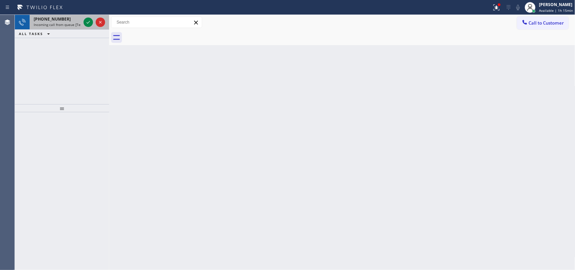
click at [63, 22] on span "Incoming call from queue [Test] All" at bounding box center [62, 24] width 56 height 5
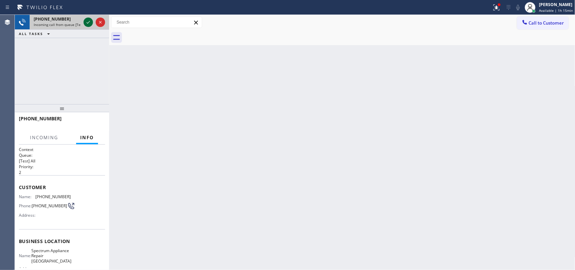
click at [88, 23] on icon at bounding box center [88, 22] width 8 height 8
click at [61, 17] on span "+12138231058" at bounding box center [52, 19] width 37 height 6
click at [60, 17] on span "+12138231058" at bounding box center [52, 19] width 37 height 6
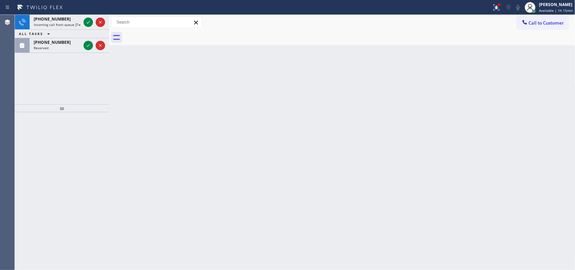
click at [87, 21] on icon at bounding box center [88, 22] width 8 height 8
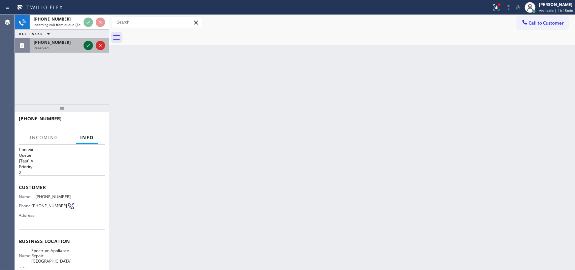
click at [89, 42] on icon at bounding box center [88, 45] width 8 height 8
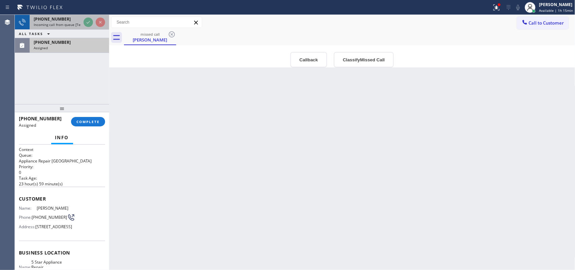
click at [56, 21] on span "+12138231058" at bounding box center [52, 19] width 37 height 6
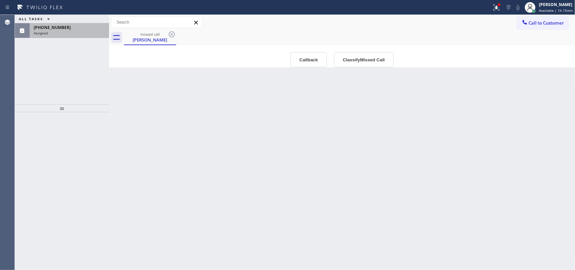
click at [86, 21] on div "ALL TASKS ALL TASKS ACTIVE TASKS TASKS IN WRAP UP (303) 475-0318 Assigned" at bounding box center [62, 26] width 94 height 23
click at [86, 21] on div "ALL TASKS ALL TASKS ACTIVE TASKS TASKS IN WRAP UP" at bounding box center [62, 19] width 94 height 8
click at [73, 31] on div "Assigned" at bounding box center [69, 33] width 71 height 5
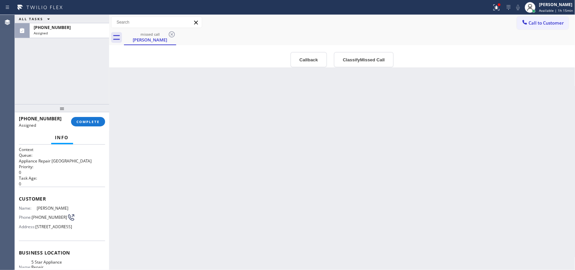
scroll to position [84, 0]
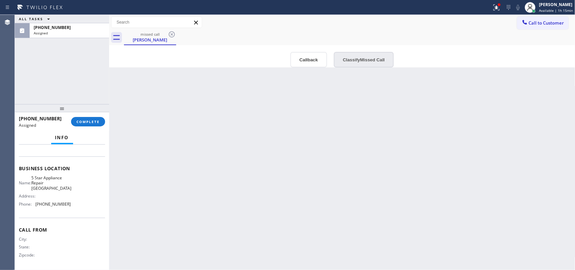
click at [357, 63] on button "Classify Missed Call" at bounding box center [364, 59] width 60 height 15
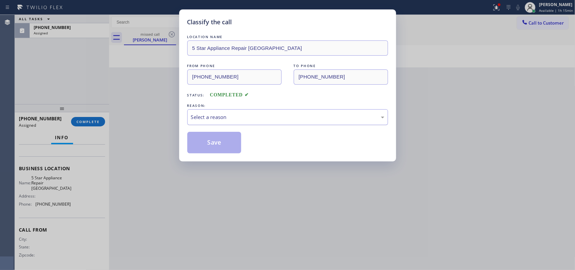
click at [294, 122] on div "Select a reason" at bounding box center [287, 117] width 201 height 16
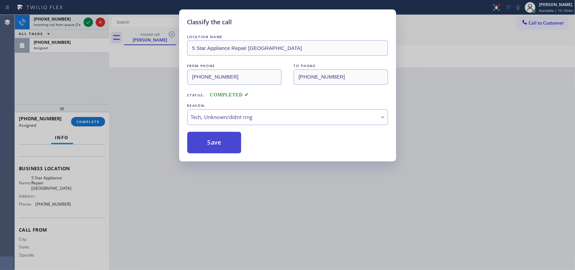
click at [215, 142] on button "Save" at bounding box center [214, 143] width 54 height 22
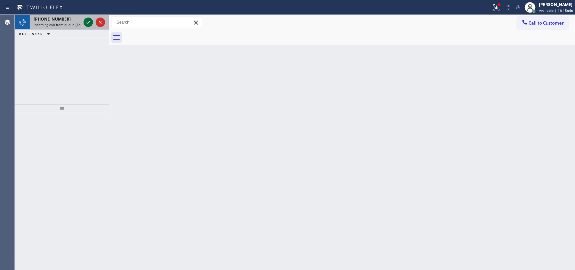
click at [85, 25] on icon at bounding box center [88, 22] width 8 height 8
click at [86, 19] on icon at bounding box center [88, 22] width 8 height 8
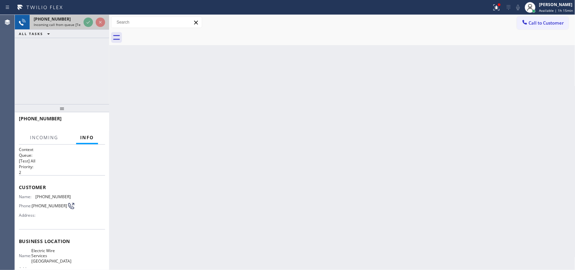
click at [57, 26] on span "Incoming call from queue [Test] All" at bounding box center [62, 24] width 56 height 5
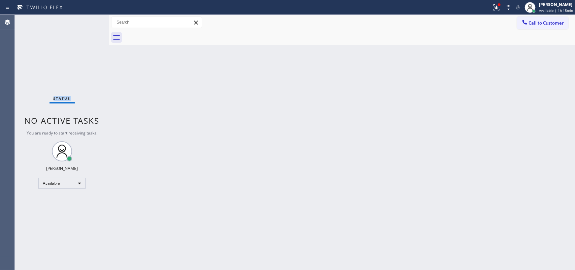
click at [87, 23] on div "Status No active tasks You are ready to start receiving tasks. [PERSON_NAME] Av…" at bounding box center [62, 142] width 94 height 255
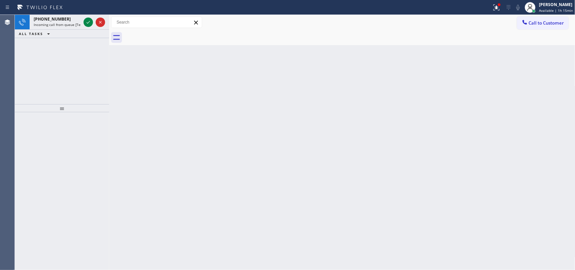
click at [87, 23] on icon at bounding box center [88, 22] width 8 height 8
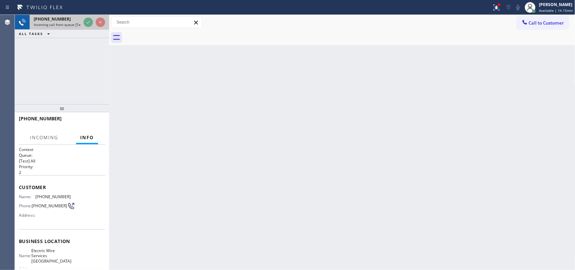
click at [50, 20] on span "+18054385279" at bounding box center [52, 19] width 37 height 6
click at [26, 21] on div at bounding box center [22, 22] width 15 height 15
click at [24, 21] on icon at bounding box center [22, 22] width 7 height 7
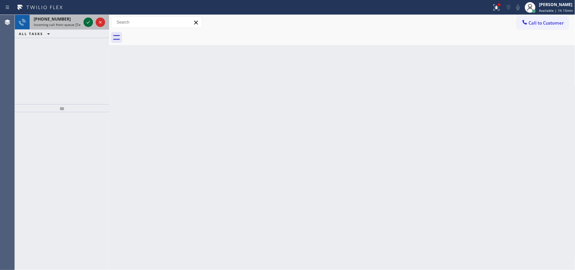
click at [87, 21] on icon at bounding box center [88, 22] width 8 height 8
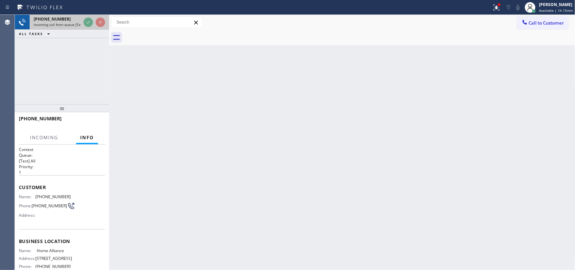
click at [26, 22] on icon at bounding box center [22, 22] width 8 height 8
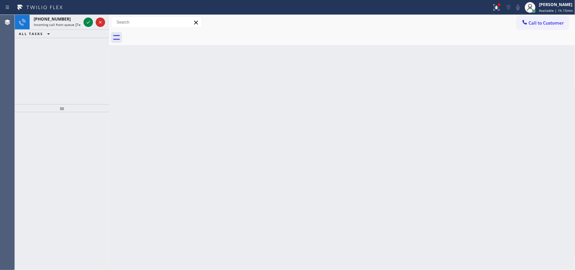
click at [88, 22] on icon at bounding box center [88, 22] width 8 height 8
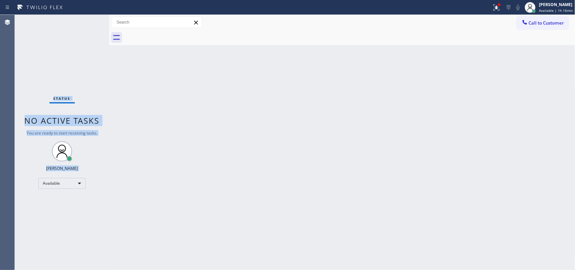
click at [87, 23] on div "Status No active tasks You are ready to start receiving tasks. [PERSON_NAME] Av…" at bounding box center [62, 142] width 94 height 255
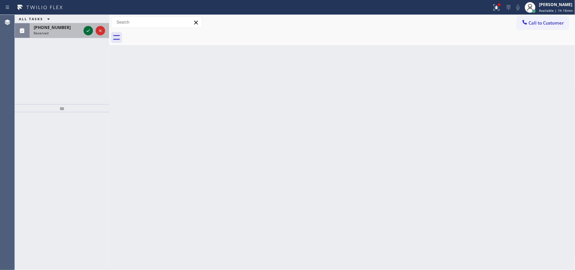
click at [88, 30] on icon at bounding box center [88, 31] width 8 height 8
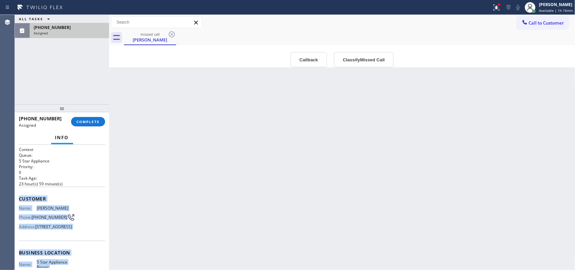
drag, startPoint x: 72, startPoint y: 209, endPoint x: 17, endPoint y: 198, distance: 55.7
click at [17, 198] on div "Context Queue: 5 Star Appliance Priority: 0 Task Age: 23 hour(s) 59 minute(s) C…" at bounding box center [62, 207] width 94 height 126
click at [362, 63] on button "Classify Missed Call" at bounding box center [364, 59] width 60 height 15
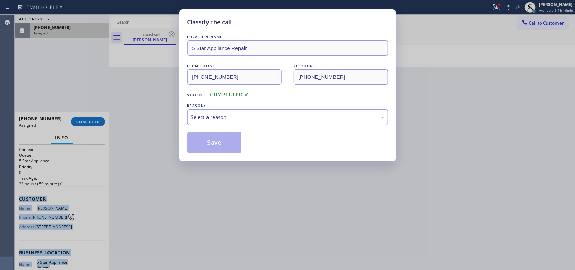
click at [329, 119] on div "Select a reason" at bounding box center [287, 117] width 193 height 8
drag, startPoint x: 266, startPoint y: 165, endPoint x: 258, endPoint y: 164, distance: 8.5
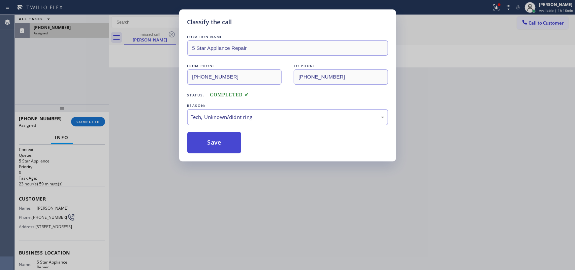
click at [215, 141] on button "Save" at bounding box center [214, 143] width 54 height 22
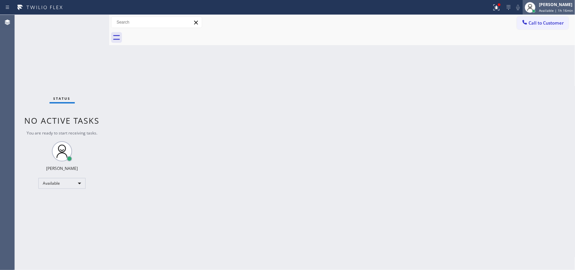
click at [565, 8] on span "Available | 1h 16min" at bounding box center [556, 10] width 34 height 5
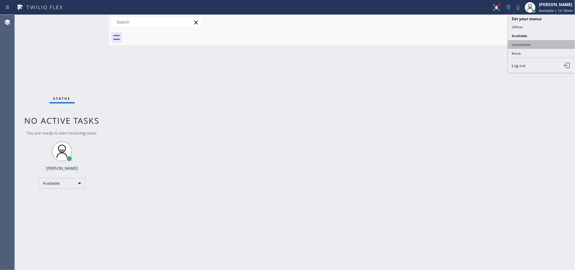
click at [535, 44] on button "Unavailable" at bounding box center [541, 44] width 67 height 9
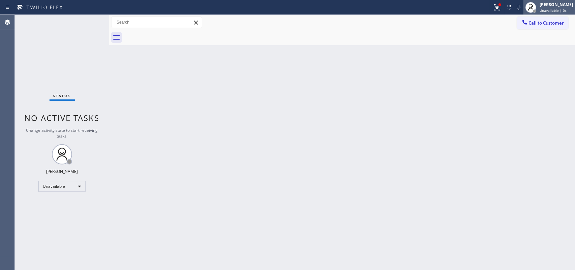
click at [548, 10] on span "Unavailable | 0s" at bounding box center [553, 10] width 27 height 5
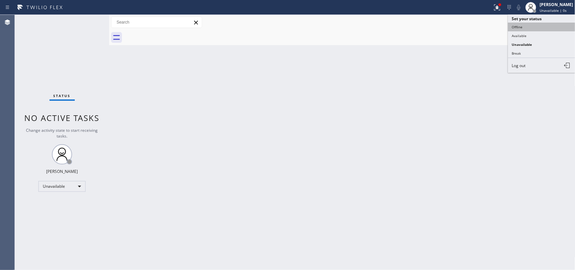
click at [528, 27] on button "Offline" at bounding box center [541, 27] width 67 height 9
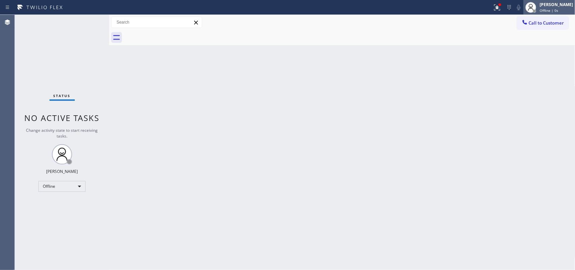
click at [552, 7] on div "[PERSON_NAME]" at bounding box center [556, 5] width 33 height 6
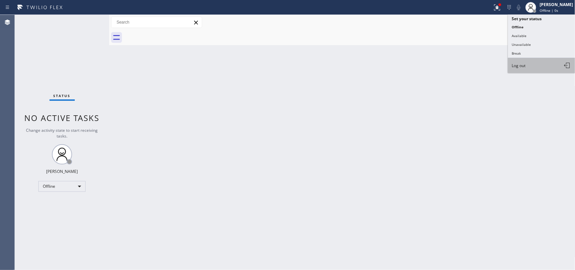
click at [536, 64] on button "Log out" at bounding box center [541, 65] width 67 height 15
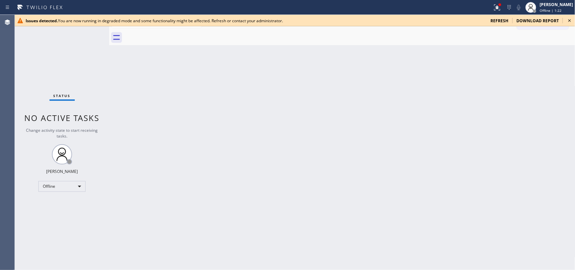
click at [500, 19] on span "refresh" at bounding box center [499, 21] width 18 height 6
click at [502, 22] on span "refresh" at bounding box center [499, 21] width 18 height 6
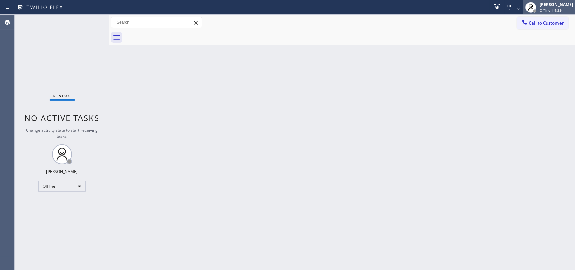
click at [561, 8] on span "Offline | 9:29" at bounding box center [551, 10] width 22 height 5
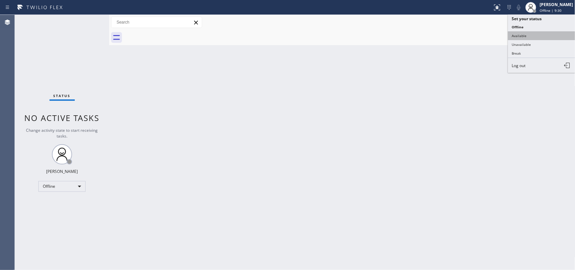
click at [531, 35] on button "Available" at bounding box center [541, 35] width 67 height 9
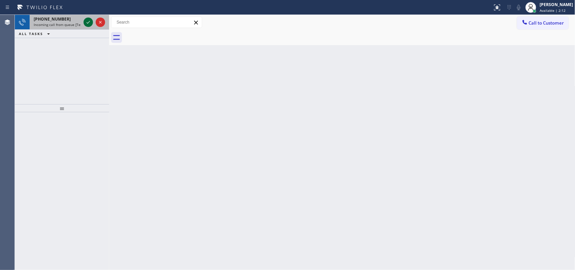
click at [85, 22] on icon at bounding box center [88, 22] width 8 height 8
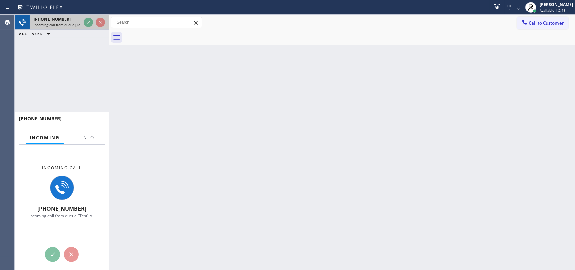
click at [69, 21] on div "[PHONE_NUMBER]" at bounding box center [57, 19] width 47 height 6
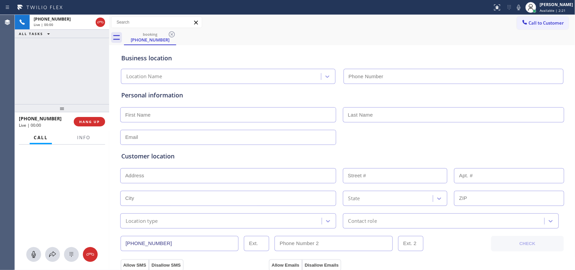
type input "[PHONE_NUMBER]"
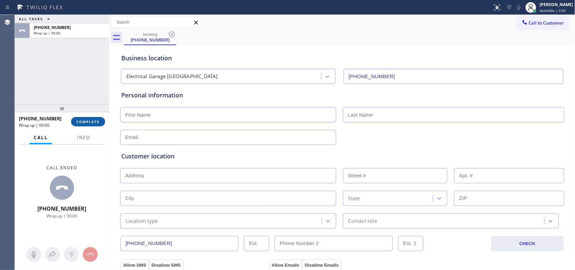
click at [91, 117] on button "COMPLETE" at bounding box center [88, 121] width 34 height 9
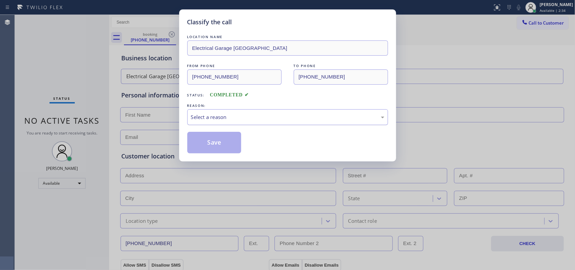
click at [237, 111] on div "Select a reason" at bounding box center [287, 117] width 201 height 16
click at [216, 137] on button "Save" at bounding box center [214, 143] width 54 height 22
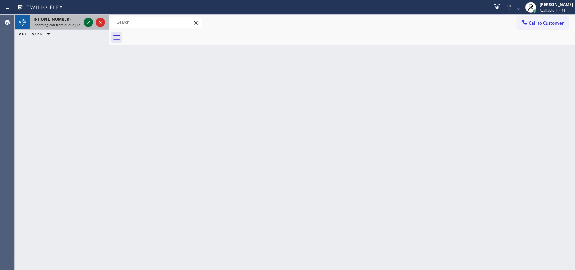
click at [87, 22] on icon at bounding box center [88, 22] width 8 height 8
click at [89, 22] on icon at bounding box center [88, 22] width 3 height 3
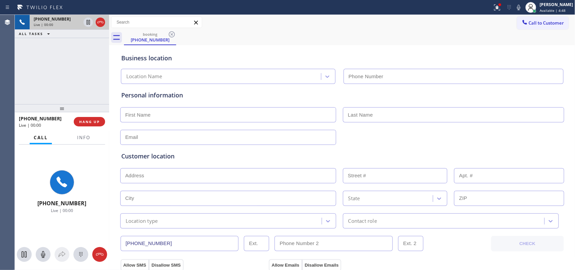
type input "[PHONE_NUMBER]"
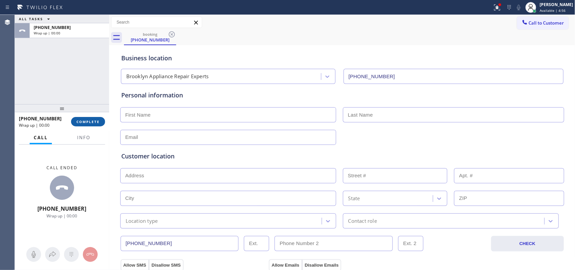
click at [94, 122] on span "COMPLETE" at bounding box center [87, 121] width 23 height 5
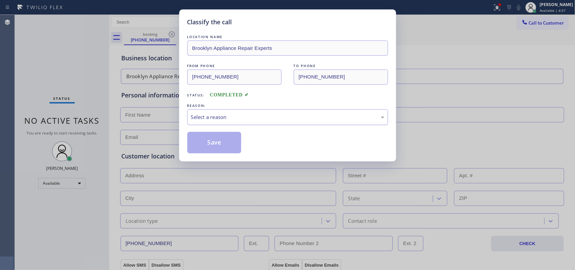
click at [297, 117] on div "Select a reason" at bounding box center [287, 117] width 193 height 8
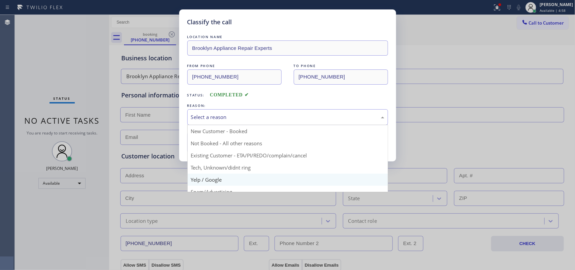
scroll to position [46, 0]
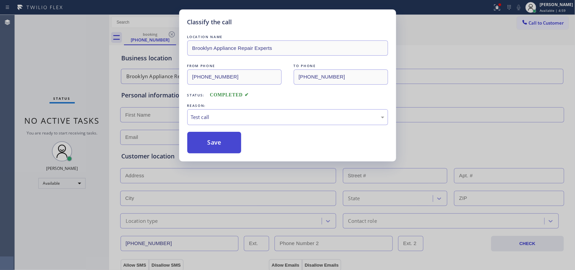
click at [222, 141] on button "Save" at bounding box center [214, 143] width 54 height 22
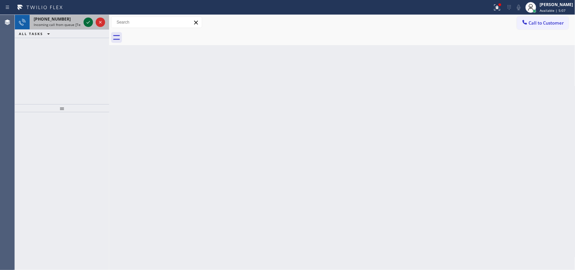
click at [90, 24] on icon at bounding box center [88, 22] width 8 height 8
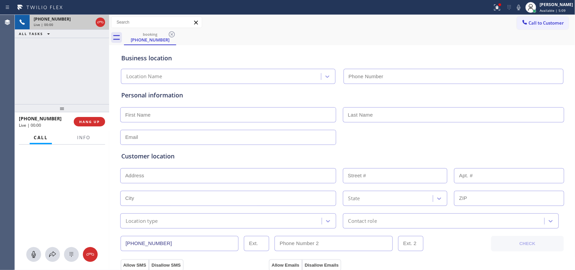
type input "[PHONE_NUMBER]"
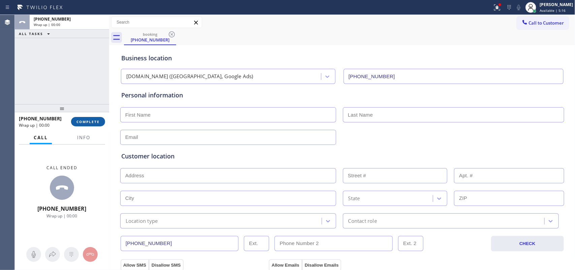
click at [90, 121] on span "COMPLETE" at bounding box center [87, 121] width 23 height 5
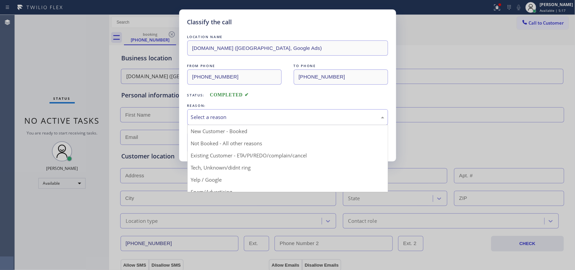
click at [267, 119] on div "Select a reason" at bounding box center [287, 117] width 193 height 8
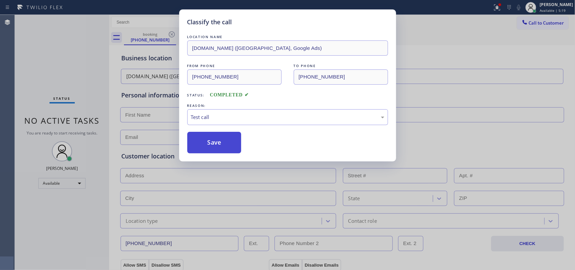
click at [219, 142] on button "Save" at bounding box center [214, 143] width 54 height 22
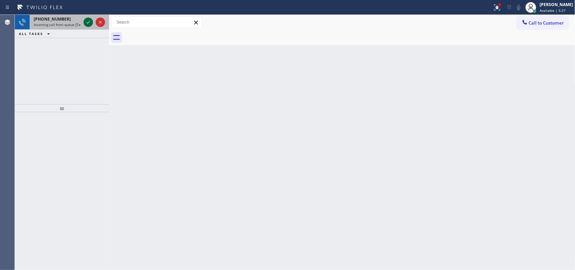
click at [87, 23] on icon at bounding box center [88, 22] width 3 height 3
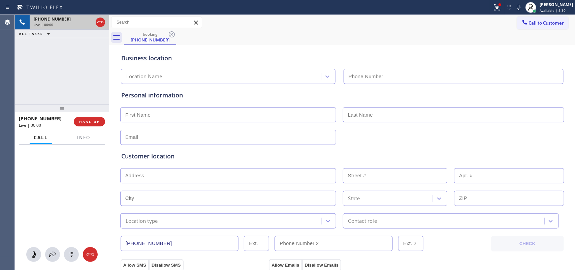
type input "[PHONE_NUMBER]"
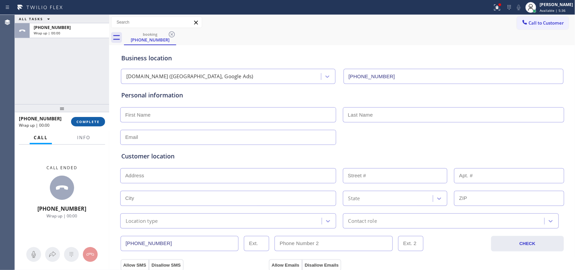
click at [98, 123] on span "COMPLETE" at bounding box center [87, 121] width 23 height 5
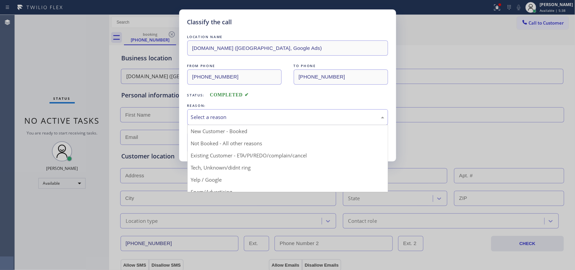
click at [280, 113] on div "Select a reason" at bounding box center [287, 117] width 193 height 8
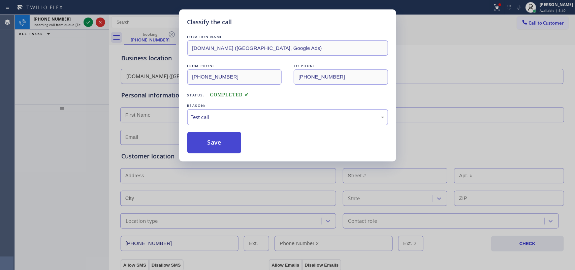
click at [217, 145] on button "Save" at bounding box center [214, 143] width 54 height 22
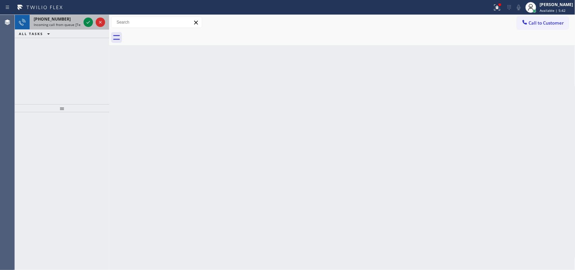
click at [60, 23] on span "Incoming call from queue [Test] All" at bounding box center [62, 24] width 56 height 5
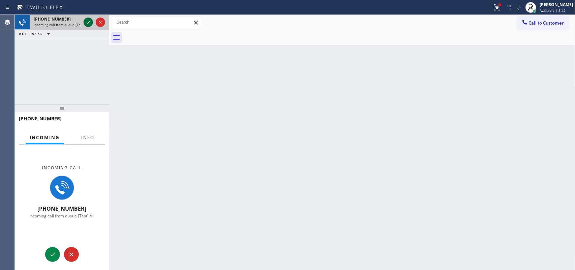
click at [88, 19] on icon at bounding box center [88, 22] width 8 height 8
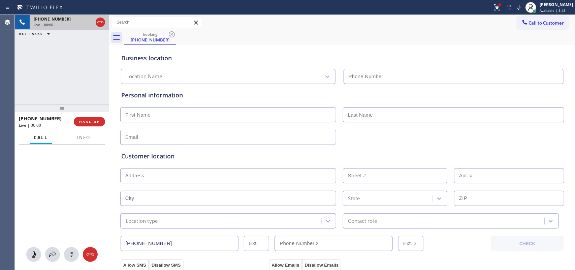
type input "[PHONE_NUMBER]"
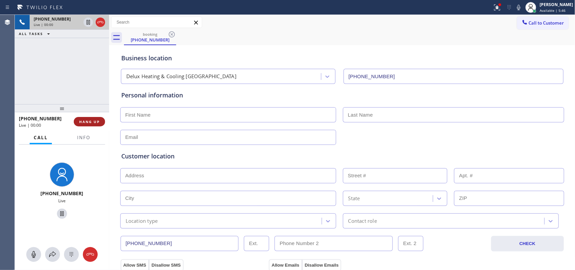
click at [96, 120] on span "HANG UP" at bounding box center [89, 121] width 21 height 5
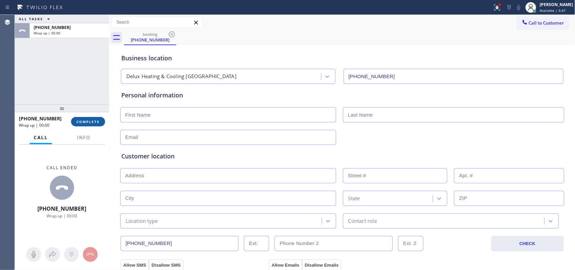
click at [96, 120] on span "COMPLETE" at bounding box center [87, 121] width 23 height 5
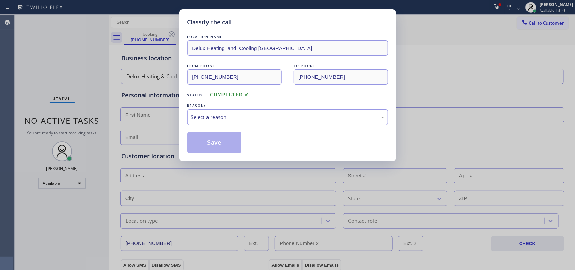
click at [259, 116] on div "Select a reason" at bounding box center [287, 117] width 193 height 8
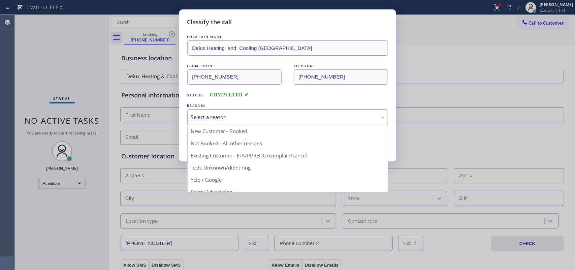
scroll to position [46, 0]
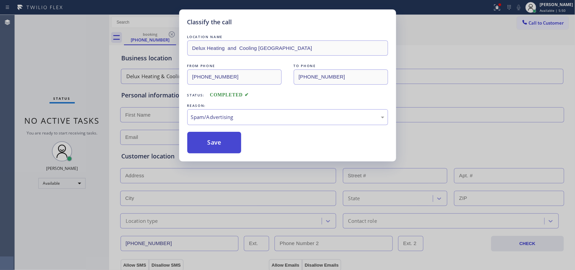
click at [218, 149] on button "Save" at bounding box center [214, 143] width 54 height 22
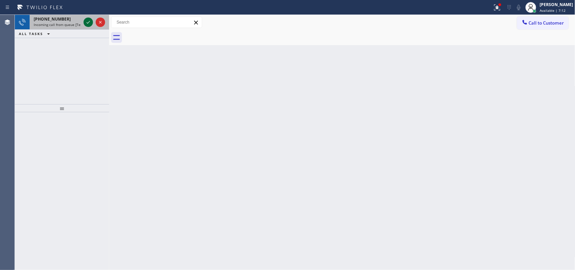
click at [85, 24] on icon at bounding box center [88, 22] width 8 height 8
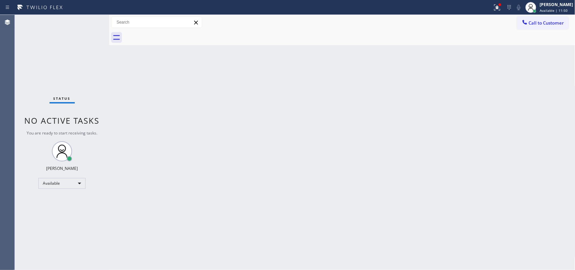
click at [87, 20] on div "Status No active tasks You are ready to start receiving tasks. [PERSON_NAME] Av…" at bounding box center [62, 142] width 94 height 255
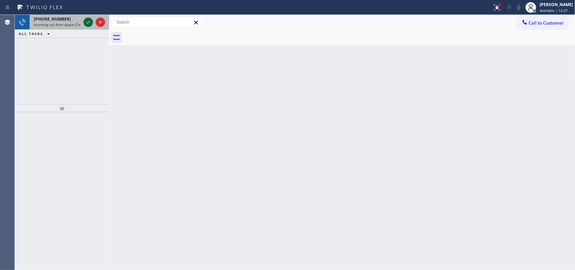
click at [88, 21] on icon at bounding box center [88, 22] width 8 height 8
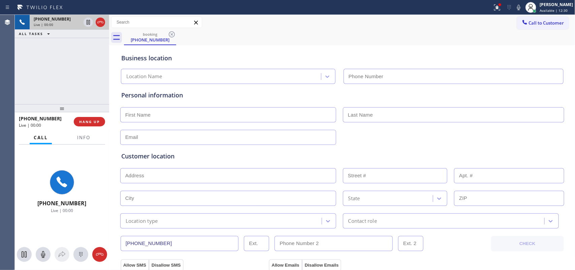
type input "[PHONE_NUMBER]"
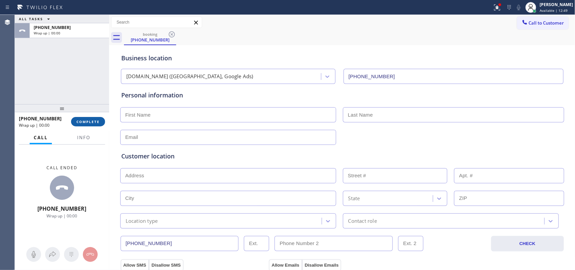
click at [98, 124] on button "COMPLETE" at bounding box center [88, 121] width 34 height 9
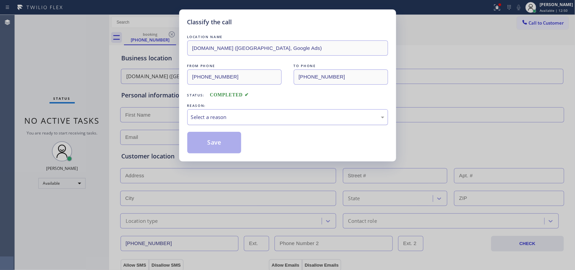
click at [276, 122] on div "Select a reason" at bounding box center [287, 117] width 201 height 16
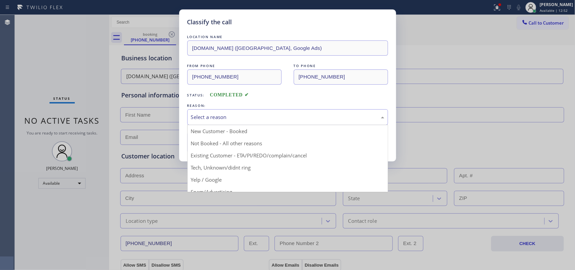
scroll to position [46, 0]
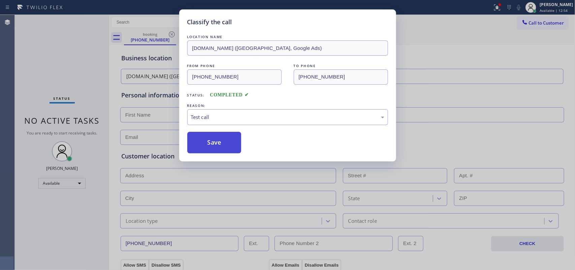
click at [219, 143] on button "Save" at bounding box center [214, 143] width 54 height 22
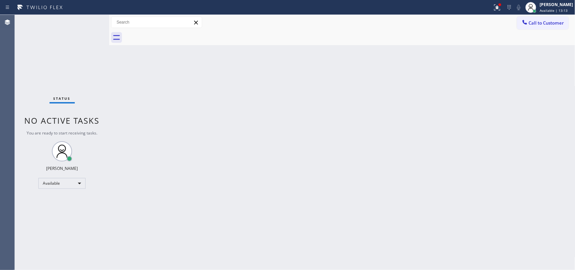
click at [90, 21] on div "Status No active tasks You are ready to start receiving tasks. [PERSON_NAME] Av…" at bounding box center [62, 142] width 94 height 255
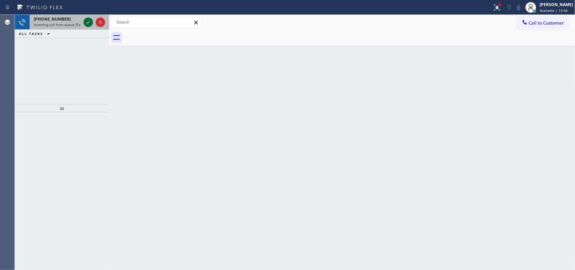
click at [88, 19] on icon at bounding box center [88, 22] width 8 height 8
click at [86, 21] on icon at bounding box center [88, 22] width 8 height 8
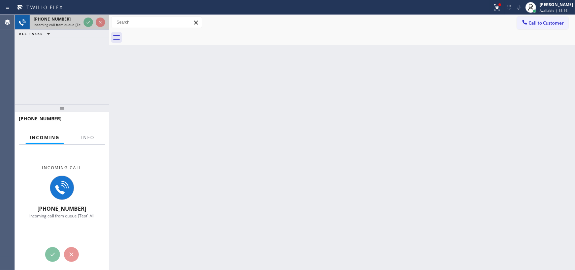
click at [60, 25] on span "Incoming call from queue [Test] All" at bounding box center [62, 24] width 56 height 5
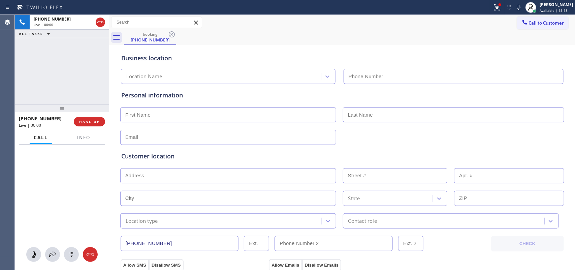
type input "[PHONE_NUMBER]"
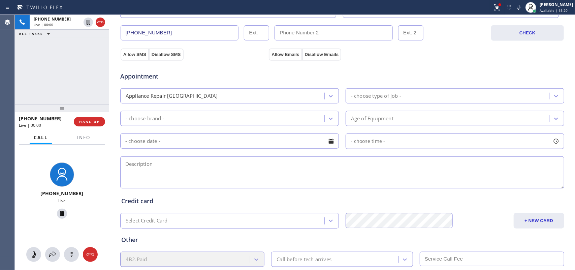
scroll to position [253, 0]
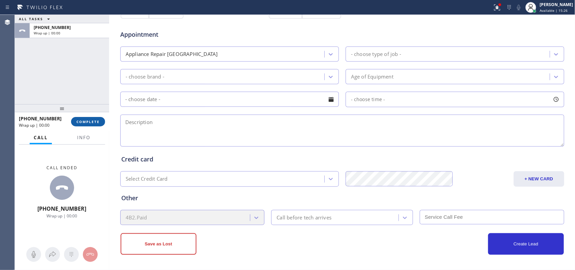
click at [89, 122] on span "COMPLETE" at bounding box center [87, 121] width 23 height 5
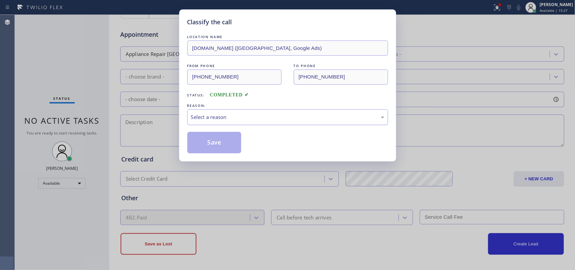
click at [233, 116] on div "Select a reason" at bounding box center [287, 117] width 193 height 8
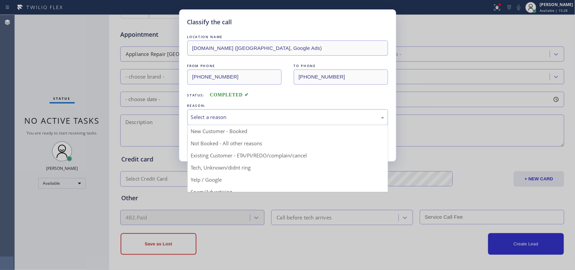
scroll to position [46, 0]
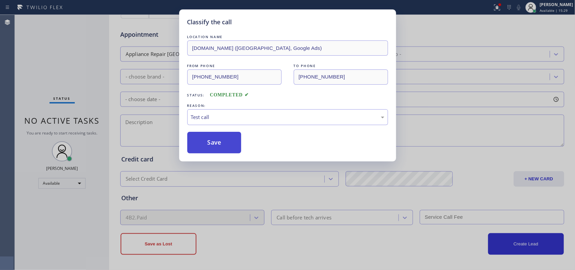
click at [215, 147] on button "Save" at bounding box center [214, 143] width 54 height 22
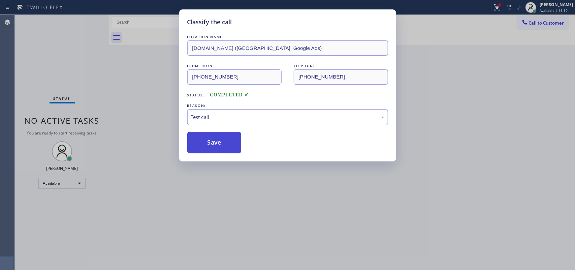
scroll to position [0, 0]
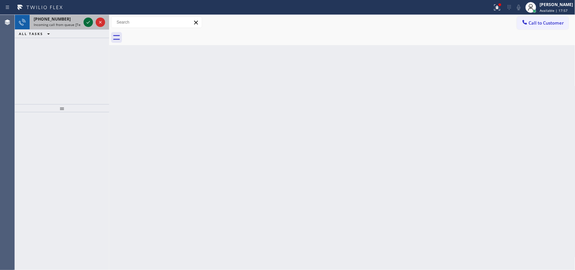
click at [86, 22] on icon at bounding box center [88, 22] width 8 height 8
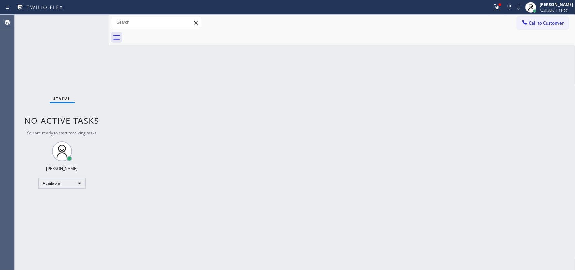
click at [83, 19] on div "Status No active tasks You are ready to start receiving tasks. [PERSON_NAME] Av…" at bounding box center [62, 142] width 94 height 255
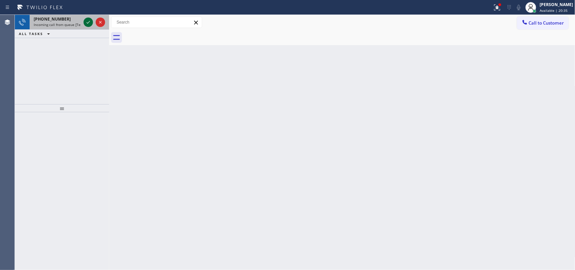
click at [86, 19] on icon at bounding box center [88, 22] width 8 height 8
click at [89, 21] on icon at bounding box center [88, 22] width 8 height 8
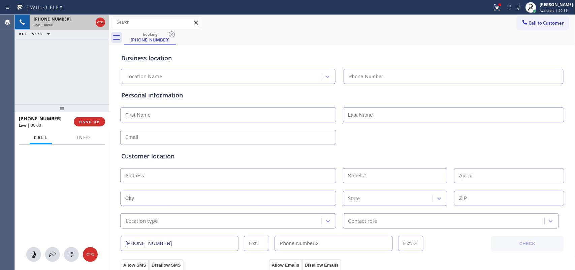
type input "[PHONE_NUMBER]"
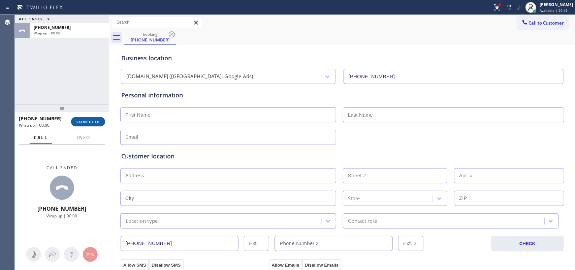
click at [98, 121] on span "COMPLETE" at bounding box center [87, 121] width 23 height 5
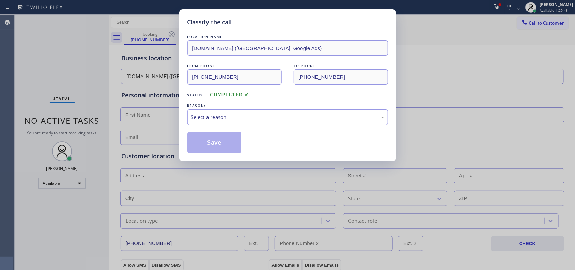
click at [215, 119] on div "Select a reason" at bounding box center [287, 117] width 193 height 8
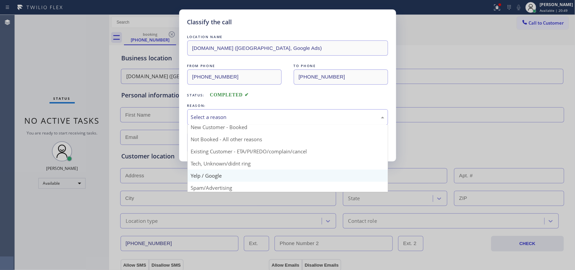
scroll to position [46, 0]
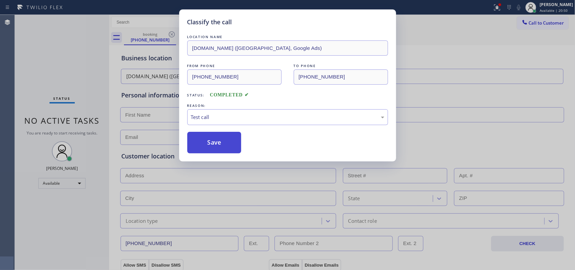
click at [209, 148] on button "Save" at bounding box center [214, 143] width 54 height 22
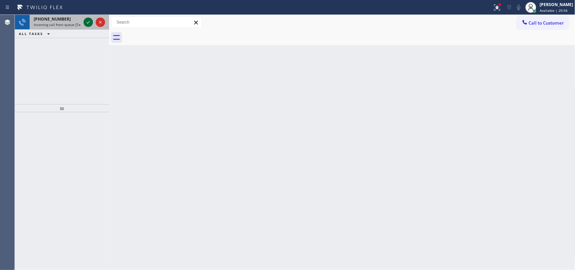
click at [90, 21] on icon at bounding box center [88, 22] width 8 height 8
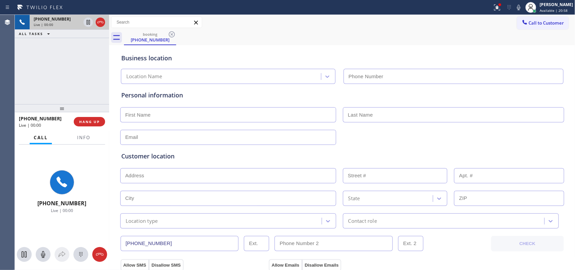
type input "[PHONE_NUMBER]"
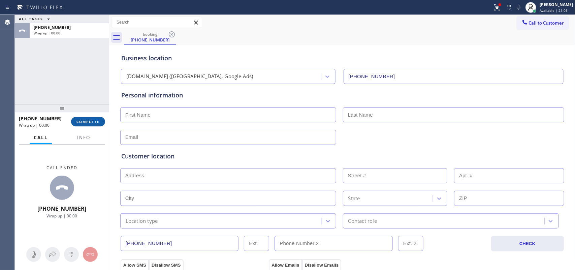
click at [99, 123] on button "COMPLETE" at bounding box center [88, 121] width 34 height 9
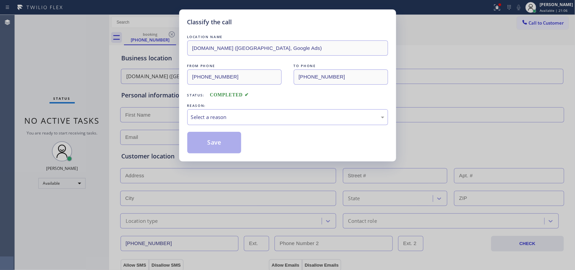
click at [234, 108] on div "REASON:" at bounding box center [287, 105] width 201 height 7
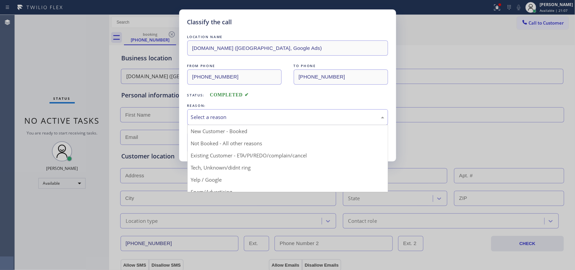
click at [233, 121] on div "Select a reason" at bounding box center [287, 117] width 193 height 8
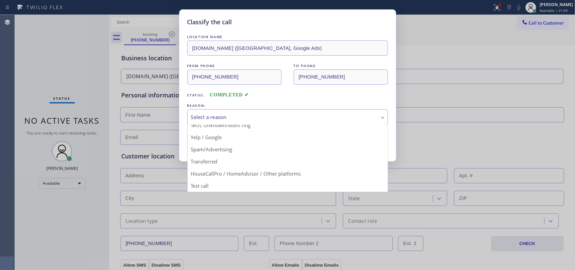
drag, startPoint x: 220, startPoint y: 184, endPoint x: 219, endPoint y: 180, distance: 4.1
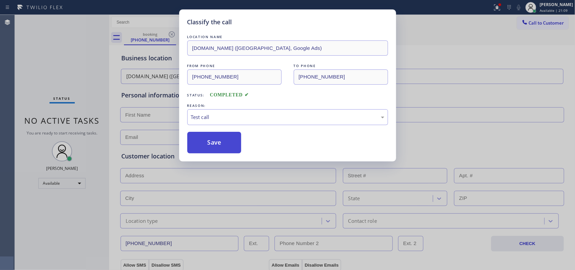
click at [210, 142] on button "Save" at bounding box center [214, 143] width 54 height 22
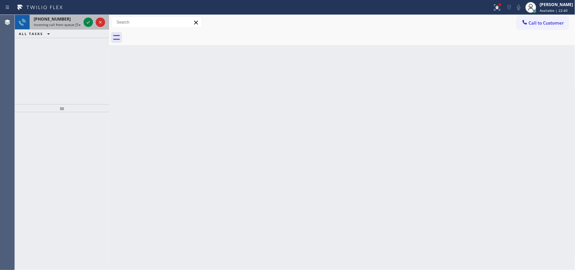
click at [83, 19] on div at bounding box center [94, 22] width 24 height 15
click at [87, 21] on icon at bounding box center [88, 22] width 8 height 8
click at [90, 22] on icon at bounding box center [88, 22] width 8 height 8
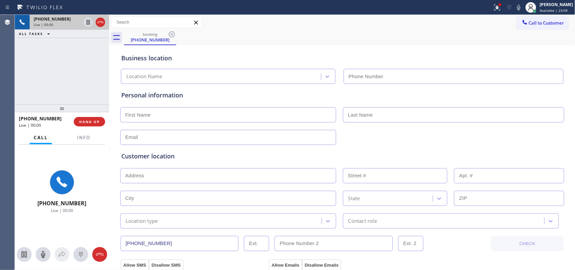
type input "[PHONE_NUMBER]"
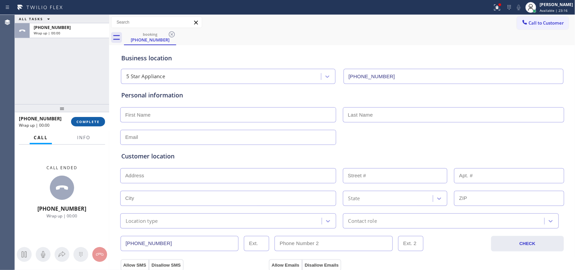
click at [96, 122] on span "COMPLETE" at bounding box center [87, 121] width 23 height 5
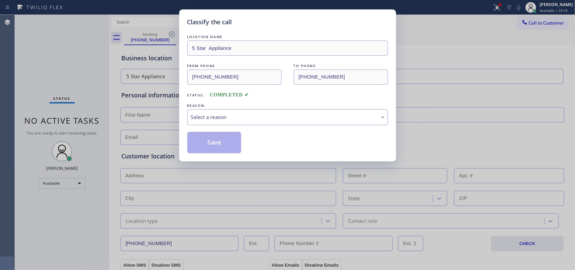
click at [194, 115] on div "Select a reason" at bounding box center [287, 117] width 193 height 8
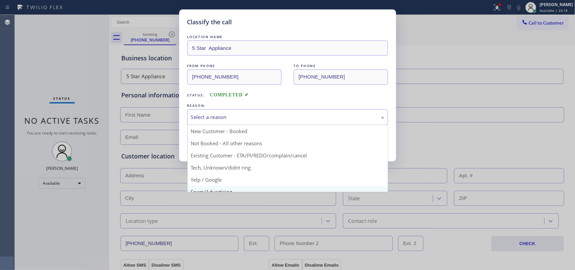
scroll to position [46, 0]
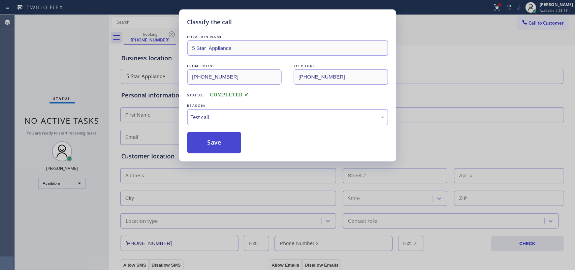
drag, startPoint x: 209, startPoint y: 142, endPoint x: 189, endPoint y: 22, distance: 122.3
click at [209, 142] on button "Save" at bounding box center [214, 143] width 54 height 22
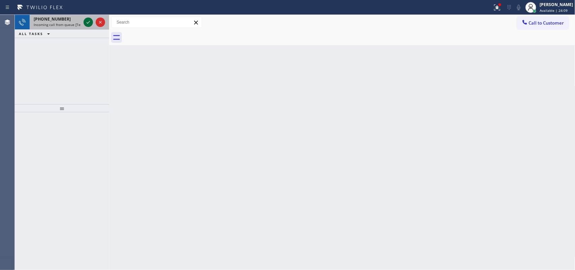
click at [87, 20] on icon at bounding box center [88, 22] width 8 height 8
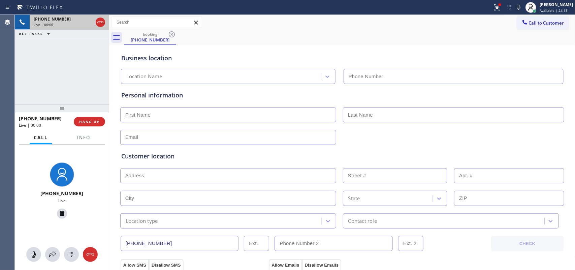
type input "[PHONE_NUMBER]"
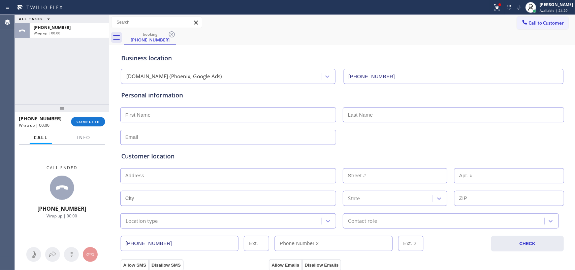
drag, startPoint x: 92, startPoint y: 124, endPoint x: 293, endPoint y: 91, distance: 204.1
click at [93, 124] on button "COMPLETE" at bounding box center [88, 121] width 34 height 9
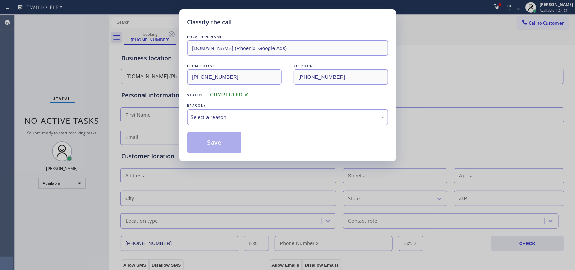
click at [260, 115] on div "Select a reason" at bounding box center [287, 117] width 193 height 8
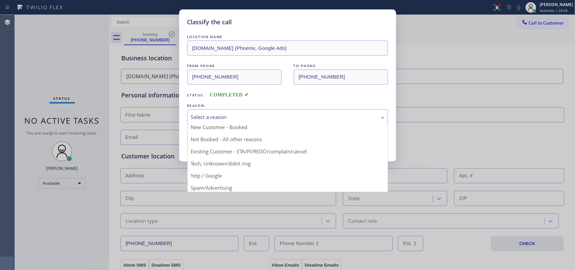
scroll to position [46, 0]
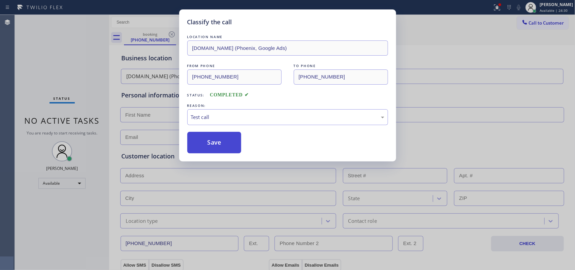
click at [218, 142] on button "Save" at bounding box center [214, 143] width 54 height 22
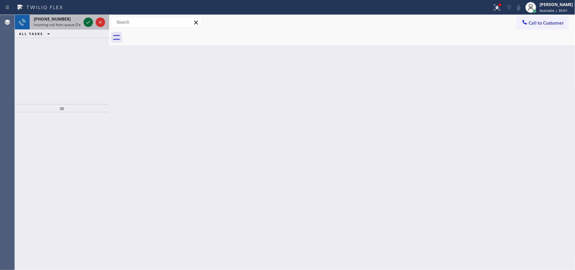
click at [85, 21] on icon at bounding box center [88, 22] width 8 height 8
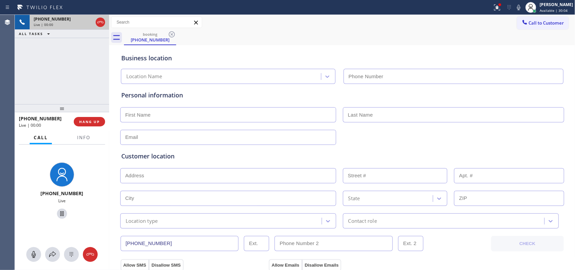
type input "[PHONE_NUMBER]"
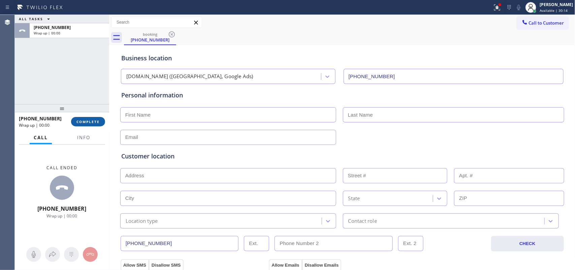
click at [95, 120] on span "COMPLETE" at bounding box center [87, 121] width 23 height 5
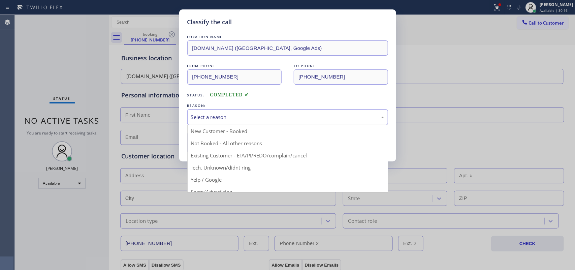
click at [239, 115] on div "Select a reason" at bounding box center [287, 117] width 193 height 8
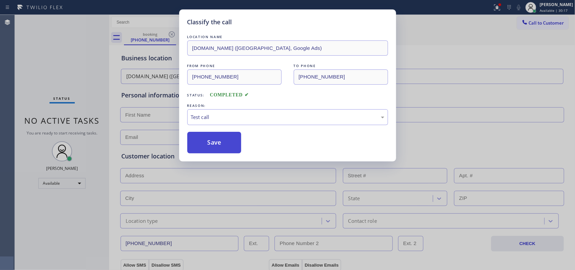
click at [223, 149] on button "Save" at bounding box center [214, 143] width 54 height 22
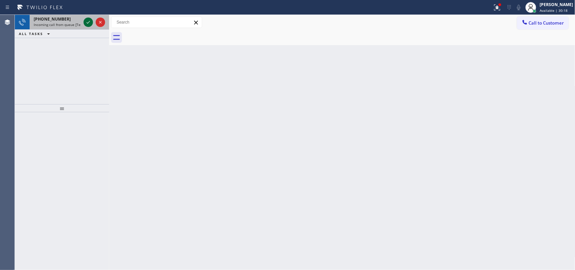
click at [86, 24] on icon at bounding box center [88, 22] width 8 height 8
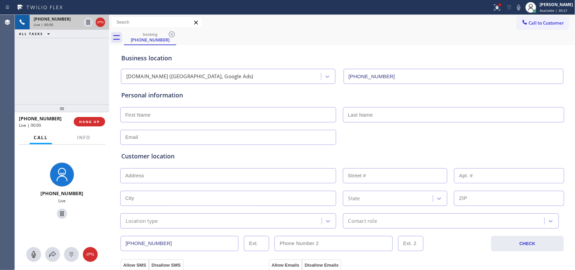
type input "[PHONE_NUMBER]"
click at [88, 120] on span "HANG UP" at bounding box center [89, 121] width 21 height 5
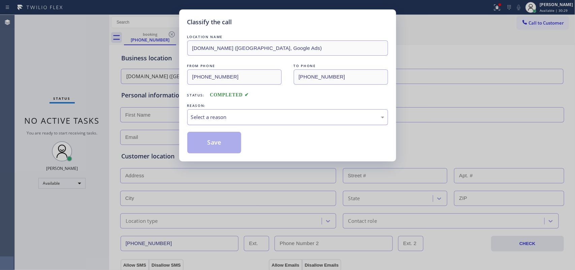
click at [204, 117] on div "Select a reason" at bounding box center [287, 117] width 193 height 8
click at [209, 125] on div "Select a reason" at bounding box center [287, 117] width 201 height 16
click at [216, 119] on div "Select a reason" at bounding box center [287, 117] width 193 height 8
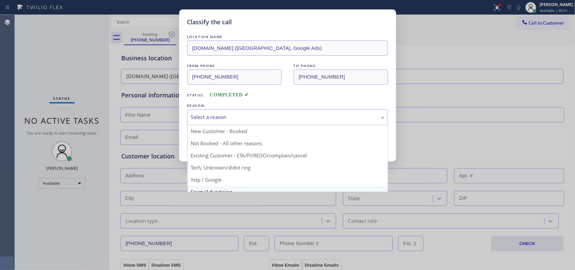
scroll to position [46, 0]
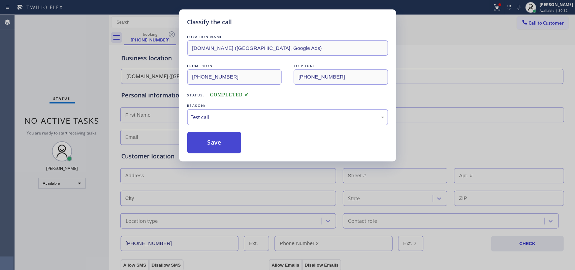
click at [220, 143] on button "Save" at bounding box center [214, 143] width 54 height 22
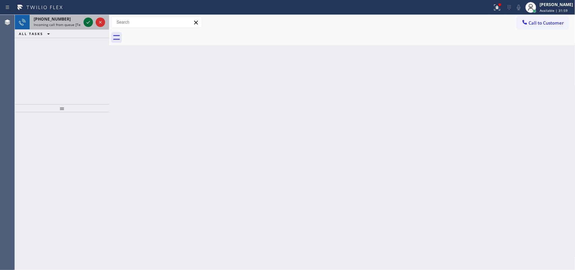
click at [86, 21] on icon at bounding box center [88, 22] width 8 height 8
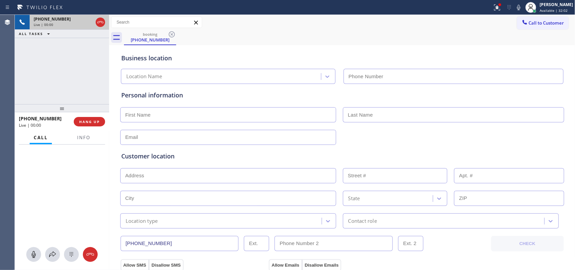
type input "[PHONE_NUMBER]"
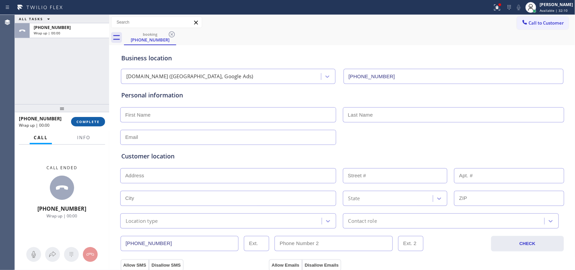
click at [96, 119] on span "COMPLETE" at bounding box center [87, 121] width 23 height 5
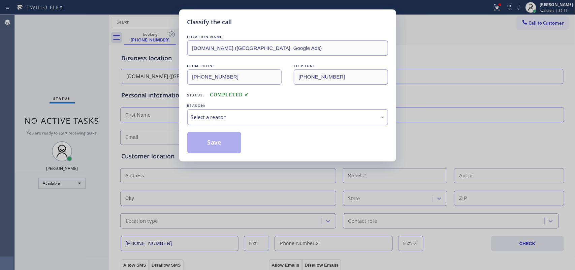
click at [292, 120] on div "Select a reason" at bounding box center [287, 117] width 193 height 8
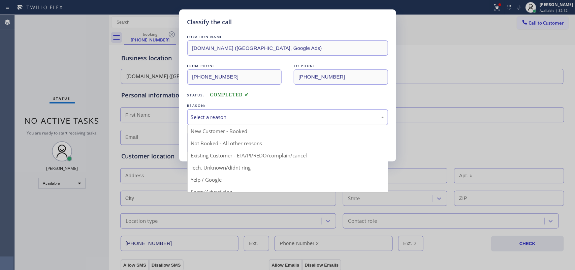
scroll to position [46, 0]
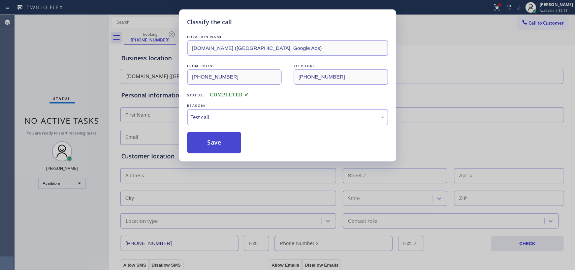
click at [222, 140] on button "Save" at bounding box center [214, 143] width 54 height 22
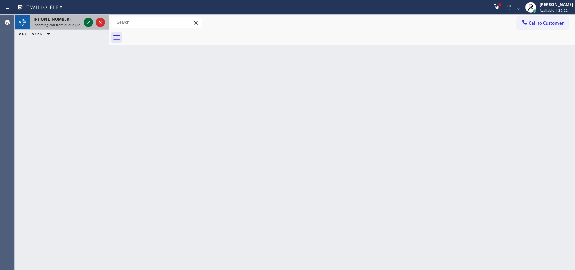
click at [87, 22] on icon at bounding box center [88, 22] width 8 height 8
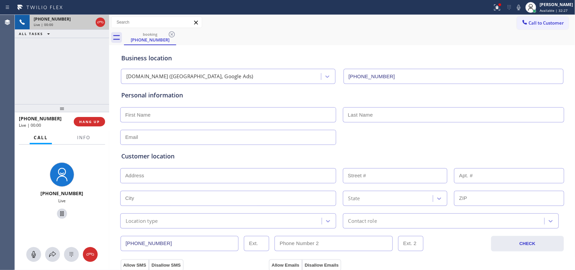
type input "[PHONE_NUMBER]"
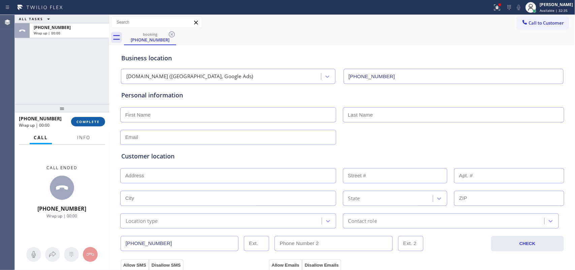
click at [93, 125] on button "COMPLETE" at bounding box center [88, 121] width 34 height 9
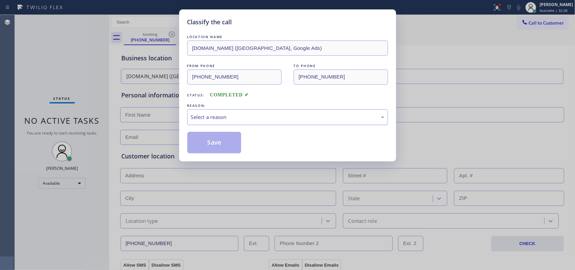
click at [249, 109] on div "Select a reason" at bounding box center [287, 117] width 201 height 16
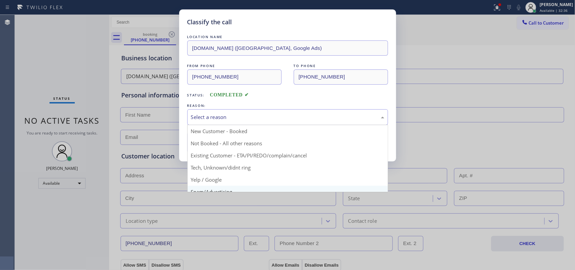
scroll to position [46, 0]
click at [233, 117] on div "Spam/Advertising" at bounding box center [287, 117] width 193 height 8
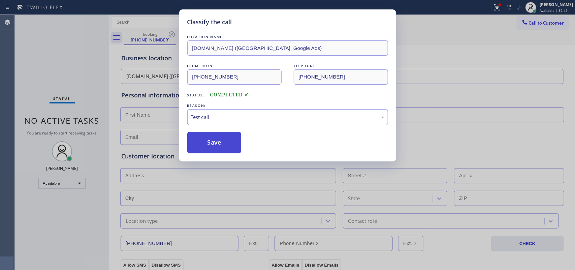
click at [225, 146] on button "Save" at bounding box center [214, 143] width 54 height 22
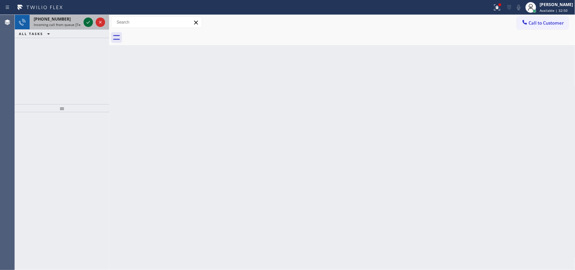
click at [87, 24] on icon at bounding box center [88, 22] width 8 height 8
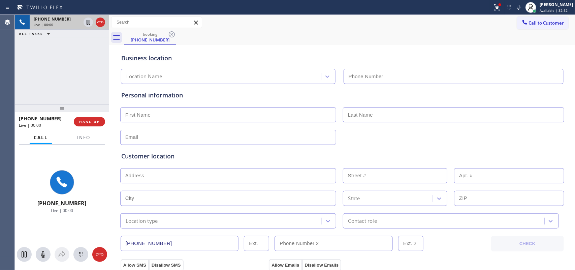
type input "[PHONE_NUMBER]"
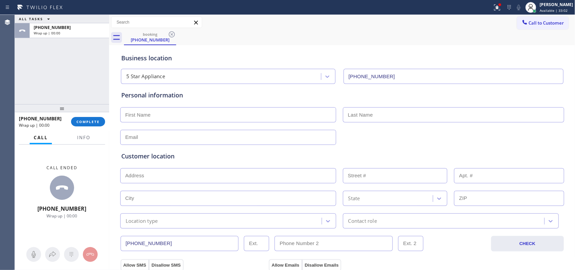
drag, startPoint x: 82, startPoint y: 120, endPoint x: 0, endPoint y: 86, distance: 88.2
click at [82, 120] on span "COMPLETE" at bounding box center [87, 121] width 23 height 5
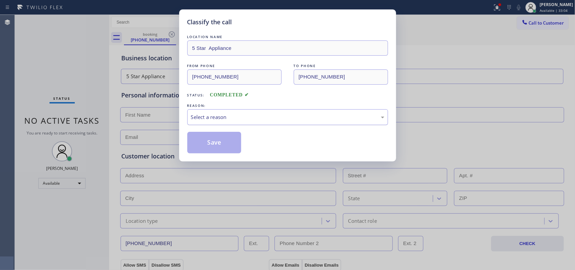
click at [210, 121] on div "Select a reason" at bounding box center [287, 117] width 193 height 8
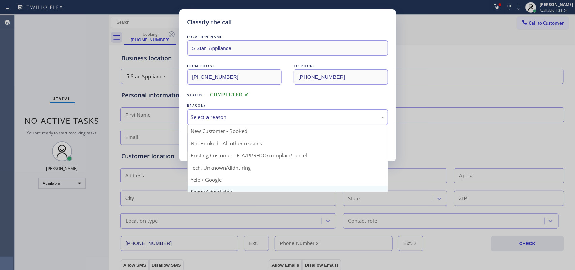
scroll to position [42, 0]
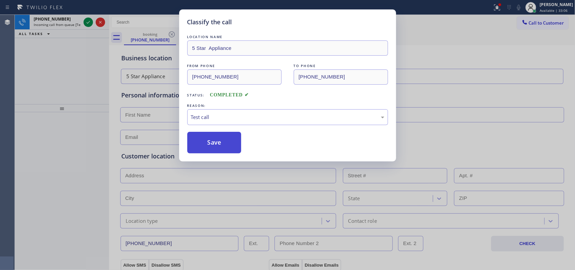
click at [222, 144] on button "Save" at bounding box center [214, 143] width 54 height 22
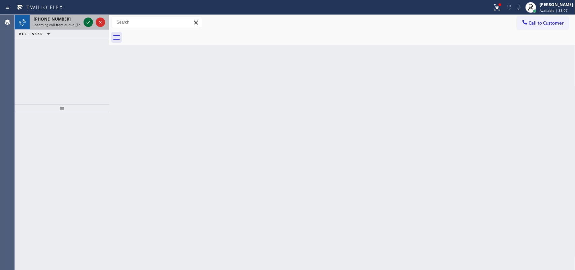
click at [89, 23] on icon at bounding box center [88, 22] width 8 height 8
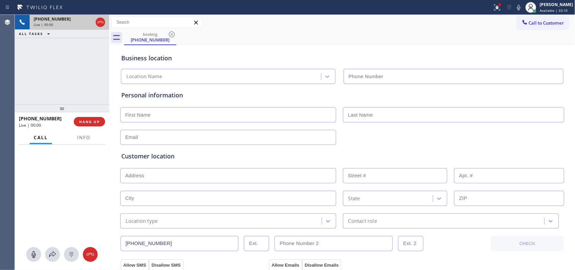
type input "[PHONE_NUMBER]"
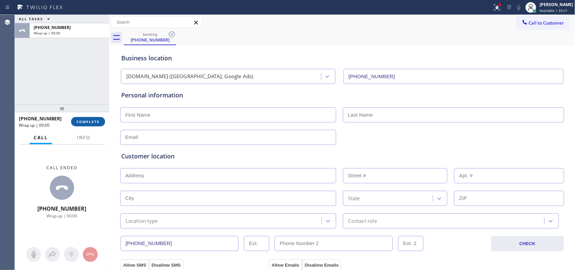
click at [88, 123] on span "COMPLETE" at bounding box center [87, 121] width 23 height 5
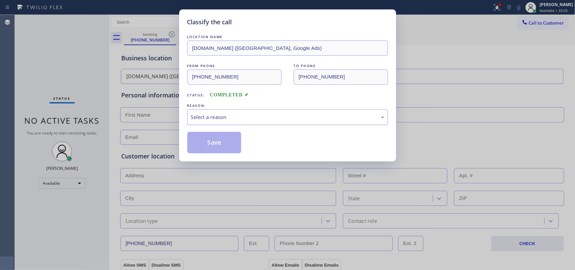
click at [197, 113] on div "Select a reason" at bounding box center [287, 117] width 201 height 16
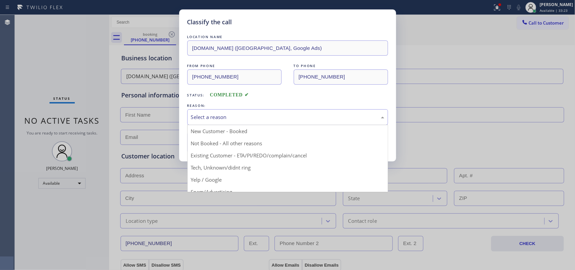
scroll to position [46, 0]
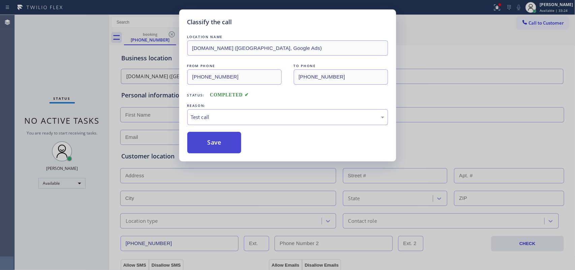
click at [210, 145] on button "Save" at bounding box center [214, 143] width 54 height 22
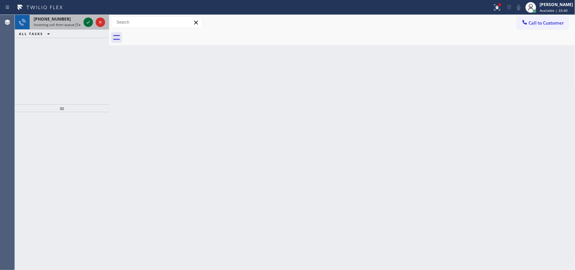
click at [86, 21] on icon at bounding box center [88, 22] width 8 height 8
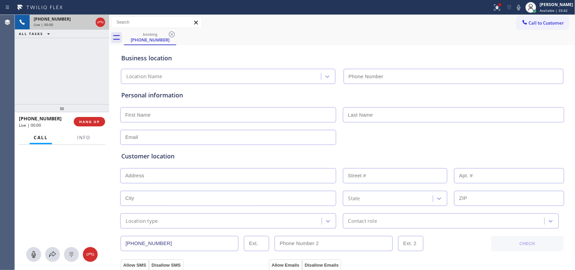
type input "[PHONE_NUMBER]"
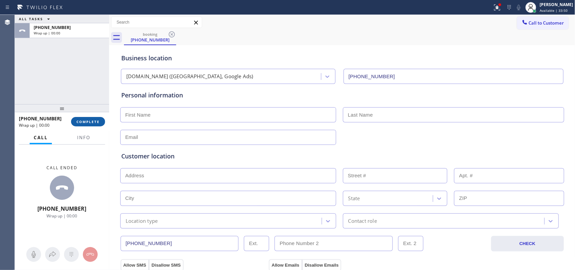
click at [98, 122] on span "COMPLETE" at bounding box center [87, 121] width 23 height 5
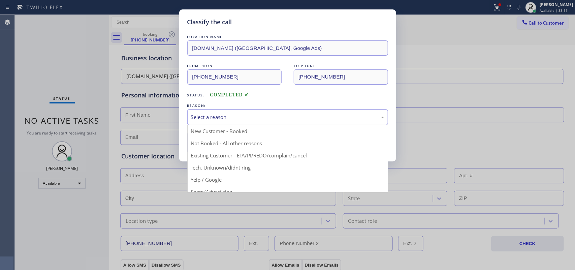
click at [245, 113] on div "Select a reason" at bounding box center [287, 117] width 201 height 16
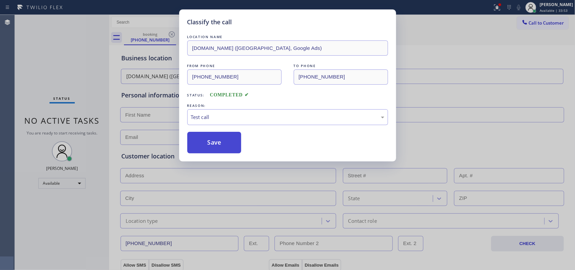
click at [207, 143] on button "Save" at bounding box center [214, 143] width 54 height 22
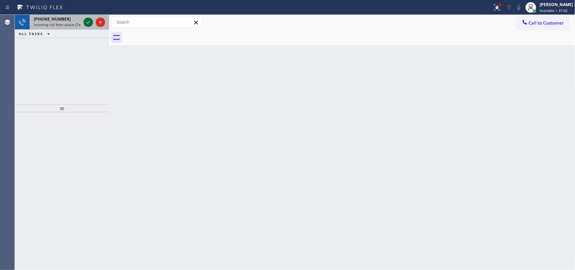
click at [90, 20] on icon at bounding box center [88, 22] width 8 height 8
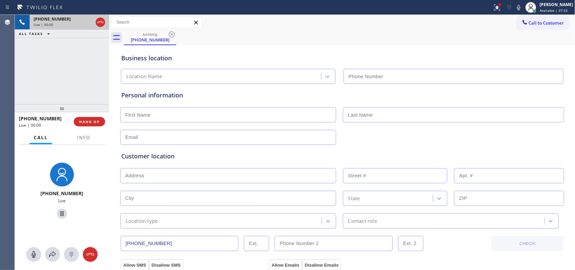
type input "[PHONE_NUMBER]"
click at [90, 121] on span "HANG UP" at bounding box center [89, 121] width 21 height 5
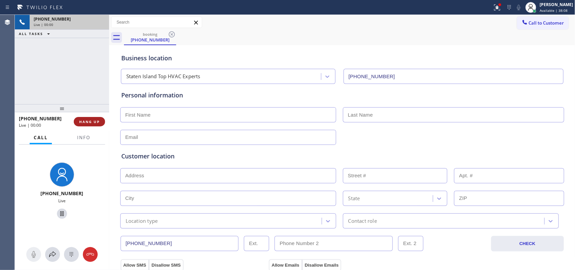
click at [90, 121] on span "HANG UP" at bounding box center [89, 121] width 21 height 5
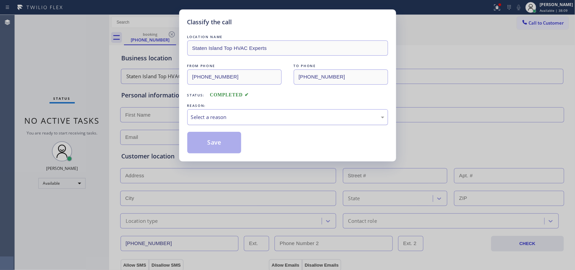
click at [287, 119] on div "Select a reason" at bounding box center [287, 117] width 193 height 8
click at [282, 117] on div "Select a reason" at bounding box center [287, 117] width 193 height 8
click at [248, 121] on div "Select a reason" at bounding box center [287, 117] width 193 height 8
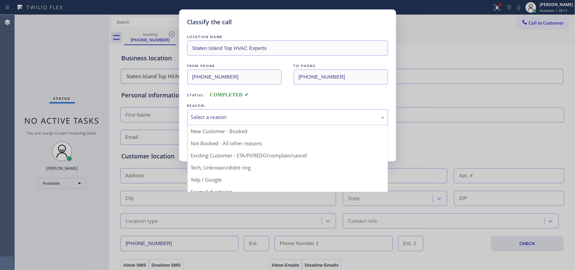
scroll to position [46, 0]
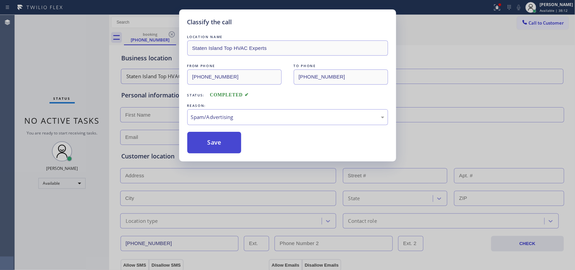
click at [217, 145] on button "Save" at bounding box center [214, 143] width 54 height 22
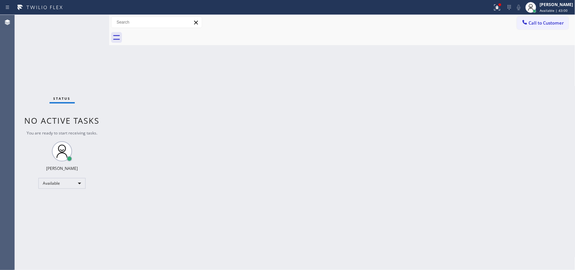
click at [86, 22] on div "Status No active tasks You are ready to start receiving tasks. [PERSON_NAME] Av…" at bounding box center [62, 142] width 94 height 255
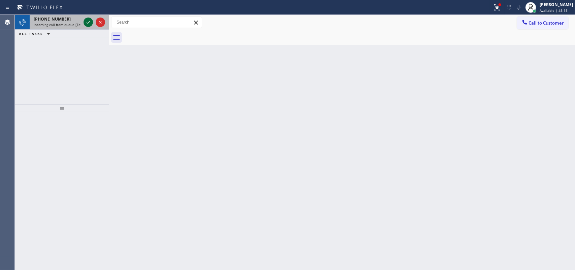
click at [90, 21] on icon at bounding box center [88, 22] width 8 height 8
click at [90, 19] on icon at bounding box center [88, 22] width 8 height 8
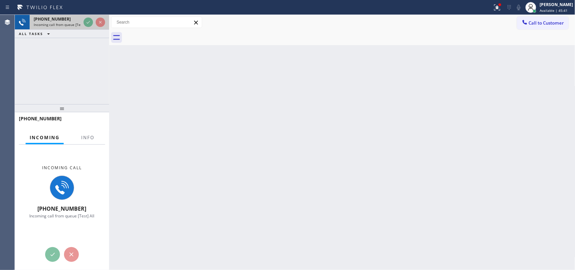
click at [63, 25] on span "Incoming call from queue [Test] All" at bounding box center [62, 24] width 56 height 5
click at [63, 24] on span "Incoming call from queue [Test] All" at bounding box center [62, 24] width 56 height 5
click at [64, 22] on span "Incoming call from queue [Test] All" at bounding box center [62, 24] width 56 height 5
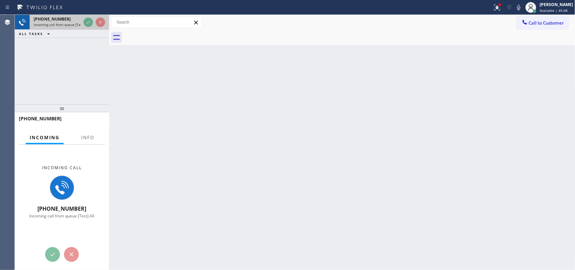
click at [83, 21] on div at bounding box center [94, 22] width 24 height 15
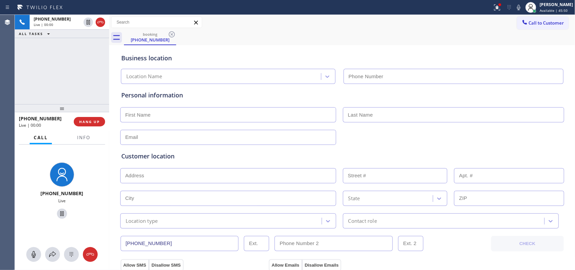
type input "[PHONE_NUMBER]"
drag, startPoint x: 83, startPoint y: 21, endPoint x: 101, endPoint y: 96, distance: 77.0
click at [101, 96] on div "[PHONE_NUMBER] Live | 00:00 ALL TASKS ALL TASKS ACTIVE TASKS TASKS IN WRAP UP" at bounding box center [62, 59] width 94 height 89
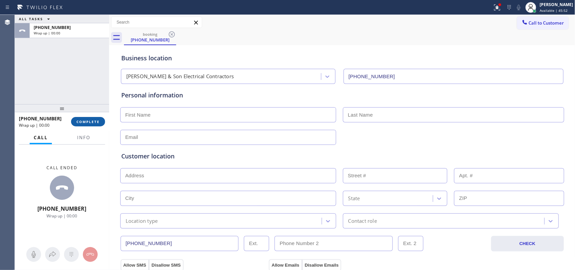
click at [85, 120] on span "COMPLETE" at bounding box center [87, 121] width 23 height 5
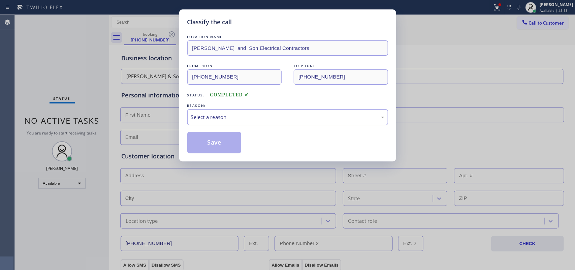
click at [230, 116] on div "Select a reason" at bounding box center [287, 117] width 193 height 8
click at [214, 142] on button "Save" at bounding box center [214, 143] width 54 height 22
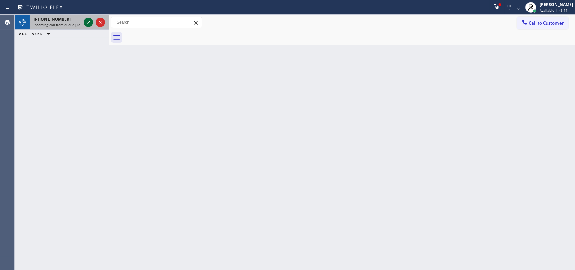
click at [87, 21] on icon at bounding box center [88, 22] width 8 height 8
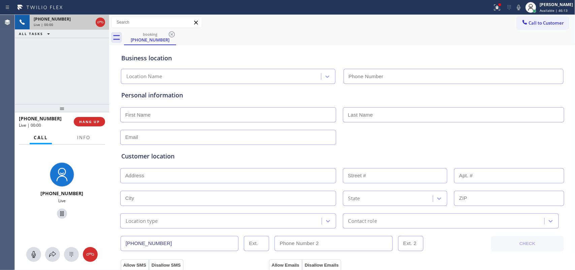
type input "[PHONE_NUMBER]"
click at [92, 121] on span "HANG UP" at bounding box center [89, 121] width 21 height 5
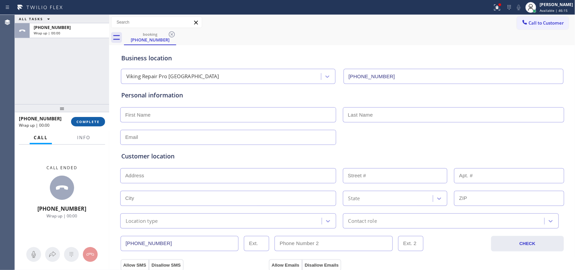
click at [93, 121] on span "COMPLETE" at bounding box center [87, 121] width 23 height 5
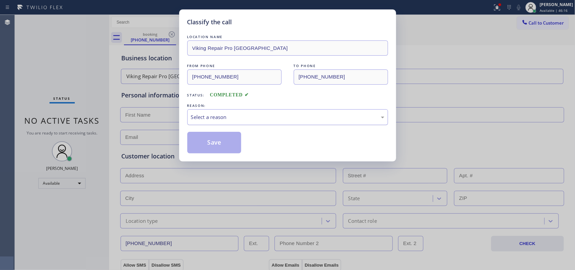
click at [321, 116] on div "Select a reason" at bounding box center [287, 117] width 193 height 8
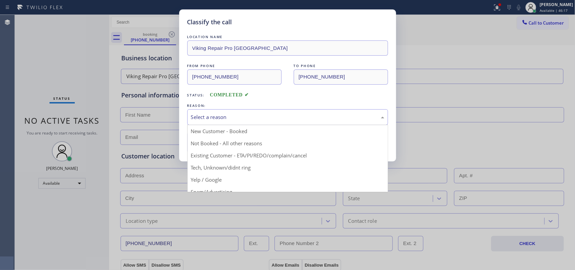
scroll to position [46, 0]
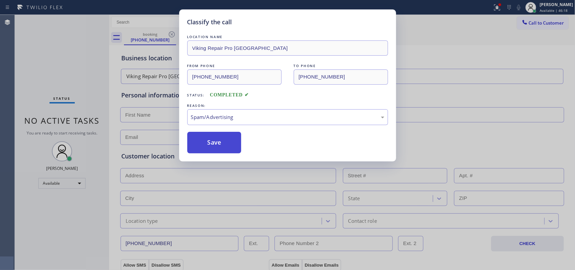
click at [232, 147] on button "Save" at bounding box center [214, 143] width 54 height 22
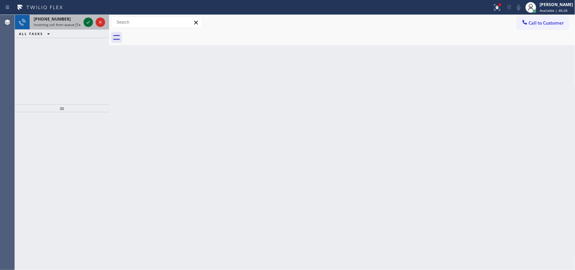
click at [85, 21] on icon at bounding box center [88, 22] width 8 height 8
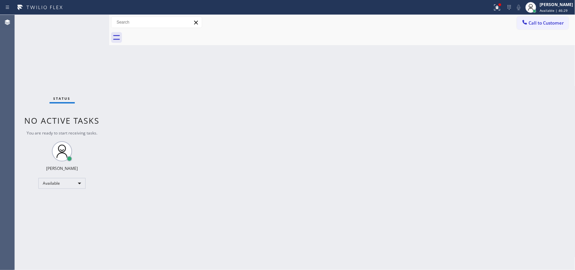
click at [88, 22] on div "Status No active tasks You are ready to start receiving tasks. [PERSON_NAME] Av…" at bounding box center [62, 142] width 94 height 255
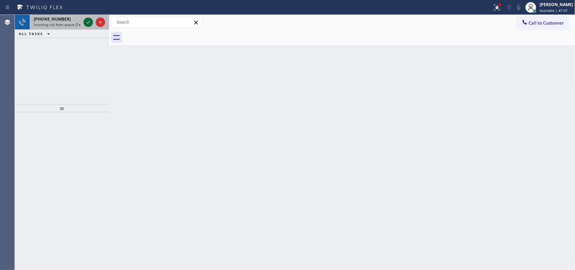
click at [88, 21] on icon at bounding box center [88, 22] width 8 height 8
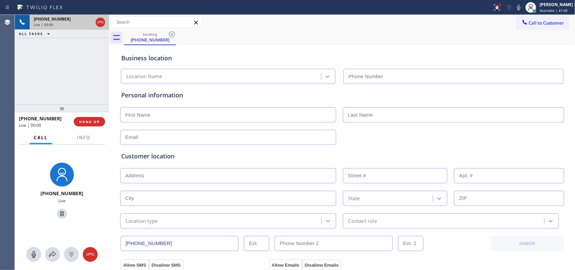
type input "[PHONE_NUMBER]"
drag, startPoint x: 509, startPoint y: 269, endPoint x: 278, endPoint y: 138, distance: 265.3
click at [278, 138] on input "text" at bounding box center [228, 137] width 216 height 15
click at [239, 34] on div "booking [PHONE_NUMBER]" at bounding box center [349, 37] width 451 height 15
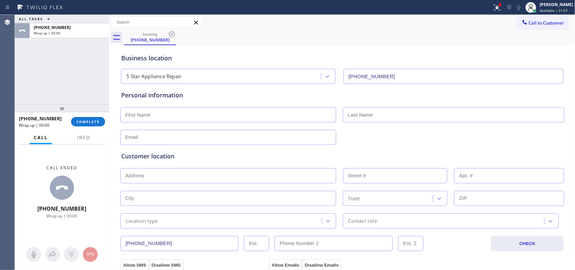
click at [180, 111] on input "text" at bounding box center [228, 114] width 216 height 15
type input "Miss"
type input "Zia"
click at [200, 137] on input "text" at bounding box center [228, 137] width 216 height 15
type input "[EMAIL_ADDRESS][DOMAIN_NAME]"
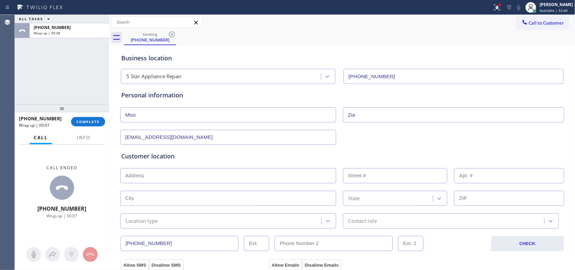
click at [211, 171] on input "text" at bounding box center [228, 175] width 216 height 15
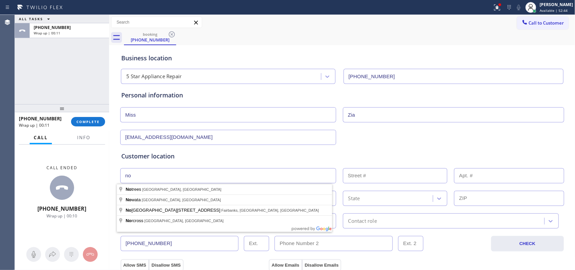
type input "n"
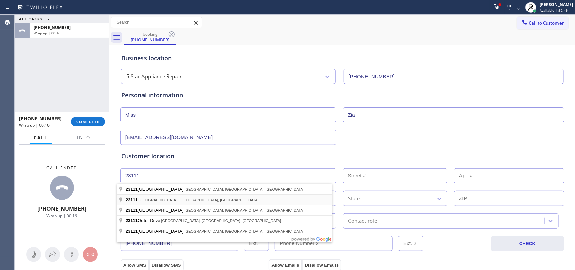
type input "[GEOGRAPHIC_DATA], [GEOGRAPHIC_DATA]"
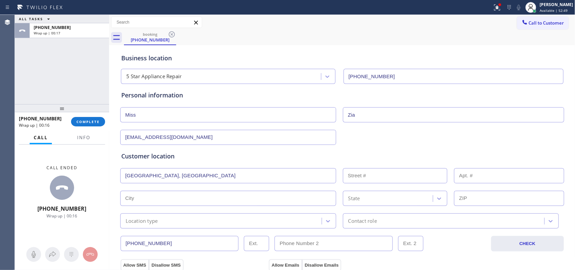
click at [195, 201] on input "text" at bounding box center [228, 198] width 216 height 15
type input "[GEOGRAPHIC_DATA]"
type input "23111"
click at [196, 220] on div "Location type" at bounding box center [221, 221] width 199 height 12
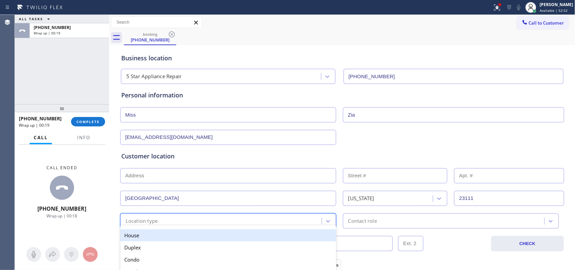
click at [197, 235] on div "House" at bounding box center [228, 235] width 216 height 12
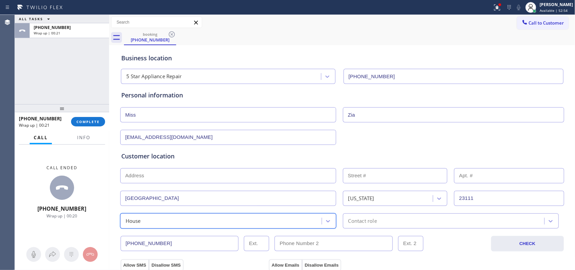
scroll to position [126, 0]
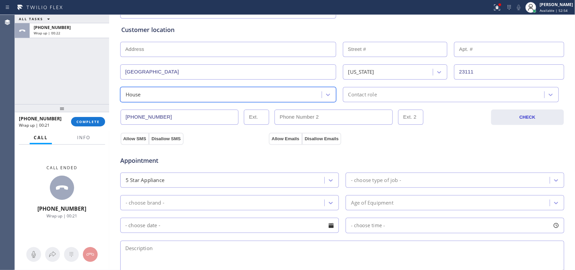
click at [376, 96] on div "Contact role" at bounding box center [444, 95] width 199 height 12
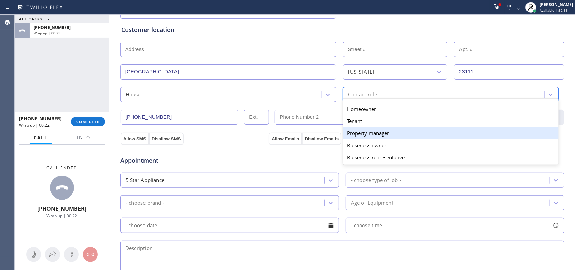
click at [379, 132] on div "Property manager" at bounding box center [451, 133] width 216 height 12
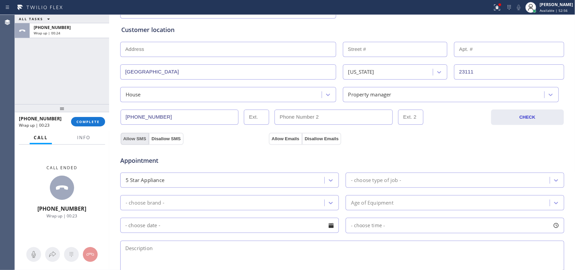
click at [140, 139] on button "Allow SMS" at bounding box center [135, 139] width 28 height 12
click at [272, 135] on button "Allow Emails" at bounding box center [285, 139] width 33 height 12
click at [331, 182] on div at bounding box center [331, 180] width 12 height 12
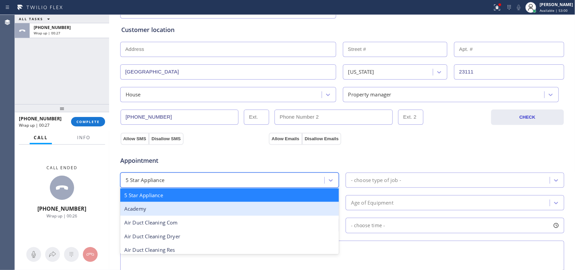
type input "t"
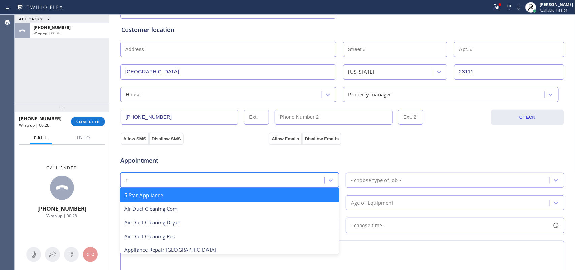
type input "re"
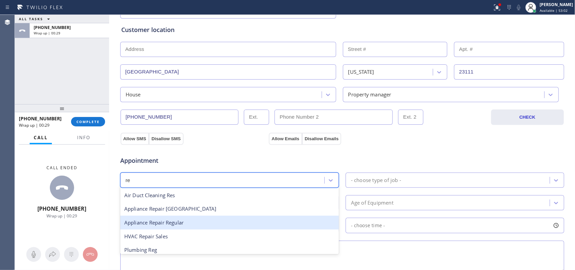
click at [220, 225] on div "Appliance Repair Regular" at bounding box center [229, 223] width 219 height 14
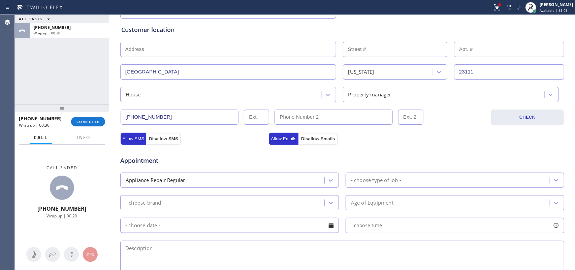
click at [421, 170] on div "Appointment Appliance Repair Regular - choose type of job - - choose brand - Ag…" at bounding box center [342, 211] width 442 height 126
click at [424, 180] on div "- choose type of job -" at bounding box center [449, 180] width 202 height 12
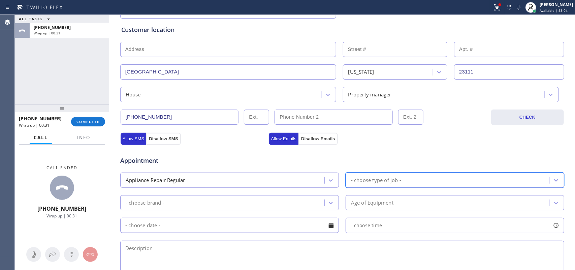
click at [432, 178] on div "- choose type of job -" at bounding box center [449, 180] width 202 height 12
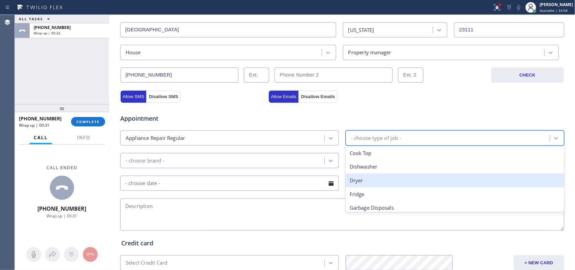
scroll to position [253, 0]
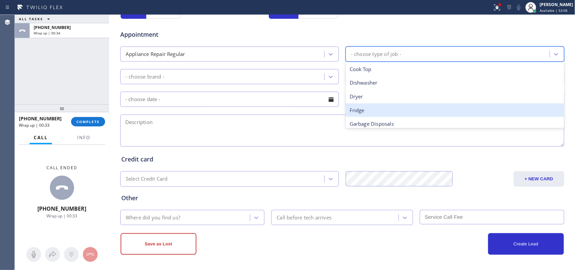
click at [378, 106] on div "Fridge" at bounding box center [455, 110] width 219 height 14
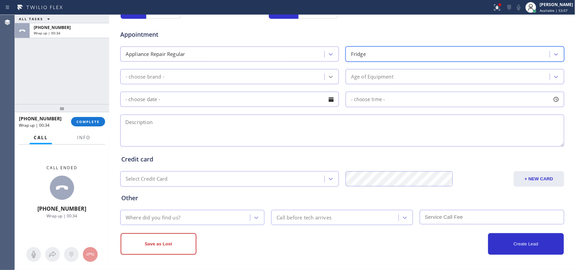
click at [331, 76] on div at bounding box center [331, 77] width 12 height 12
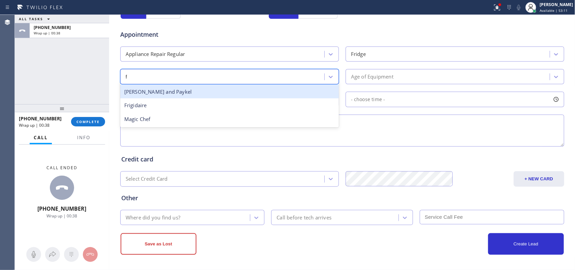
scroll to position [0, 0]
type input "fr"
click at [207, 93] on div "Frigidaire" at bounding box center [229, 92] width 219 height 14
click at [207, 93] on input "text" at bounding box center [229, 99] width 219 height 15
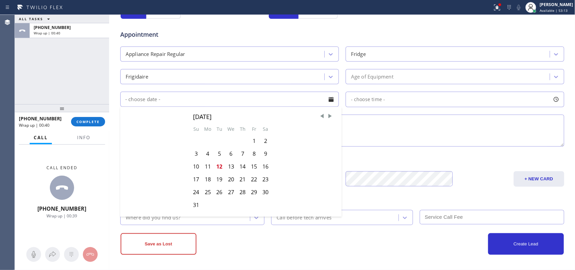
click at [368, 73] on div "Age of Equipment" at bounding box center [449, 77] width 202 height 12
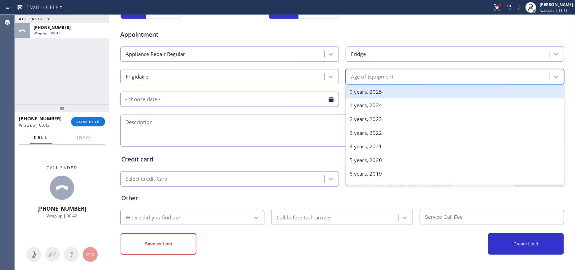
click at [377, 96] on div "0 years, 2025" at bounding box center [455, 92] width 219 height 14
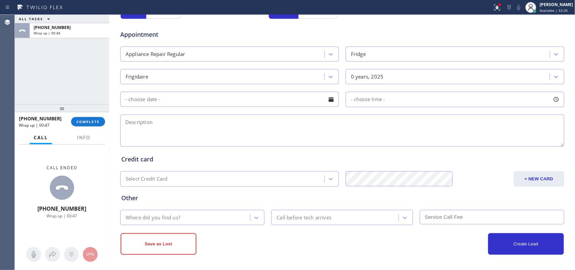
click at [221, 127] on textarea at bounding box center [342, 131] width 444 height 32
paste textarea "23111/ Frigidaire Fridge/ FS/ making rattling noise"
click at [359, 120] on textarea "23111/ Frigidaire Fridge/ FS/ making rattling noise/ new about 1 month/ under w…" at bounding box center [342, 131] width 444 height 32
click at [487, 132] on textarea "23111/ Frigidaire Fridge/ FS/ making rattling noise/ new about 1 month/ under w…" at bounding box center [342, 131] width 444 height 32
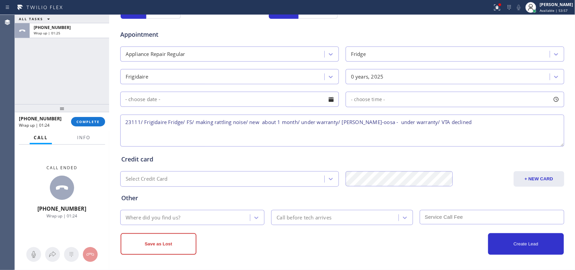
type textarea "23111/ Frigidaire Fridge/ FS/ making rattling noise/ new about 1 month/ under w…"
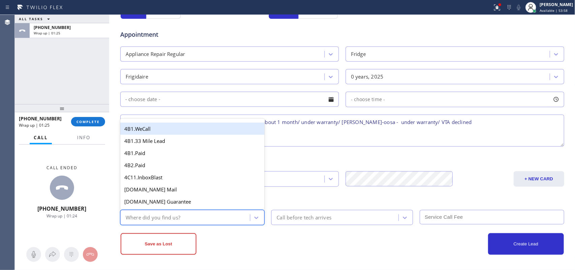
click at [228, 216] on div "Where did you find us?" at bounding box center [186, 218] width 128 height 12
type input "g"
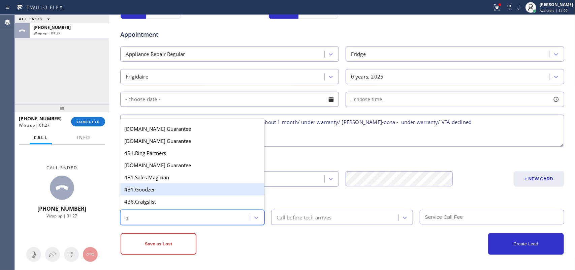
scroll to position [84, 0]
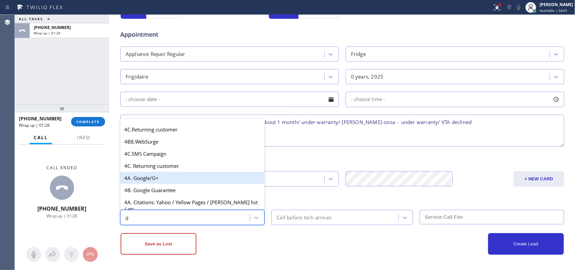
click at [162, 181] on div "4A. Google/G+" at bounding box center [192, 178] width 144 height 12
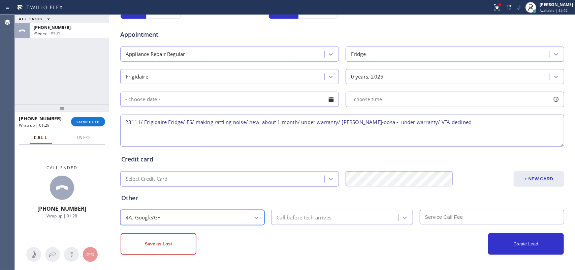
click at [313, 216] on div "Call before tech arrives" at bounding box center [303, 218] width 55 height 8
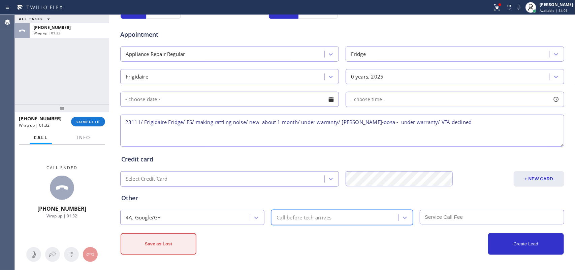
click at [173, 239] on button "Save as Lost" at bounding box center [159, 244] width 76 height 22
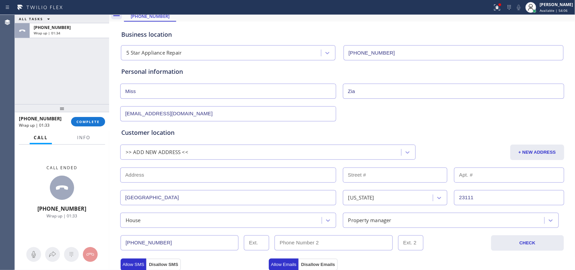
scroll to position [0, 0]
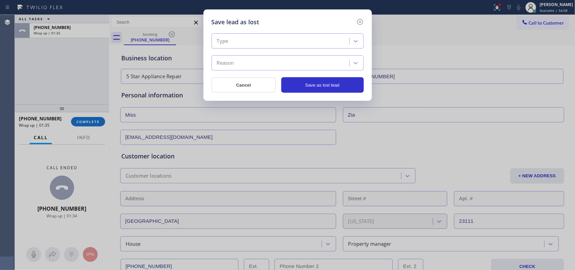
click at [348, 38] on div "Type" at bounding box center [282, 41] width 136 height 12
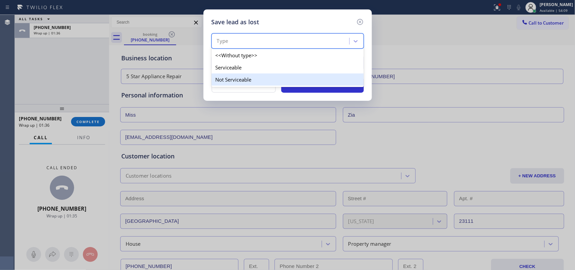
click at [321, 78] on div "Not Serviceable" at bounding box center [288, 79] width 152 height 12
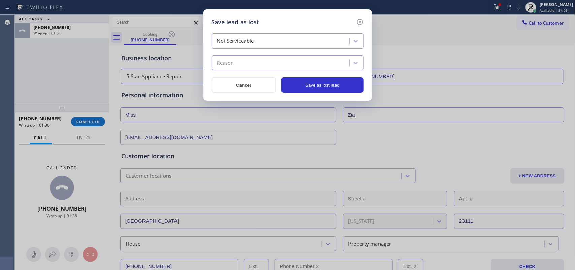
click at [305, 58] on div "Reason" at bounding box center [282, 63] width 136 height 12
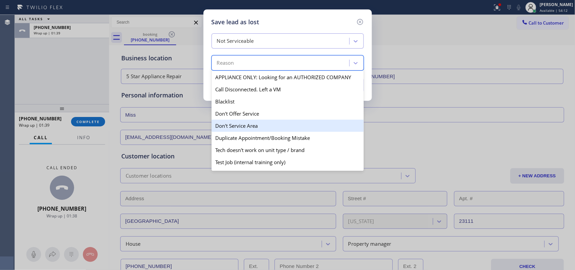
click at [260, 125] on div "Don't Service Area" at bounding box center [288, 126] width 152 height 12
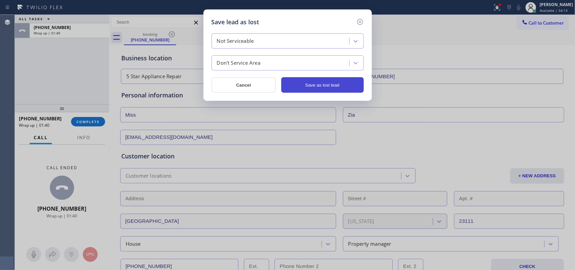
click at [302, 86] on button "Save as lost lead" at bounding box center [322, 84] width 83 height 15
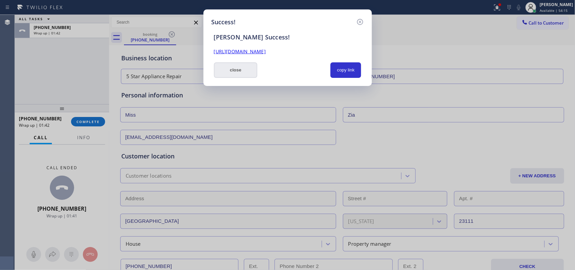
click at [241, 69] on button "close" at bounding box center [236, 69] width 44 height 15
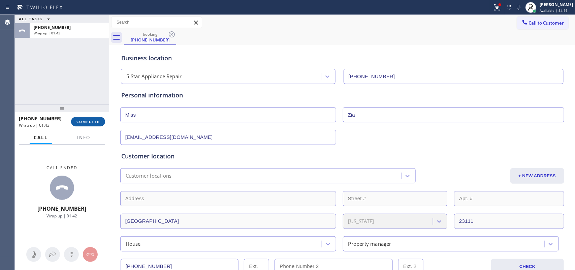
click at [99, 123] on span "COMPLETE" at bounding box center [87, 121] width 23 height 5
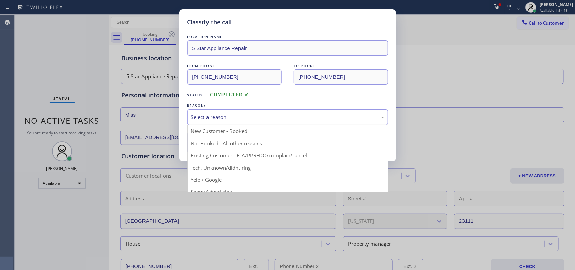
click at [233, 112] on div "Select a reason" at bounding box center [287, 117] width 201 height 16
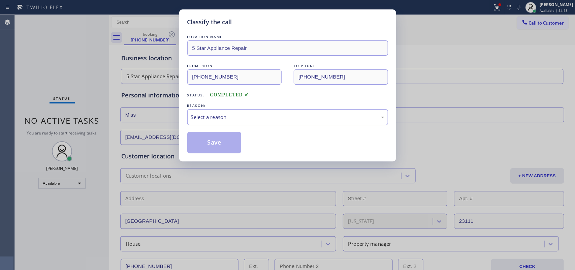
click at [260, 115] on div "Select a reason" at bounding box center [287, 117] width 193 height 8
click at [212, 145] on button "Save" at bounding box center [214, 143] width 54 height 22
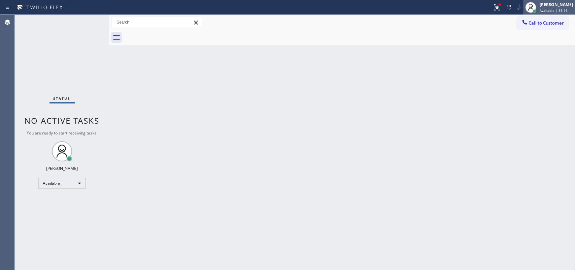
click at [551, 6] on div "[PERSON_NAME]" at bounding box center [556, 5] width 33 height 6
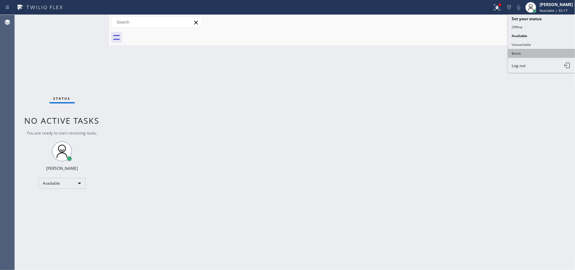
click at [532, 50] on button "Break" at bounding box center [541, 53] width 67 height 9
click at [532, 50] on div "Back to Dashboard Change Sender ID Customers Technicians Select a contact Outbo…" at bounding box center [342, 142] width 466 height 255
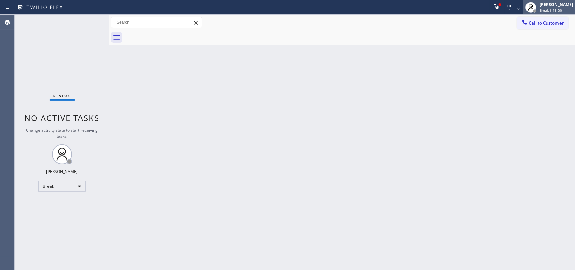
click at [555, 4] on div "[PERSON_NAME]" at bounding box center [556, 5] width 33 height 6
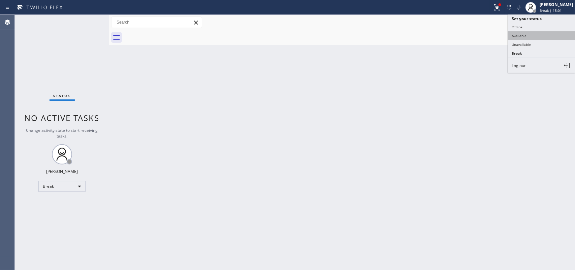
click at [551, 36] on button "Available" at bounding box center [541, 35] width 67 height 9
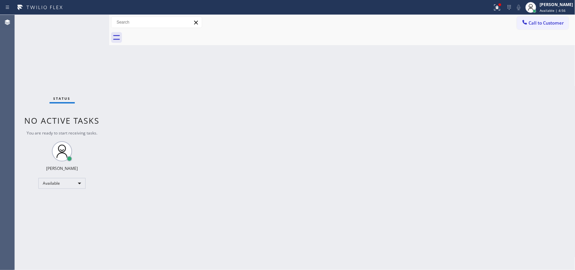
click at [87, 25] on div "Status No active tasks You are ready to start receiving tasks. [PERSON_NAME] Av…" at bounding box center [62, 142] width 94 height 255
click at [86, 21] on div "Status No active tasks You are ready to start receiving tasks. [PERSON_NAME] Av…" at bounding box center [62, 142] width 94 height 255
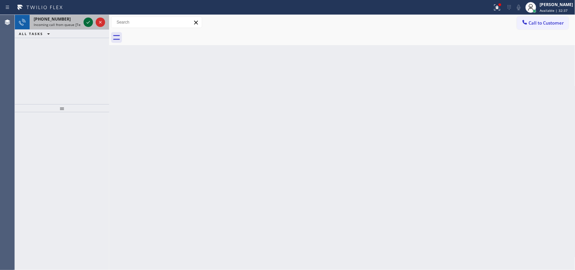
click at [88, 21] on icon at bounding box center [88, 22] width 8 height 8
click at [88, 24] on icon at bounding box center [88, 22] width 8 height 8
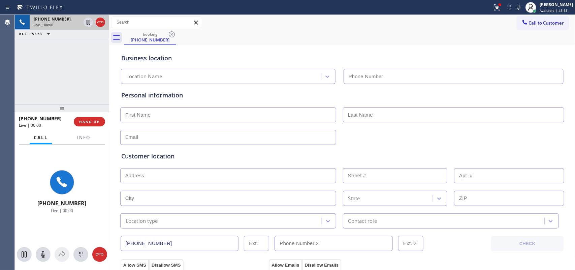
type input "[PHONE_NUMBER]"
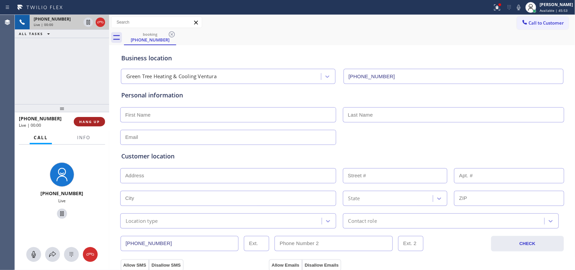
click at [99, 117] on button "HANG UP" at bounding box center [89, 121] width 31 height 9
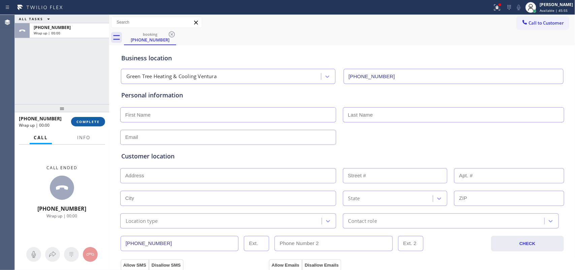
click at [96, 122] on span "COMPLETE" at bounding box center [87, 121] width 23 height 5
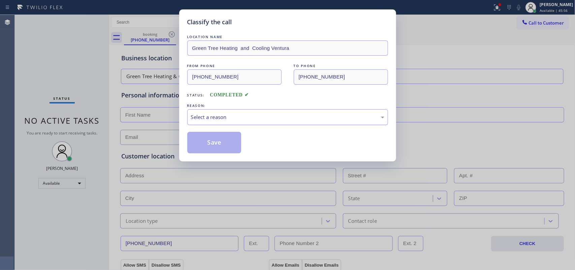
click at [212, 120] on div "Select a reason" at bounding box center [287, 117] width 193 height 8
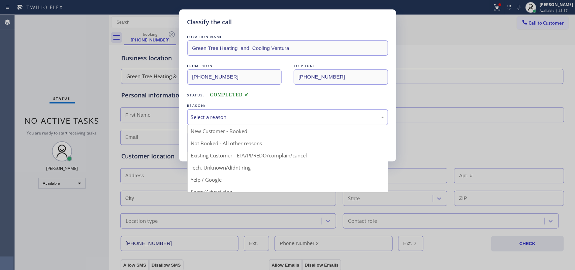
scroll to position [46, 0]
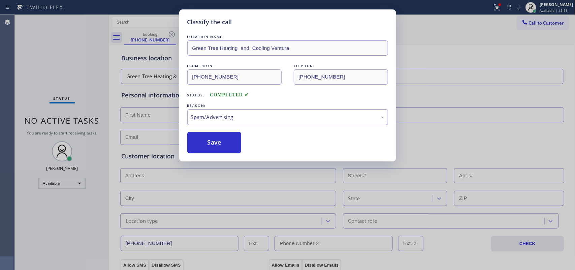
click at [211, 143] on button "Save" at bounding box center [214, 143] width 54 height 22
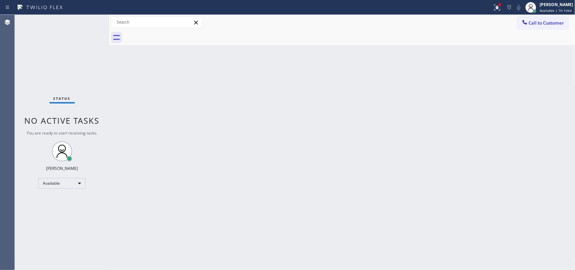
click at [86, 23] on div "Status No active tasks You are ready to start receiving tasks. [PERSON_NAME] Av…" at bounding box center [62, 142] width 94 height 255
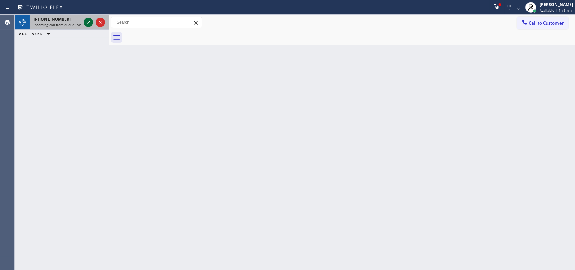
click at [87, 25] on icon at bounding box center [88, 22] width 8 height 8
click at [87, 21] on icon at bounding box center [88, 22] width 8 height 8
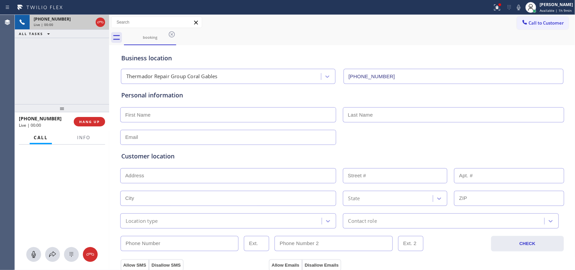
type input "[PHONE_NUMBER]"
click at [169, 141] on input "text" at bounding box center [228, 137] width 216 height 15
paste input "[EMAIL_ADDRESS][DOMAIN_NAME]"
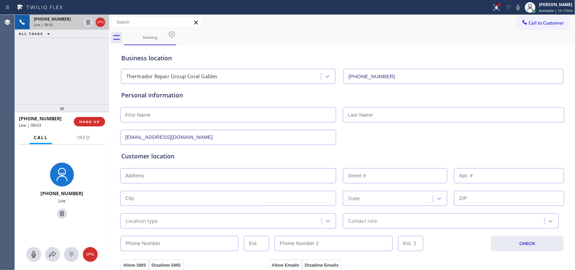
type input "[EMAIL_ADDRESS][DOMAIN_NAME]"
click at [192, 115] on input "text" at bounding box center [228, 114] width 216 height 15
type input "[PERSON_NAME]"
click at [191, 174] on input "text" at bounding box center [228, 175] width 216 height 15
paste input "[STREET_ADDRESS]"
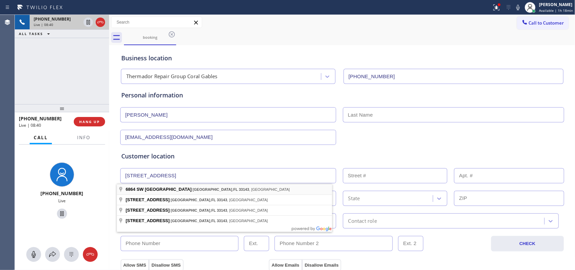
type input "[STREET_ADDRESS]"
type input "6864"
type input "[GEOGRAPHIC_DATA]"
type input "33143"
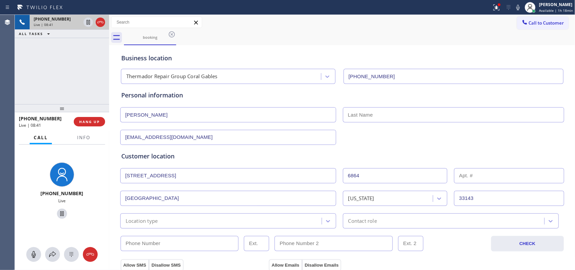
scroll to position [84, 0]
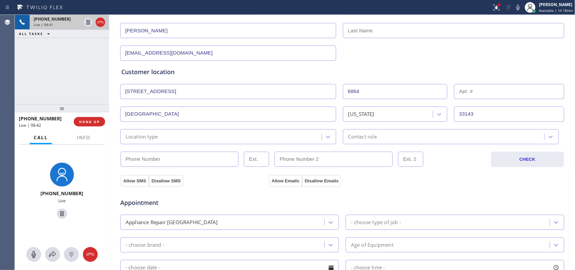
click at [276, 135] on div "Location type" at bounding box center [221, 137] width 199 height 12
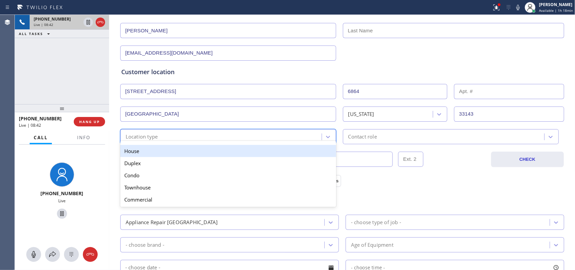
click at [261, 152] on div "House" at bounding box center [228, 151] width 216 height 12
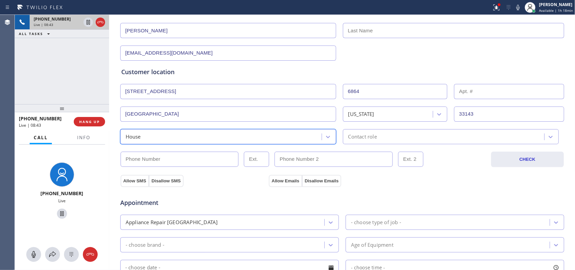
click at [398, 140] on div "Contact role" at bounding box center [444, 137] width 199 height 12
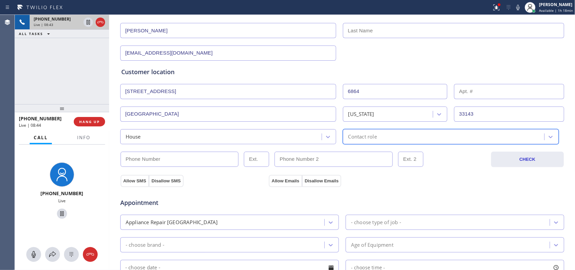
click at [401, 140] on div "Contact role" at bounding box center [444, 137] width 199 height 12
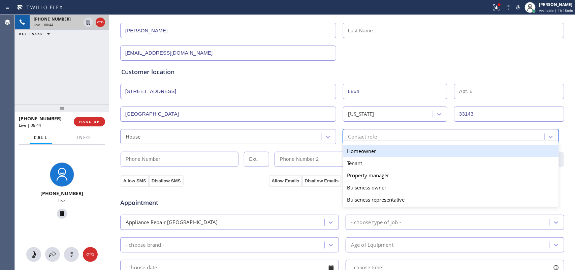
click at [394, 155] on div "Homeowner" at bounding box center [451, 151] width 216 height 12
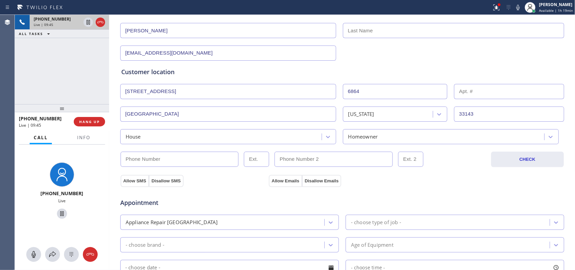
click at [197, 78] on div "Customer location >> ADD NEW ADDRESS << + NEW ADDRESS [STREET_ADDRESS][US_STATE…" at bounding box center [342, 105] width 442 height 77
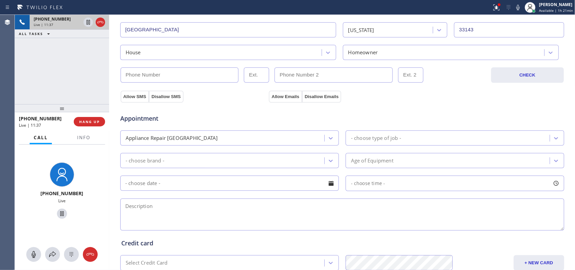
scroll to position [42, 0]
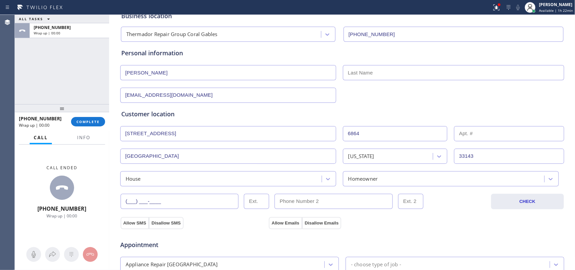
click at [159, 201] on input "(___) ___-____" at bounding box center [180, 201] width 118 height 15
paste input "786) 921-4451"
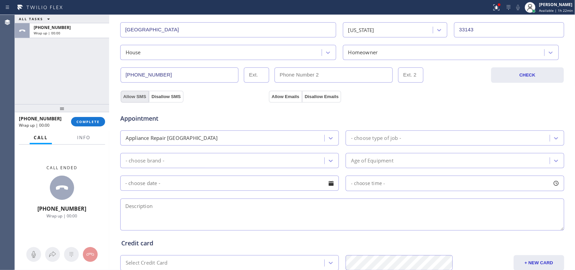
type input "[PHONE_NUMBER]"
click at [131, 97] on button "Allow SMS" at bounding box center [135, 97] width 28 height 12
click at [273, 95] on button "Allow Emails" at bounding box center [285, 97] width 33 height 12
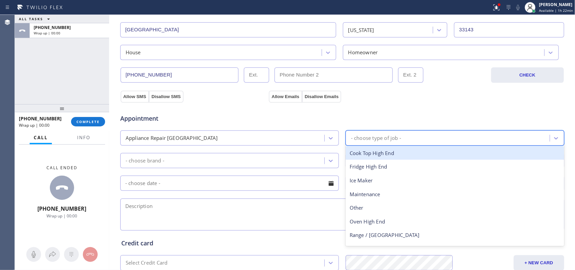
click at [384, 135] on div "- choose type of job -" at bounding box center [376, 138] width 50 height 8
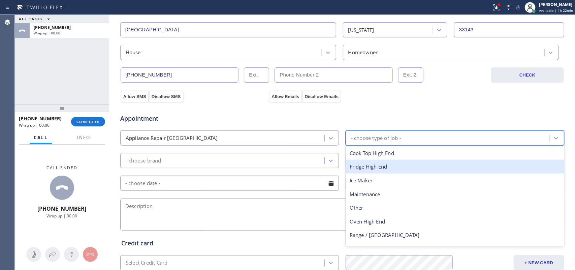
click at [375, 165] on div "Fridge High End" at bounding box center [455, 167] width 219 height 14
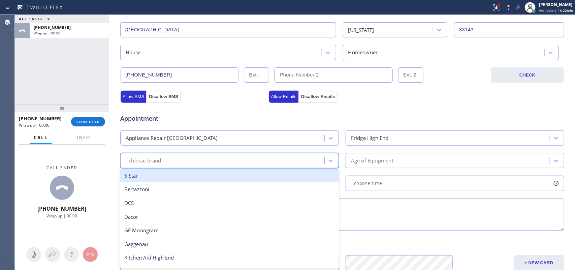
click at [300, 164] on div "- choose brand -" at bounding box center [223, 161] width 202 height 12
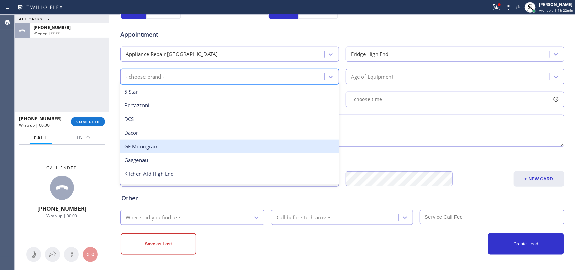
scroll to position [93, 0]
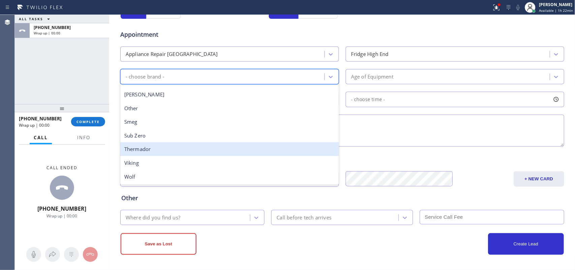
click at [212, 148] on div "Thermador" at bounding box center [229, 149] width 219 height 14
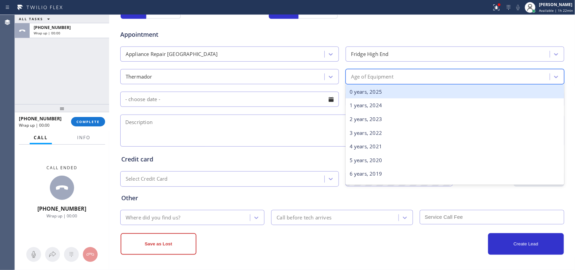
click at [410, 75] on div "Age of Equipment" at bounding box center [449, 77] width 202 height 12
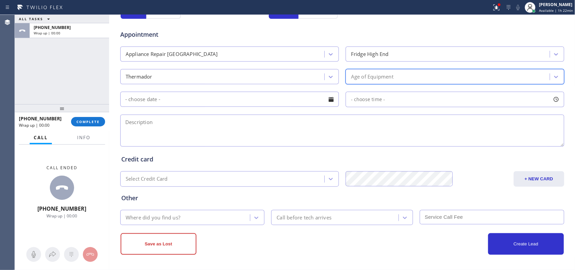
click at [407, 75] on div "Age of Equipment" at bounding box center [449, 77] width 202 height 12
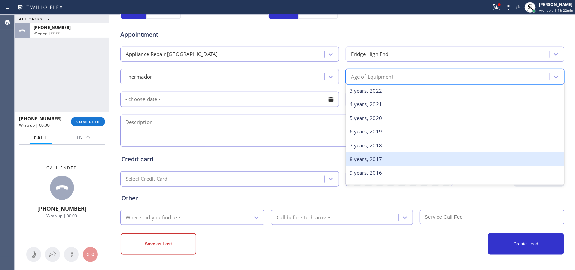
scroll to position [84, 0]
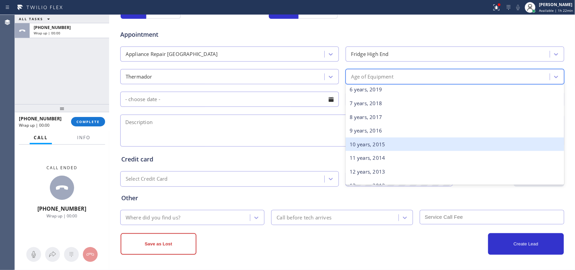
click at [384, 142] on div "10 years, 2015" at bounding box center [455, 144] width 219 height 14
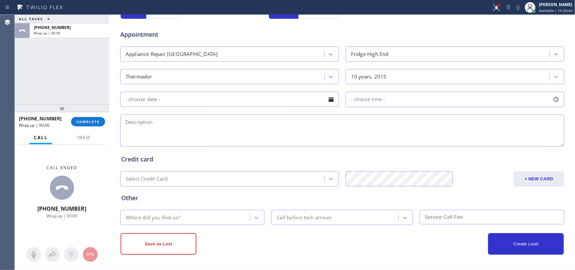
click at [328, 98] on div at bounding box center [330, 99] width 11 height 11
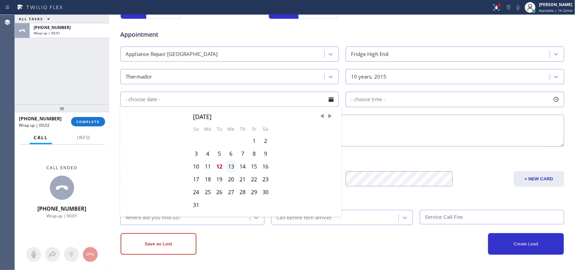
click at [228, 165] on div "13" at bounding box center [231, 166] width 12 height 13
type input "[DATE]"
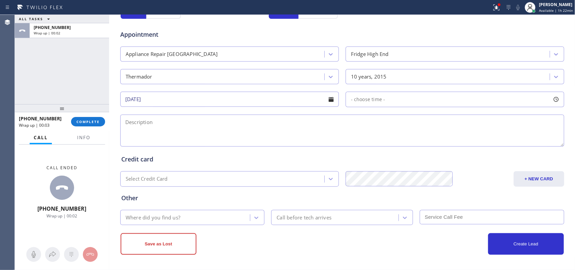
click at [555, 103] on div at bounding box center [555, 99] width 11 height 11
drag, startPoint x: 350, startPoint y: 139, endPoint x: 417, endPoint y: 142, distance: 67.1
click at [356, 142] on div at bounding box center [352, 140] width 8 height 14
drag, startPoint x: 417, startPoint y: 142, endPoint x: 450, endPoint y: 141, distance: 33.7
click at [421, 141] on div at bounding box center [417, 140] width 8 height 14
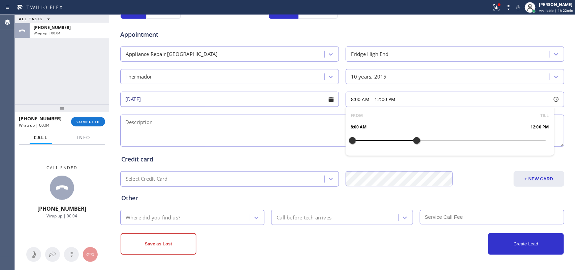
click at [421, 141] on div at bounding box center [417, 140] width 8 height 14
drag, startPoint x: 450, startPoint y: 141, endPoint x: 416, endPoint y: 140, distance: 34.4
click at [416, 140] on div at bounding box center [448, 140] width 193 height 0
drag, startPoint x: 350, startPoint y: 139, endPoint x: 369, endPoint y: 139, distance: 19.2
click at [369, 139] on div at bounding box center [368, 140] width 8 height 14
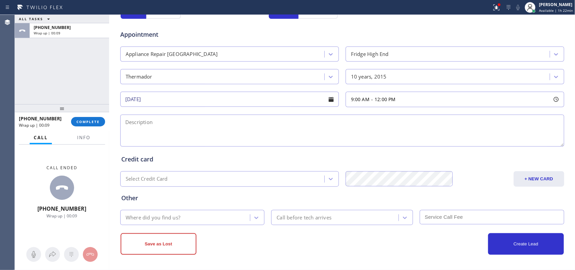
click at [259, 142] on textarea at bounding box center [342, 131] width 444 height 32
click at [33, 78] on div "ALL TASKS ALL TASKS ACTIVE TASKS TASKS IN WRAP UP [PHONE_NUMBER] Wrap up | 03:00" at bounding box center [62, 59] width 94 height 89
click at [206, 123] on textarea at bounding box center [342, 131] width 444 height 32
paste textarea "[STREET_ADDRESS]"
click at [88, 137] on span "Info" at bounding box center [83, 137] width 13 height 6
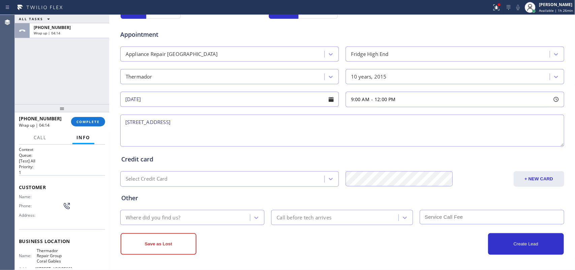
scroll to position [83, 0]
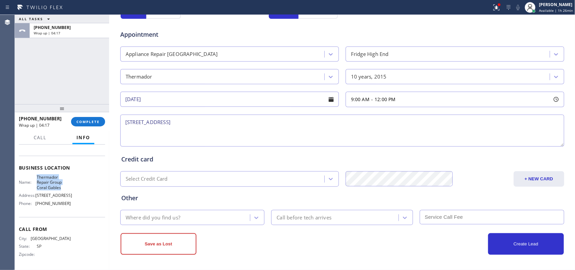
drag, startPoint x: 60, startPoint y: 176, endPoint x: 36, endPoint y: 165, distance: 26.7
click at [37, 174] on span "Thermador Repair Group Coral Gables" at bounding box center [54, 181] width 34 height 15
copy span "Thermador Repair Group Coral Gables"
click at [212, 127] on textarea "[STREET_ADDRESS]" at bounding box center [342, 131] width 444 height 32
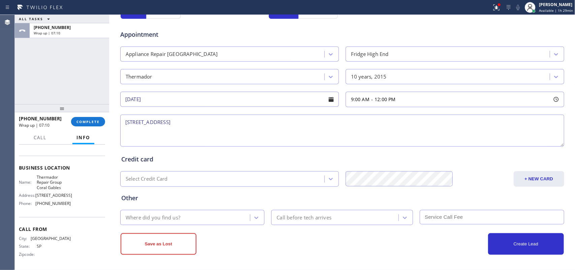
click at [212, 126] on textarea "[STREET_ADDRESS]" at bounding box center [342, 131] width 444 height 32
click at [212, 125] on textarea "[STREET_ADDRESS]" at bounding box center [342, 131] width 444 height 32
paste textarea "9-12/ member/Thermador Fridge/[DEMOGRAPHIC_DATA]/ FS but inside cabinet/One day…"
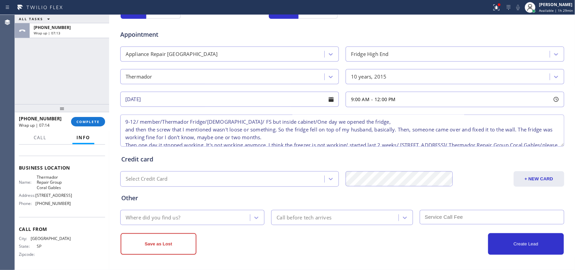
scroll to position [37, 0]
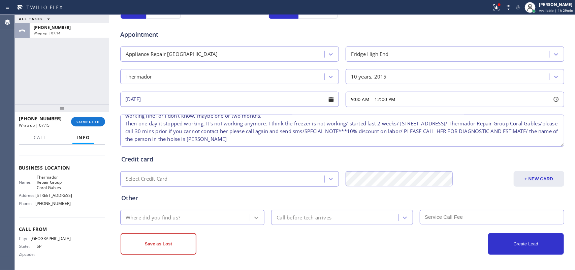
type textarea "9-12/ member/Thermador Fridge/[DEMOGRAPHIC_DATA]/ FS but inside cabinet/One day…"
click at [255, 220] on icon at bounding box center [256, 217] width 7 height 7
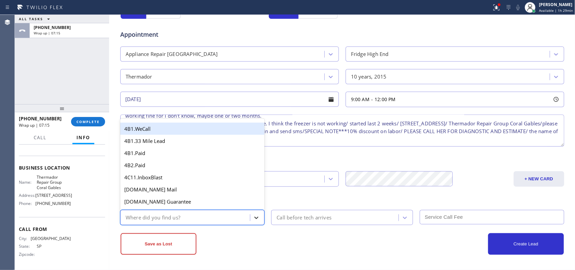
type input "g"
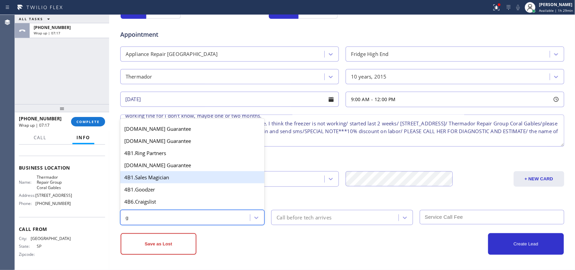
scroll to position [127, 0]
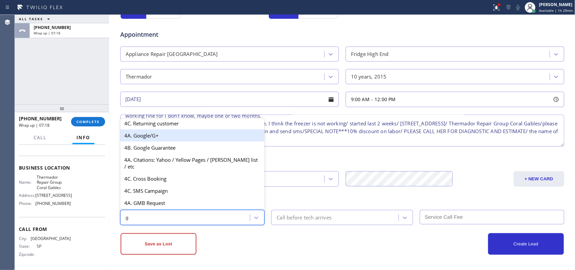
click at [188, 139] on div "4A. Google/G+" at bounding box center [192, 135] width 144 height 12
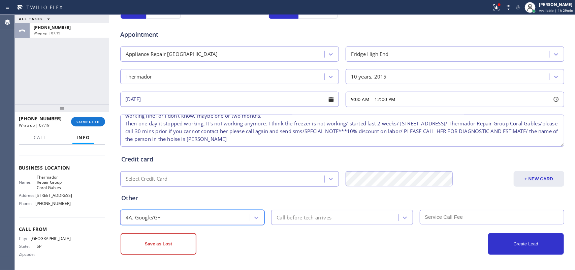
click at [317, 214] on div "Call before tech arrives" at bounding box center [303, 218] width 55 height 8
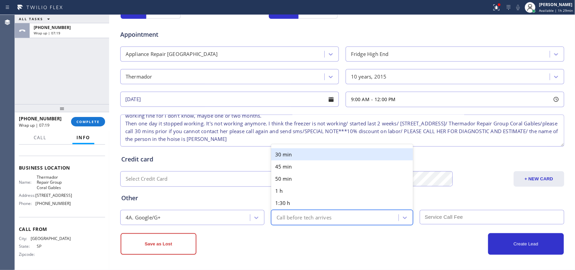
click at [298, 154] on div "30 min" at bounding box center [342, 154] width 142 height 12
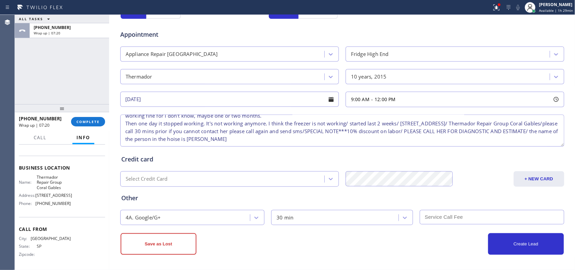
click at [457, 215] on input "text" at bounding box center [492, 217] width 144 height 14
click at [504, 241] on button "Create Lead" at bounding box center [526, 244] width 76 height 22
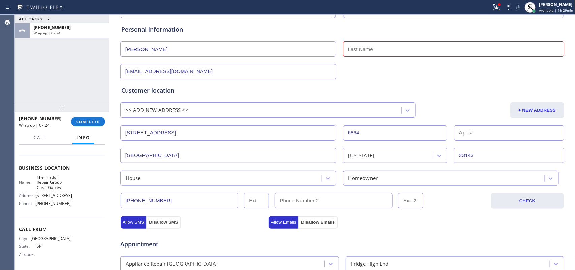
scroll to position [0, 0]
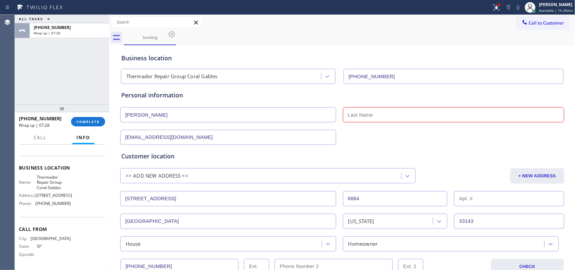
click at [386, 113] on input "text" at bounding box center [453, 114] width 221 height 15
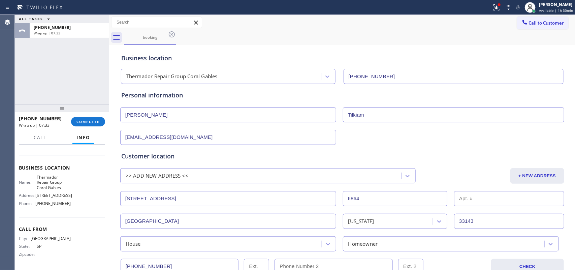
type input "Tilkiam"
click at [169, 115] on input "[PERSON_NAME]" at bounding box center [228, 114] width 216 height 15
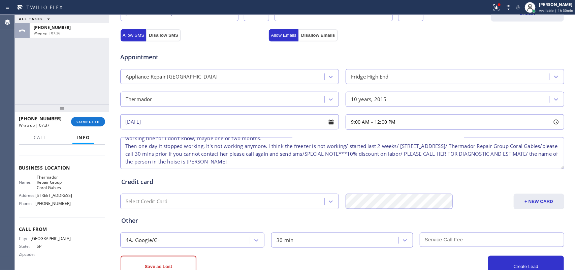
scroll to position [276, 0]
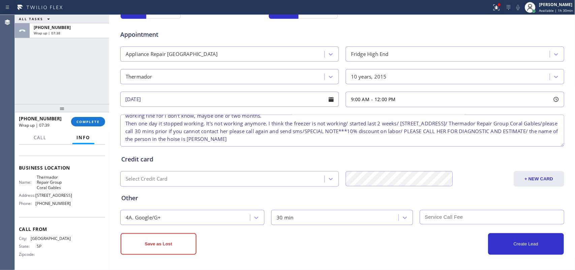
type input "[PERSON_NAME] [PERSON_NAME]"
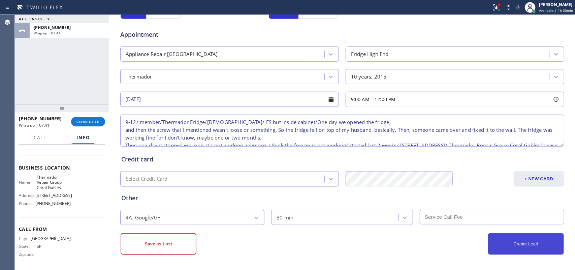
type textarea "9-12/ member/Thermador Fridge/[DEMOGRAPHIC_DATA]/ FS but inside cabinet/One day…"
click at [531, 243] on button "Create Lead" at bounding box center [526, 244] width 76 height 22
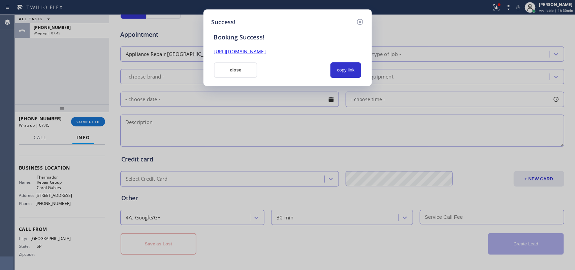
drag, startPoint x: 350, startPoint y: 64, endPoint x: 337, endPoint y: 55, distance: 15.9
click at [350, 64] on button "copy link" at bounding box center [345, 69] width 31 height 15
click at [324, 45] on div "[URL][DOMAIN_NAME]" at bounding box center [288, 48] width 156 height 14
click at [323, 48] on div "[URL][DOMAIN_NAME]" at bounding box center [288, 52] width 156 height 8
click at [266, 49] on link "[URL][DOMAIN_NAME]" at bounding box center [240, 51] width 52 height 6
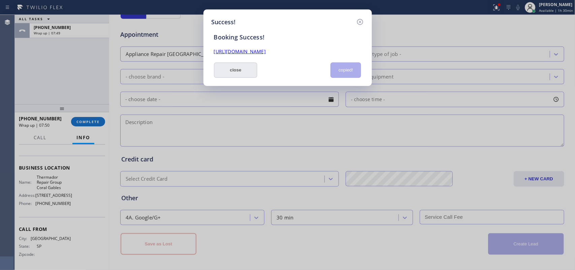
click at [240, 68] on button "close" at bounding box center [236, 69] width 44 height 15
drag, startPoint x: 240, startPoint y: 68, endPoint x: 113, endPoint y: 105, distance: 131.8
click at [240, 69] on div "- choose brand -" at bounding box center [229, 76] width 219 height 15
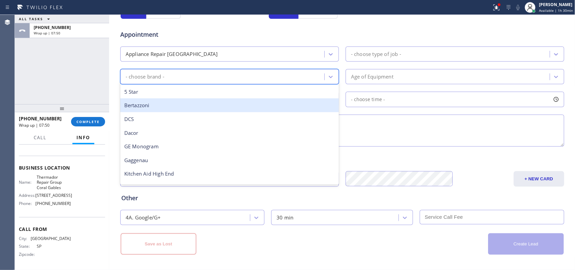
click at [100, 127] on div "[PHONE_NUMBER] Wrap up | 07:50 COMPLETE" at bounding box center [62, 122] width 86 height 18
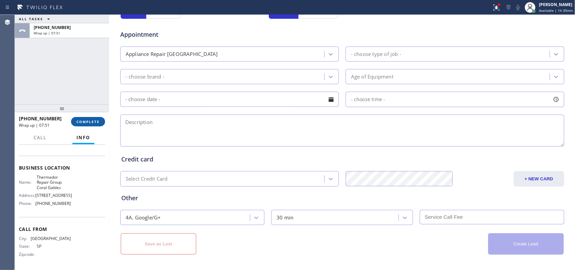
click at [88, 122] on span "COMPLETE" at bounding box center [87, 121] width 23 height 5
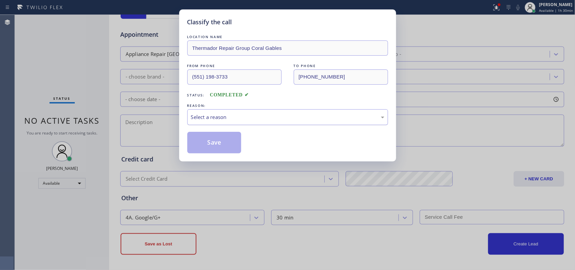
click at [226, 113] on div "Select a reason" at bounding box center [287, 117] width 193 height 8
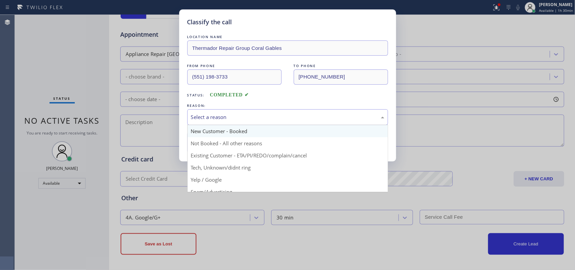
click at [233, 134] on button "Save" at bounding box center [214, 143] width 54 height 22
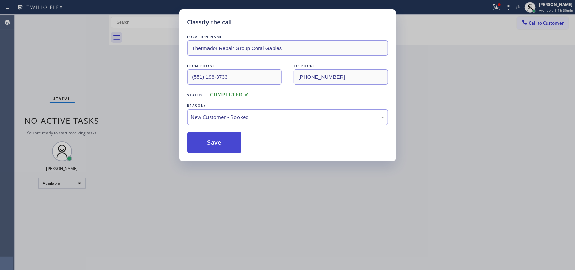
click at [211, 149] on button "Save" at bounding box center [214, 143] width 54 height 22
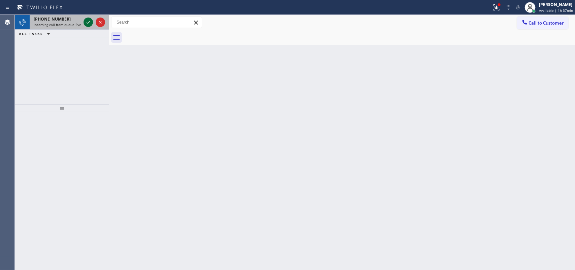
click at [88, 21] on icon at bounding box center [88, 22] width 8 height 8
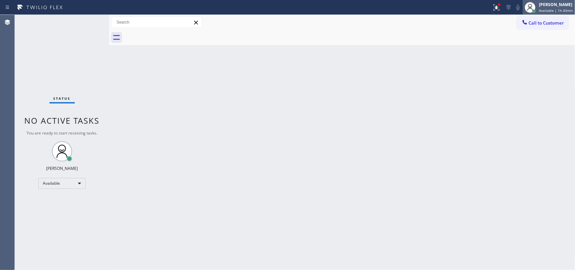
click at [548, 8] on span "Available | 1h 43min" at bounding box center [556, 10] width 34 height 5
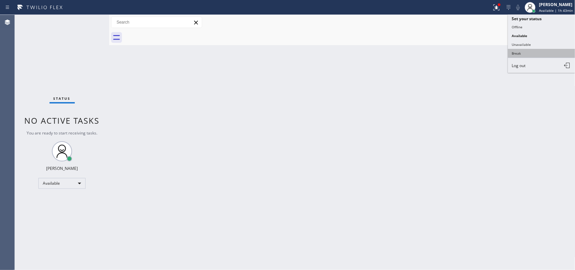
click at [538, 52] on button "Break" at bounding box center [541, 53] width 67 height 9
